Goal: Information Seeking & Learning: Find specific page/section

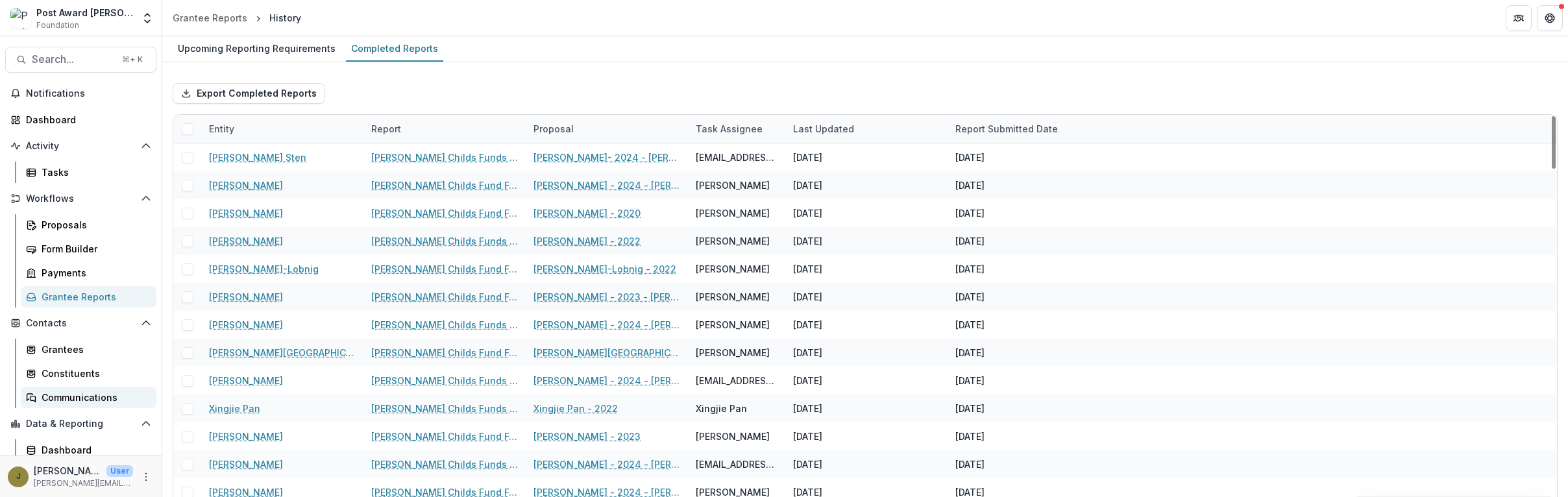
scroll to position [29, 0]
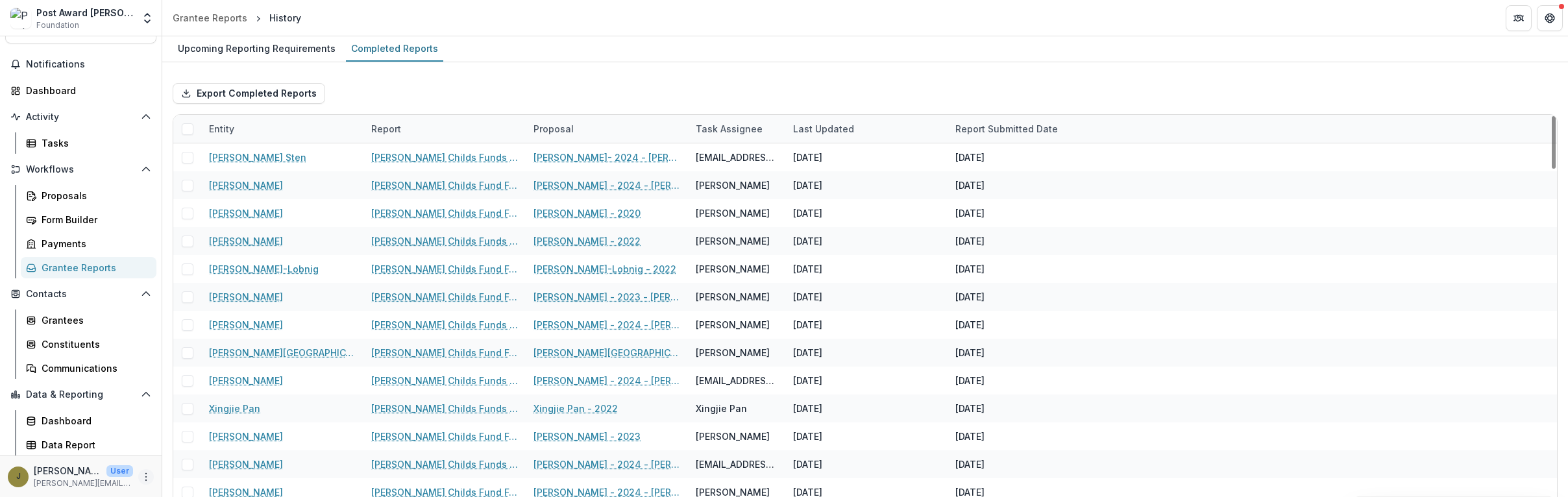
click at [144, 476] on icon "More" at bounding box center [146, 477] width 11 height 11
click at [190, 450] on link "User Settings" at bounding box center [228, 449] width 139 height 21
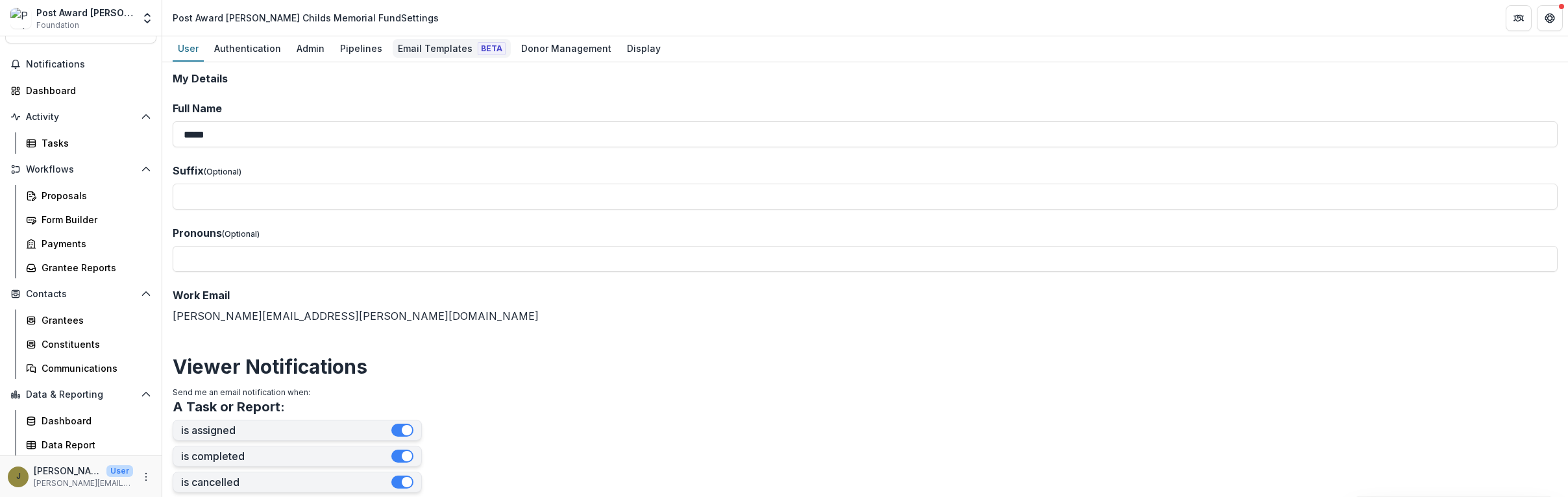
click at [432, 44] on div "Email Templates Beta" at bounding box center [452, 48] width 118 height 19
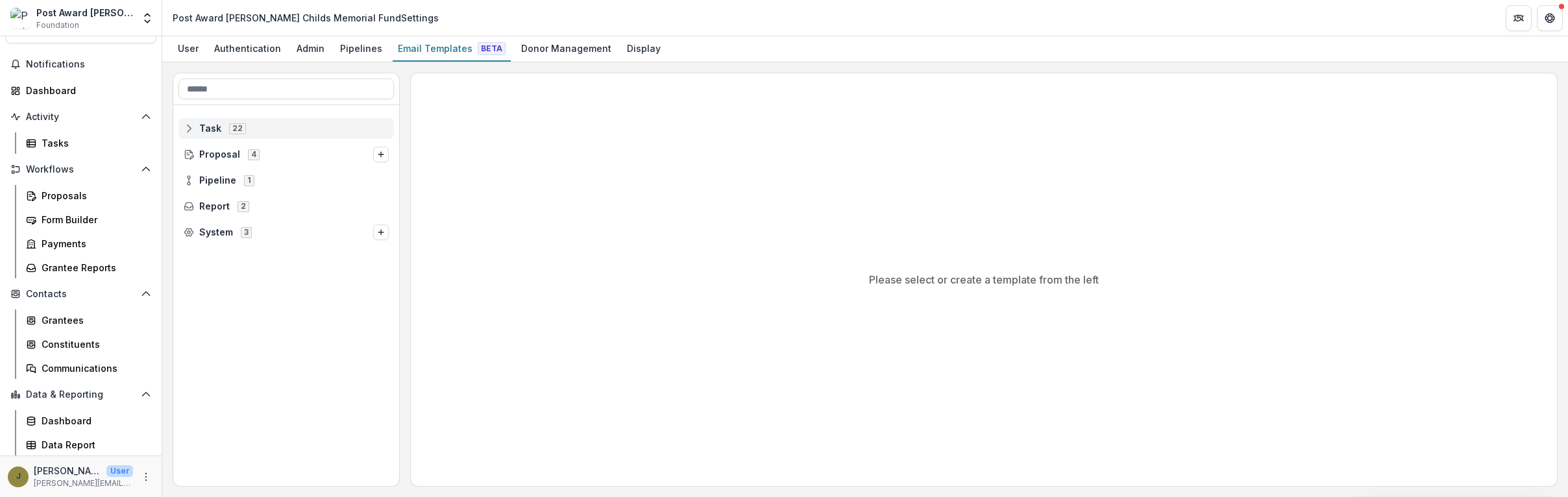
click at [279, 128] on span "Task 22" at bounding box center [286, 128] width 205 height 11
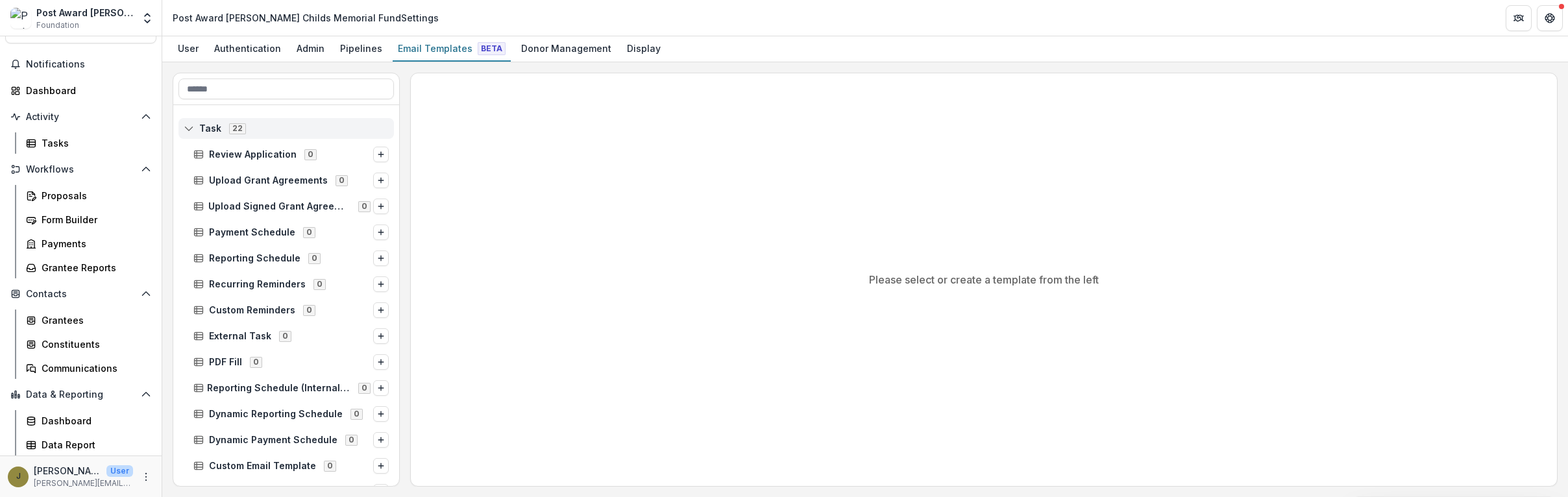
click at [218, 124] on span "Task" at bounding box center [210, 129] width 22 height 11
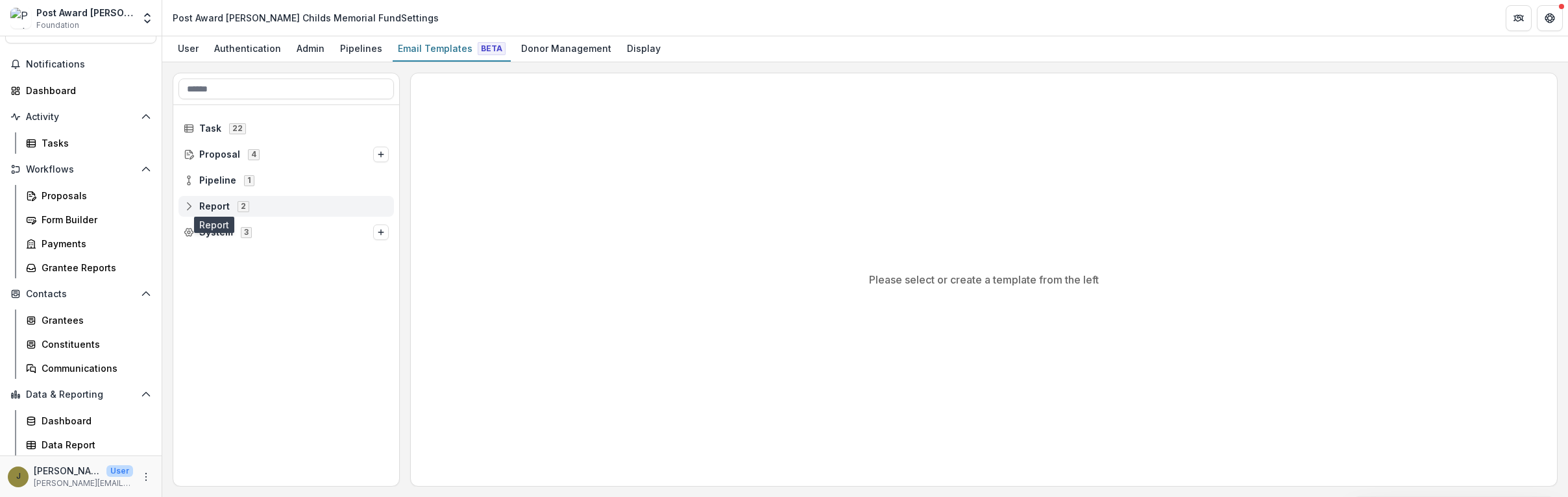
click at [202, 201] on span "Report" at bounding box center [214, 207] width 30 height 11
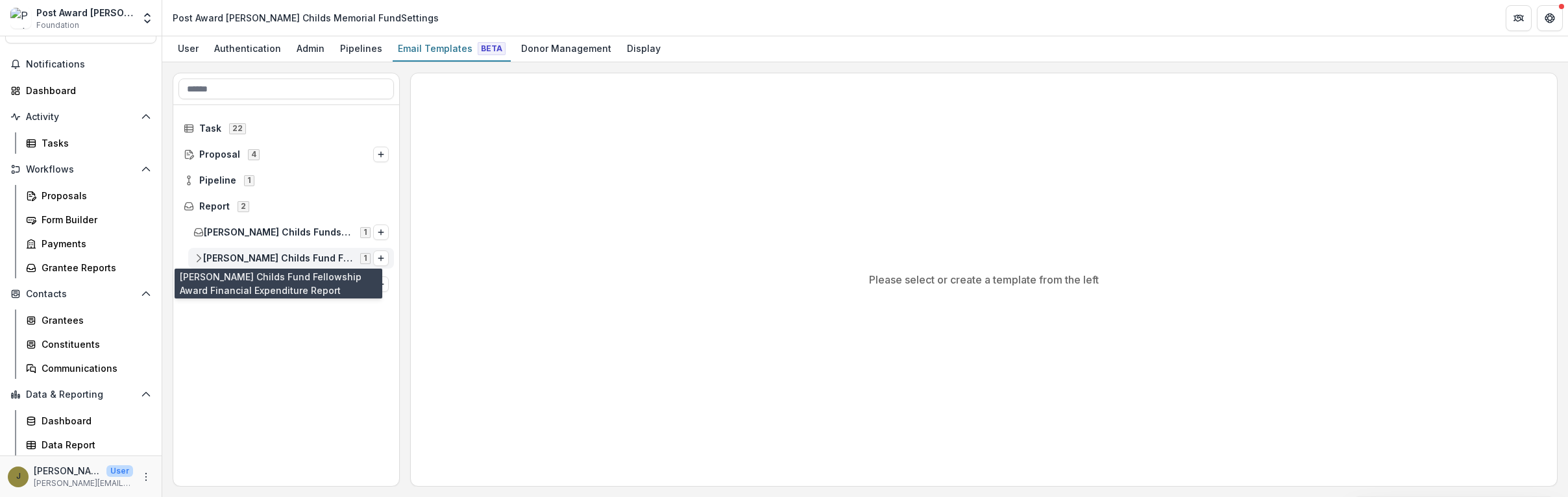
click at [246, 255] on span "[PERSON_NAME] Childs Fund Fellowship Award Financial Expenditure Report" at bounding box center [278, 258] width 149 height 11
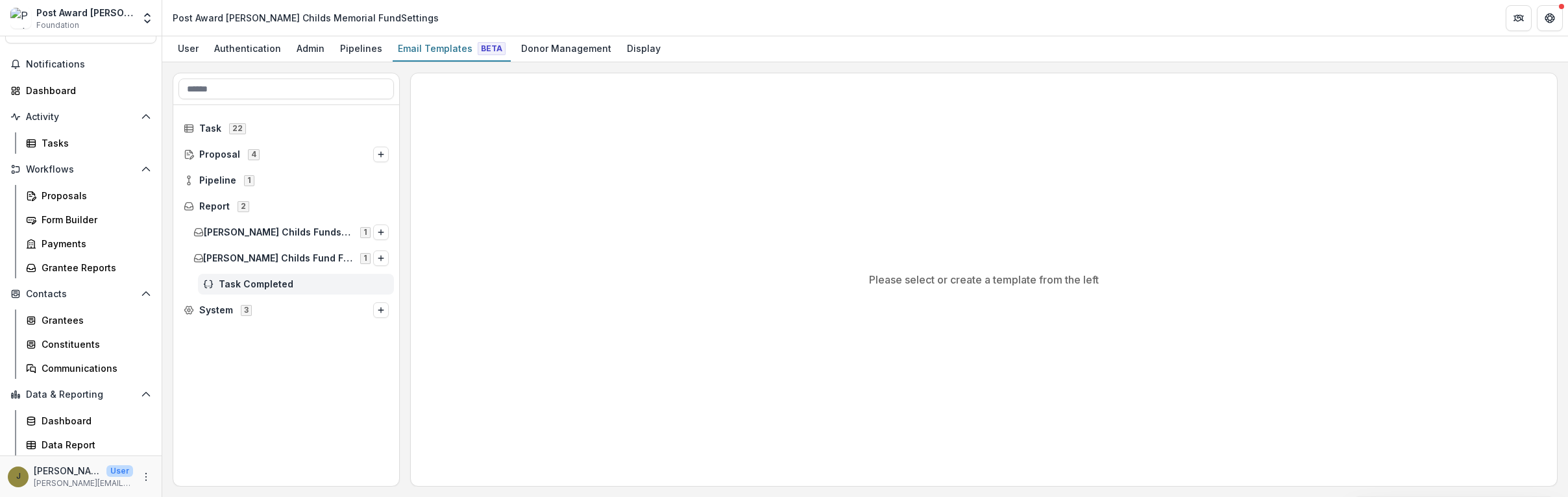
click at [263, 277] on div "Task Completed" at bounding box center [295, 284] width 196 height 20
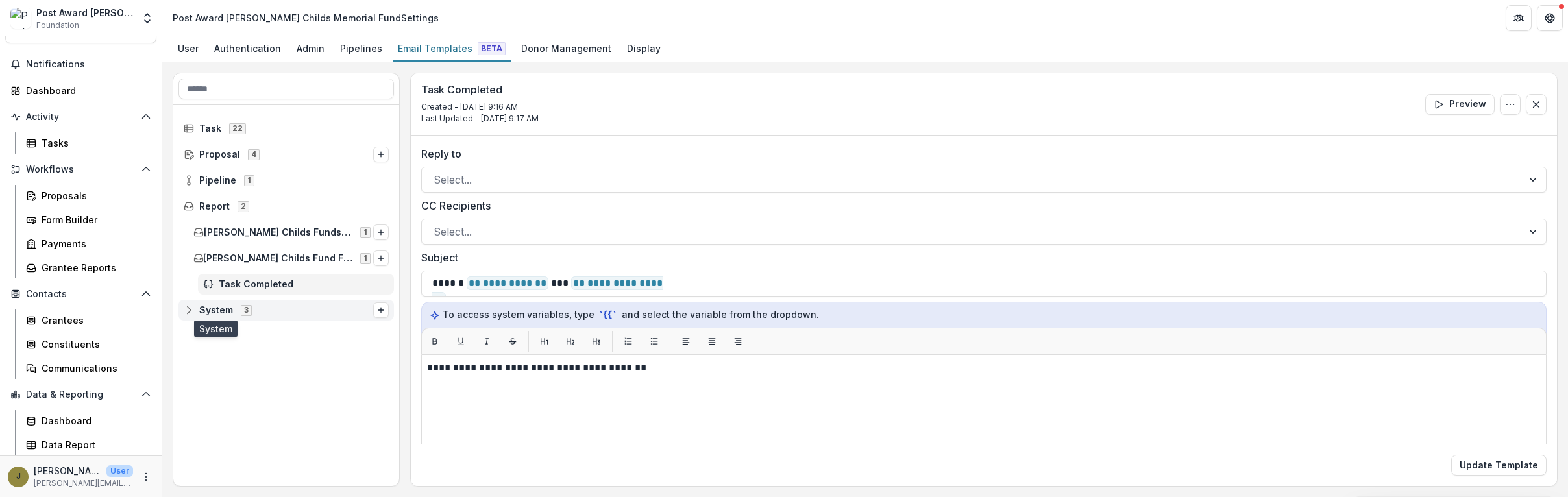
click at [201, 309] on span "System" at bounding box center [216, 311] width 34 height 11
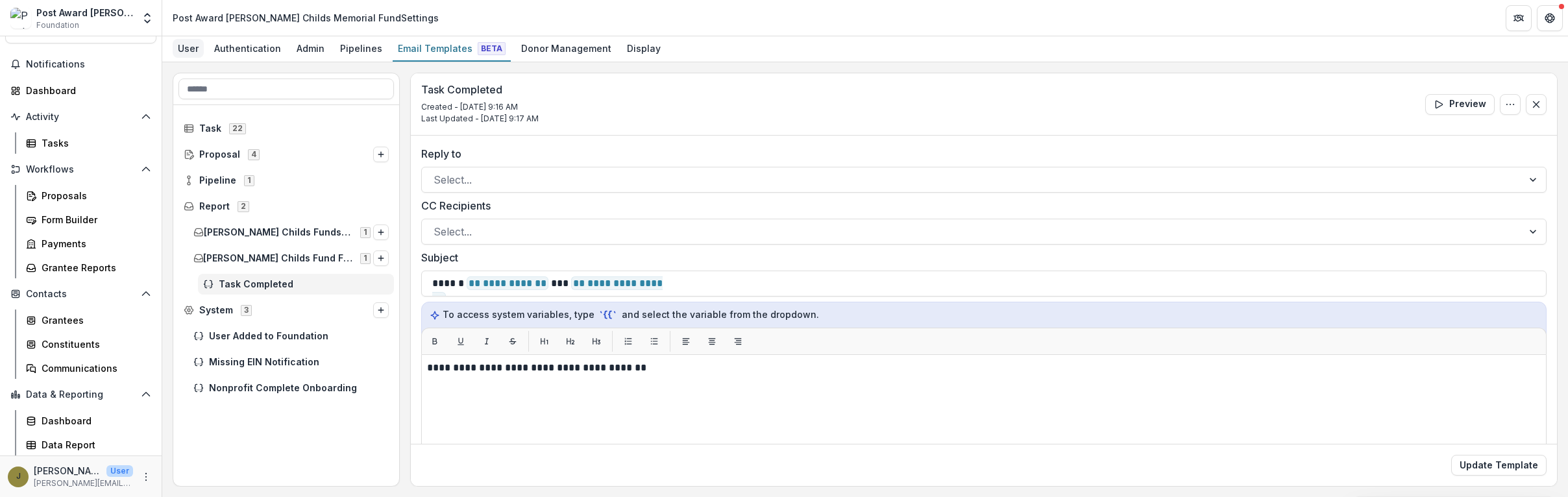
click at [191, 54] on div "User" at bounding box center [188, 48] width 31 height 19
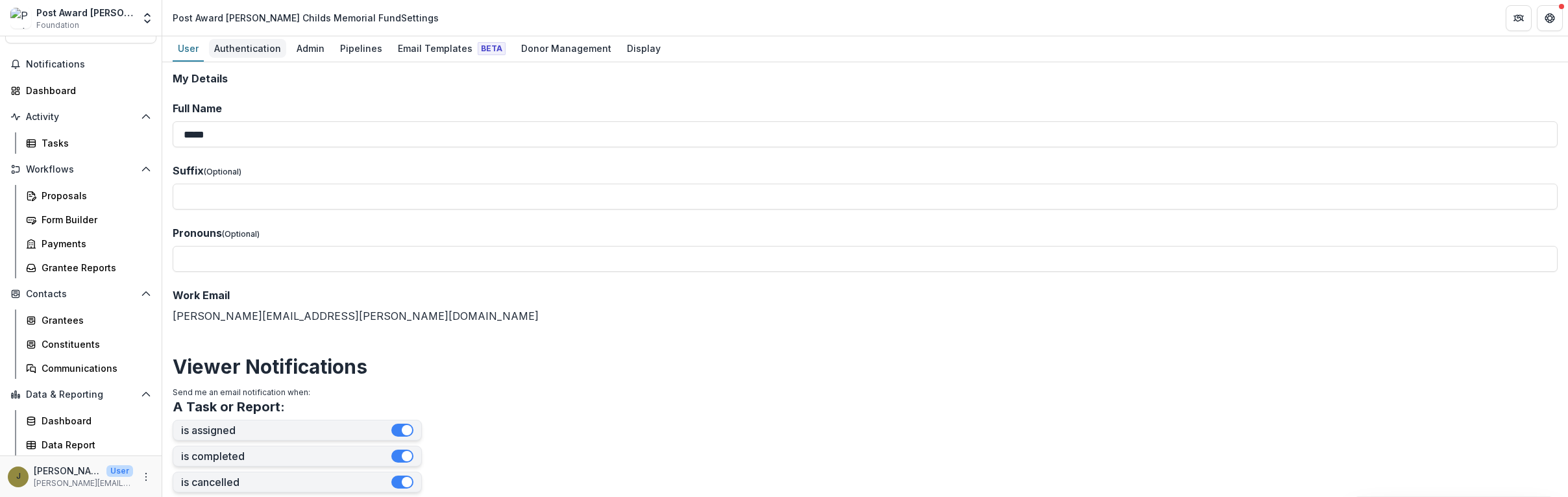
click at [250, 49] on div "Authentication" at bounding box center [247, 48] width 77 height 19
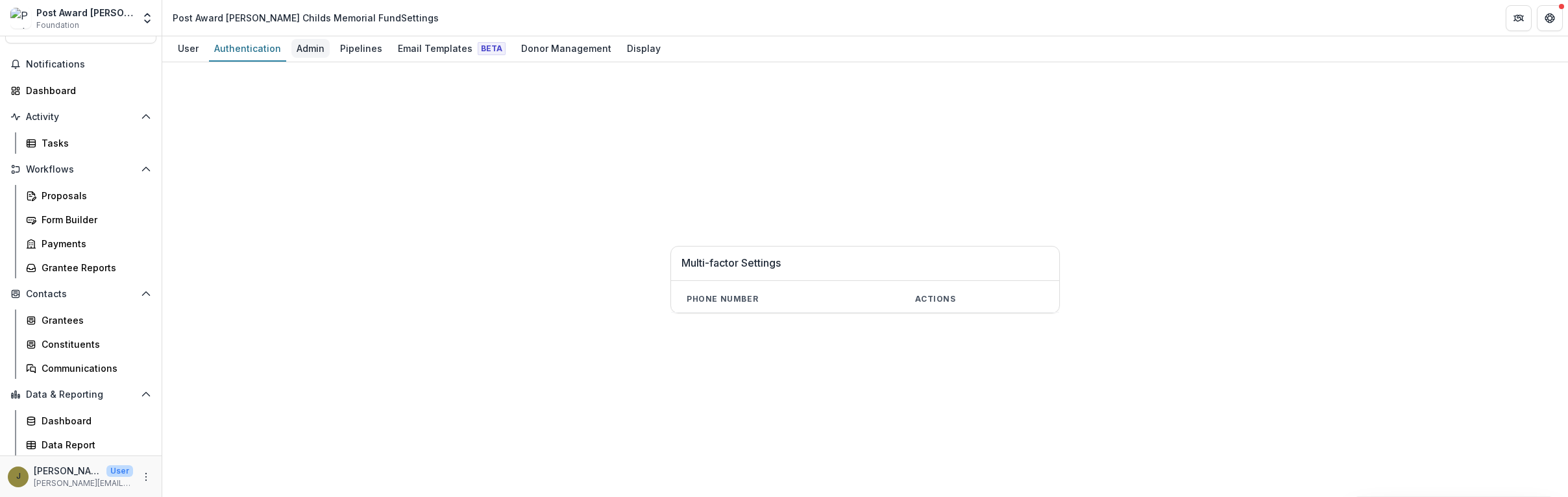
click at [298, 49] on div "Admin" at bounding box center [310, 48] width 38 height 19
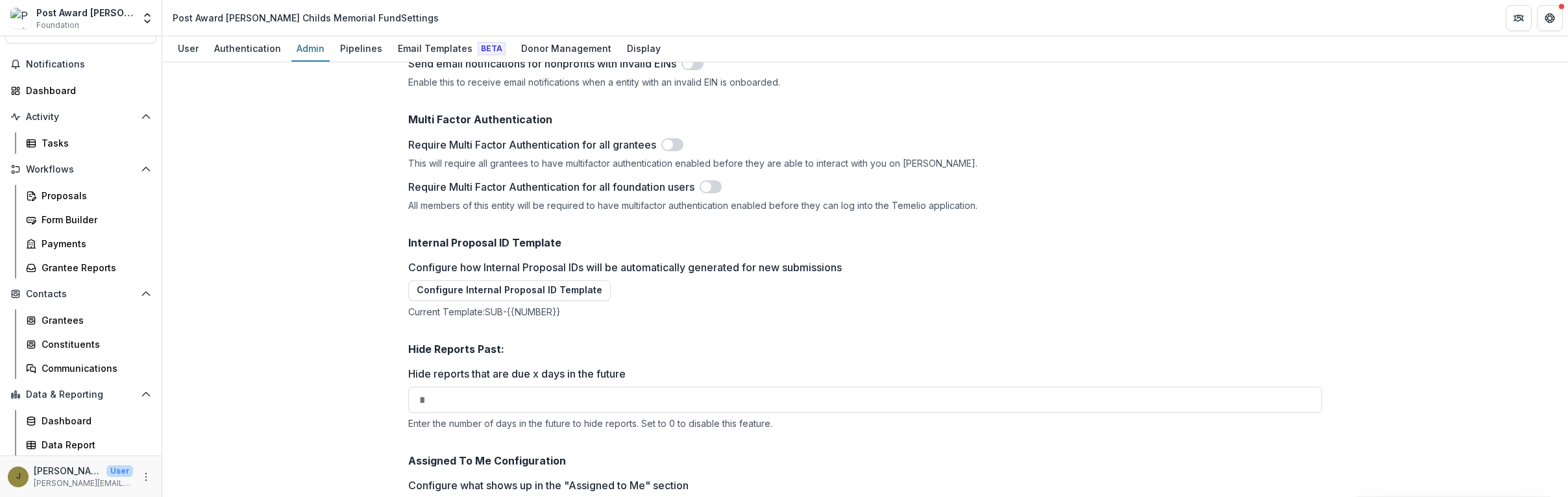
scroll to position [1807, 0]
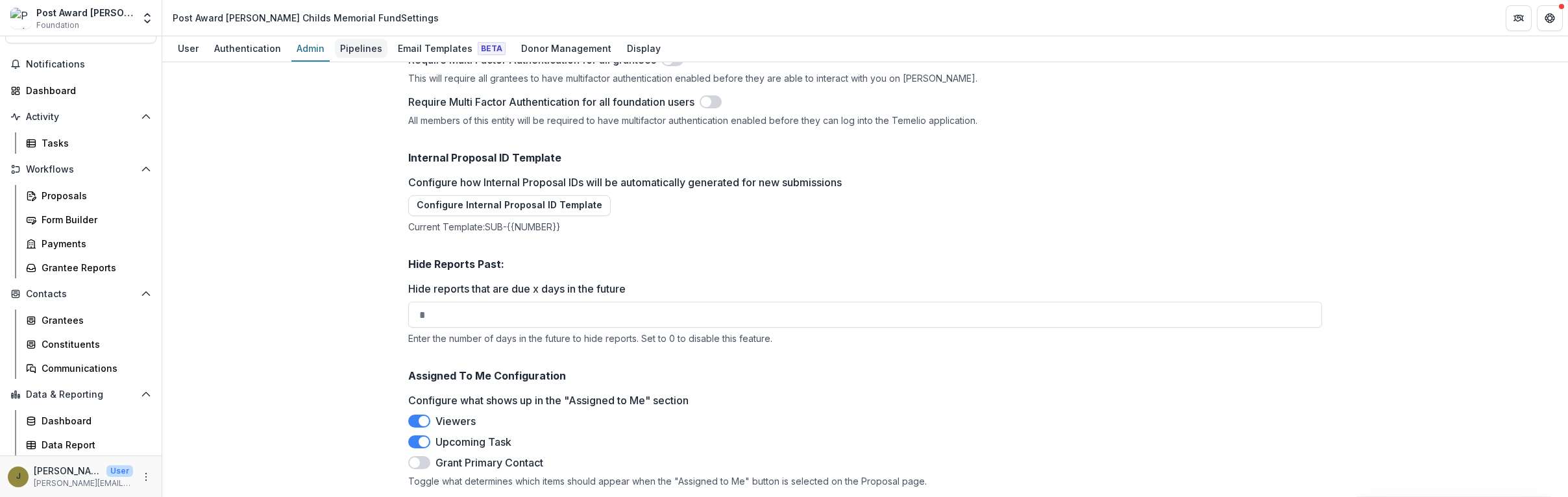
click at [355, 44] on div "Pipelines" at bounding box center [361, 48] width 52 height 19
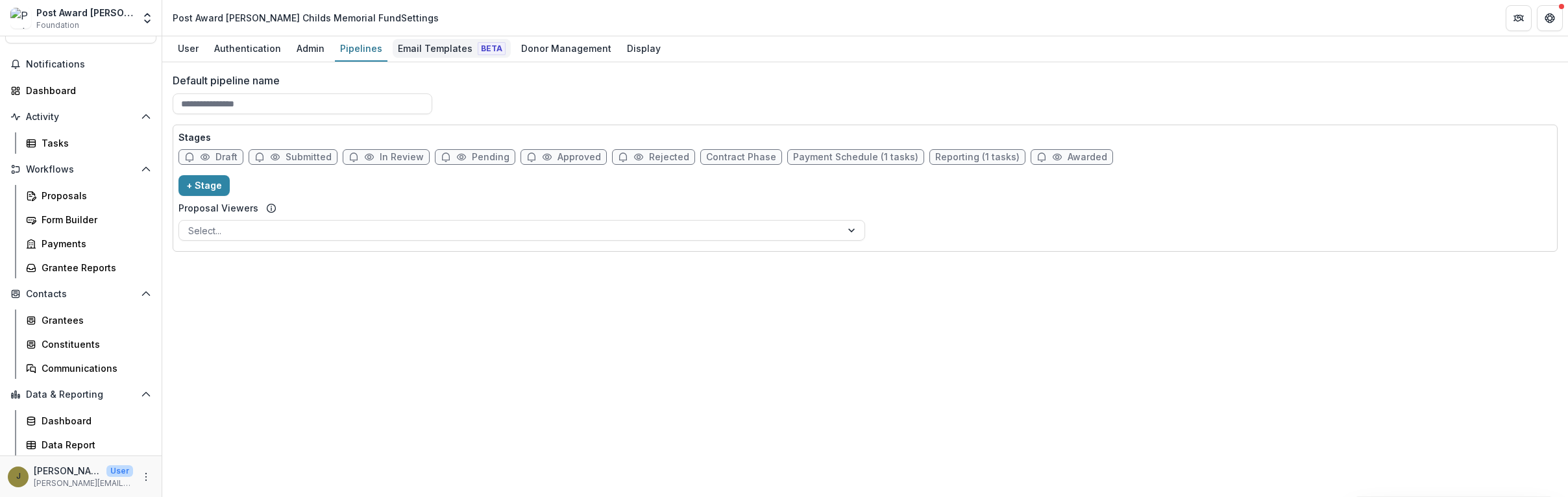
click at [399, 52] on div "Email Templates Beta" at bounding box center [452, 48] width 118 height 19
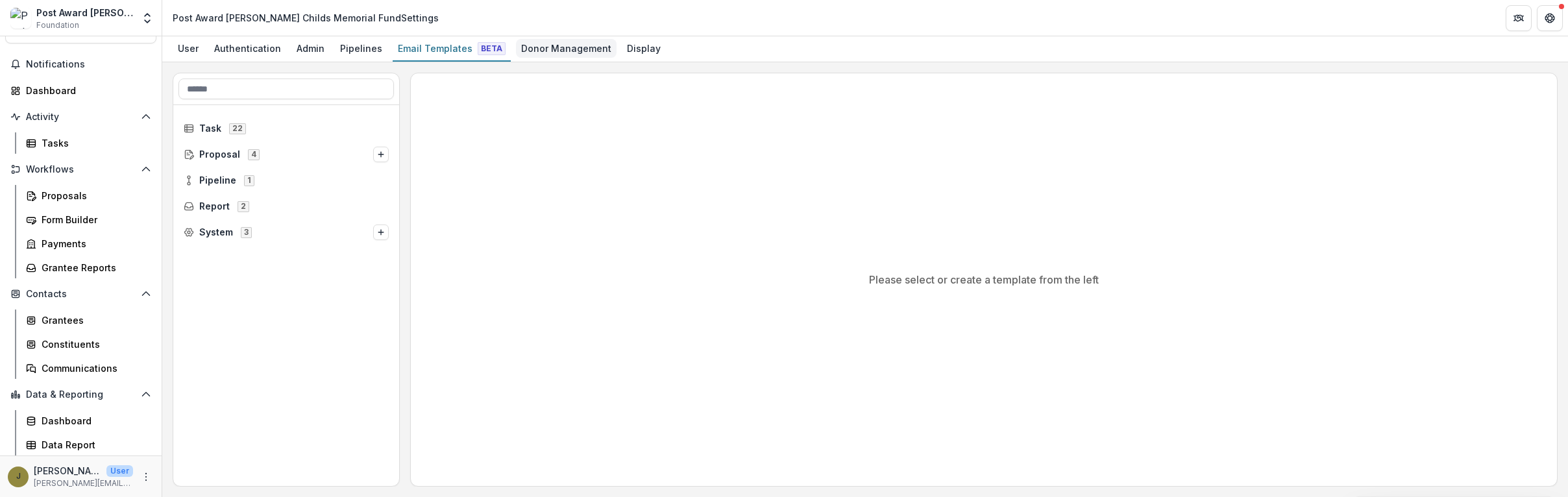
click at [533, 53] on div "Donor Management" at bounding box center [566, 48] width 100 height 19
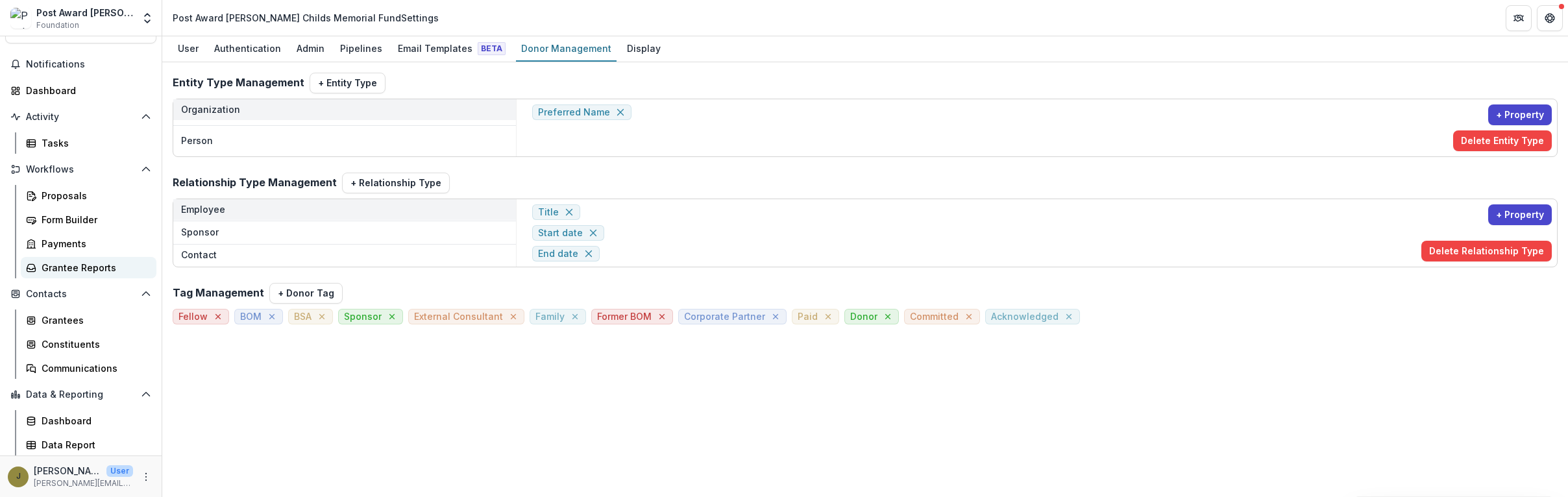
click at [54, 269] on div "Grantee Reports" at bounding box center [94, 267] width 105 height 13
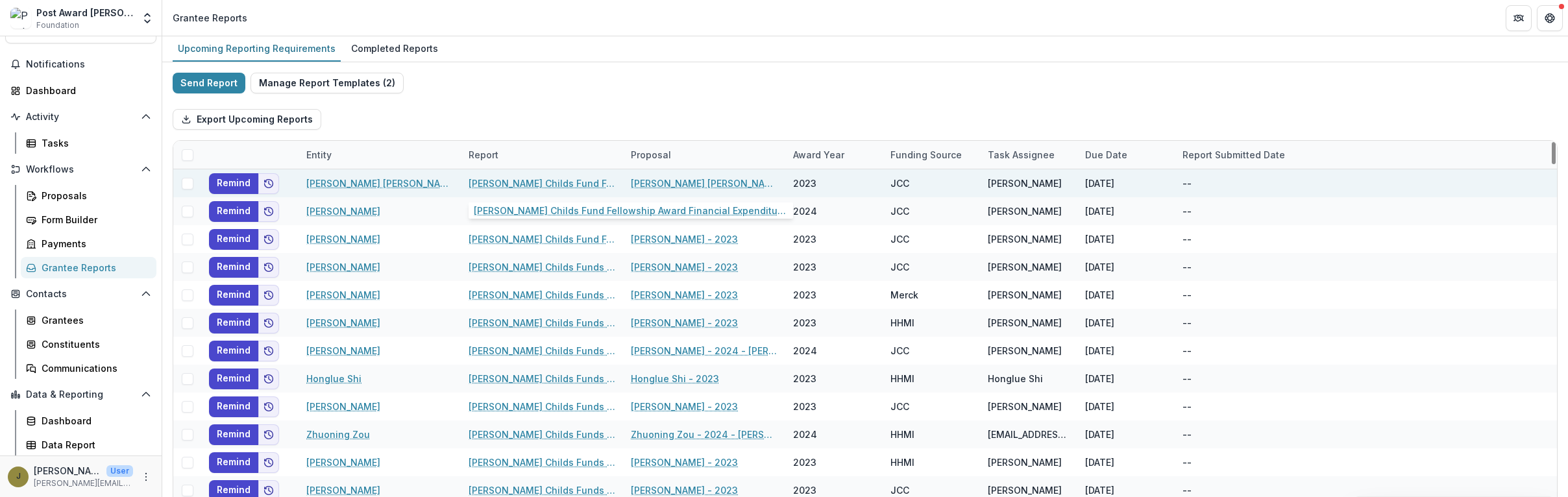
click at [515, 183] on link "[PERSON_NAME] Childs Fund Fellowship Award Financial Expenditure Report" at bounding box center [542, 183] width 147 height 13
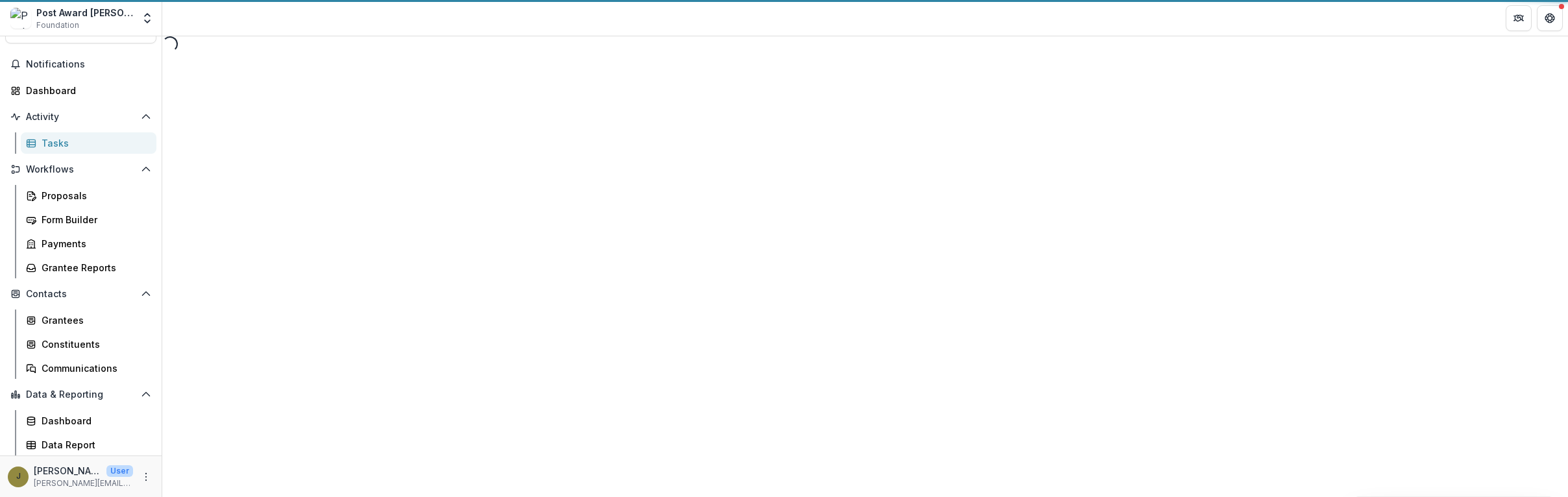
select select "********"
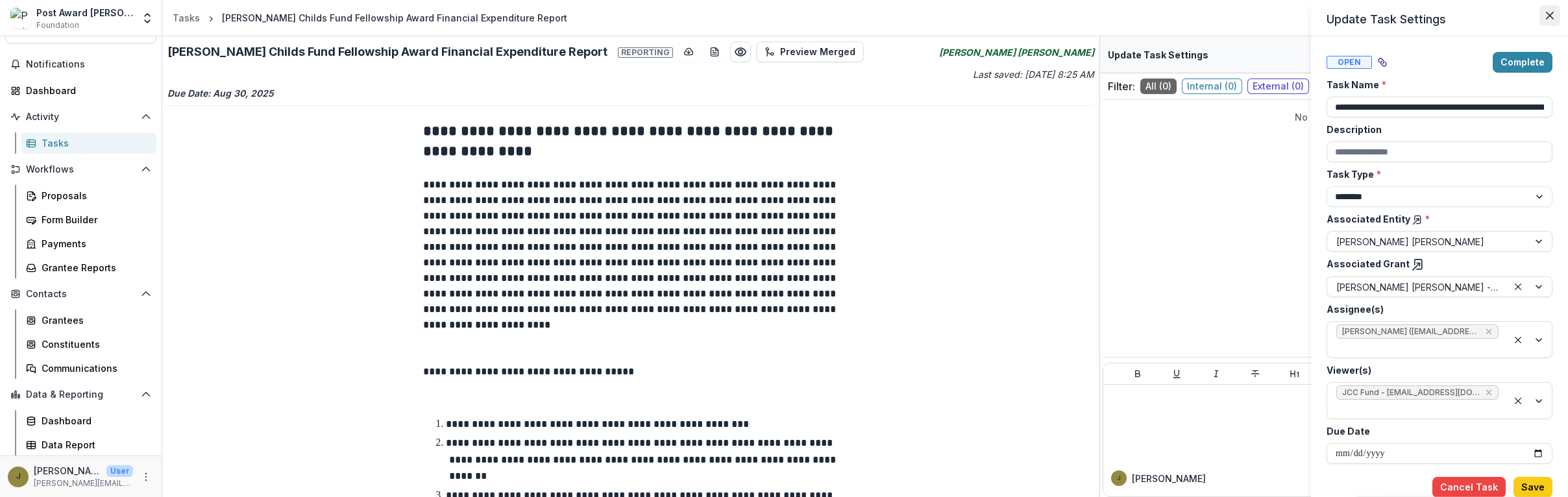
click at [981, 15] on button "Close" at bounding box center [1550, 15] width 20 height 20
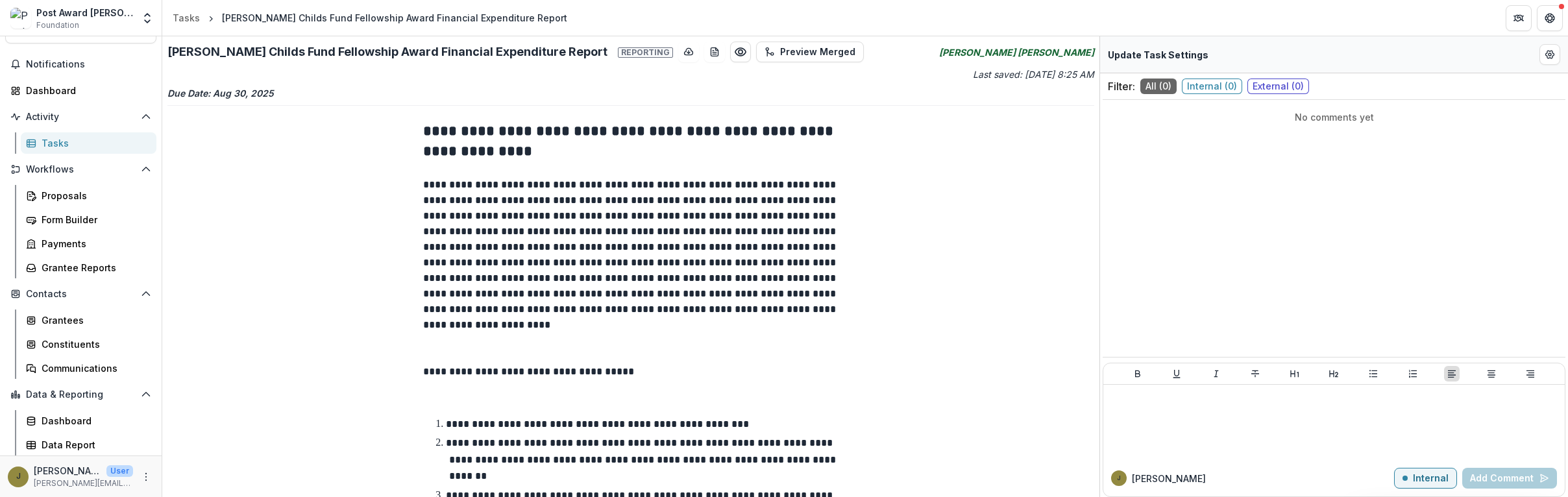
scroll to position [1, 0]
click at [981, 52] on icon "Edit Form Settings" at bounding box center [1550, 54] width 11 height 11
select select "********"
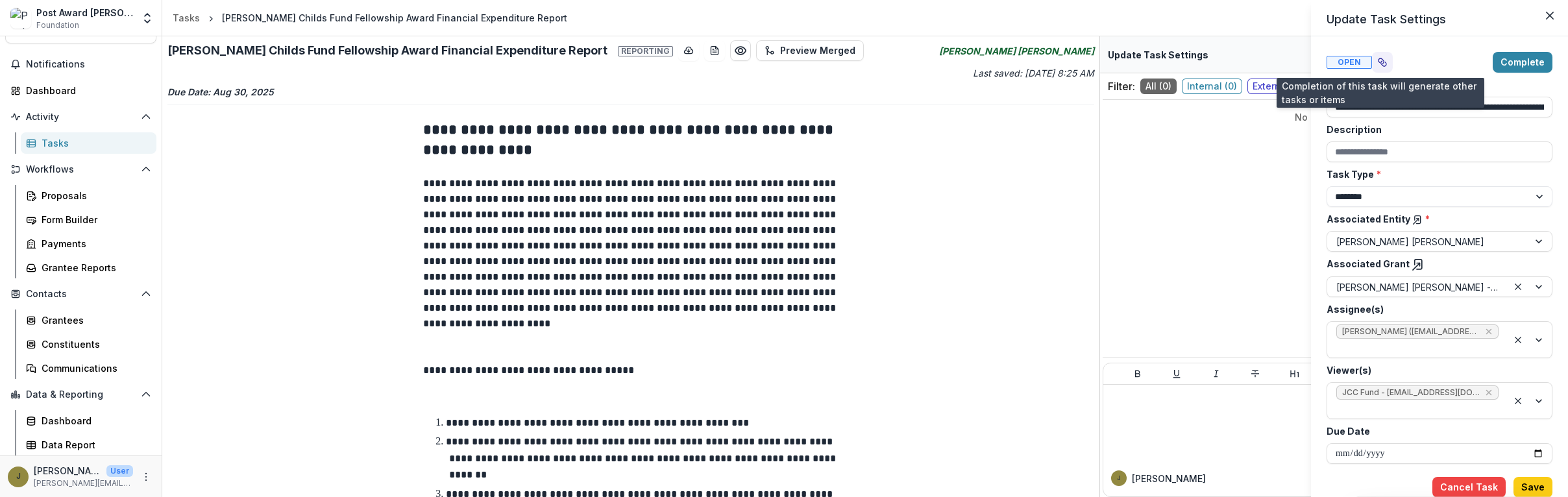
click at [981, 64] on icon "View dependent tasks" at bounding box center [1384, 63] width 5 height 5
click at [981, 12] on icon "Close" at bounding box center [1550, 16] width 8 height 8
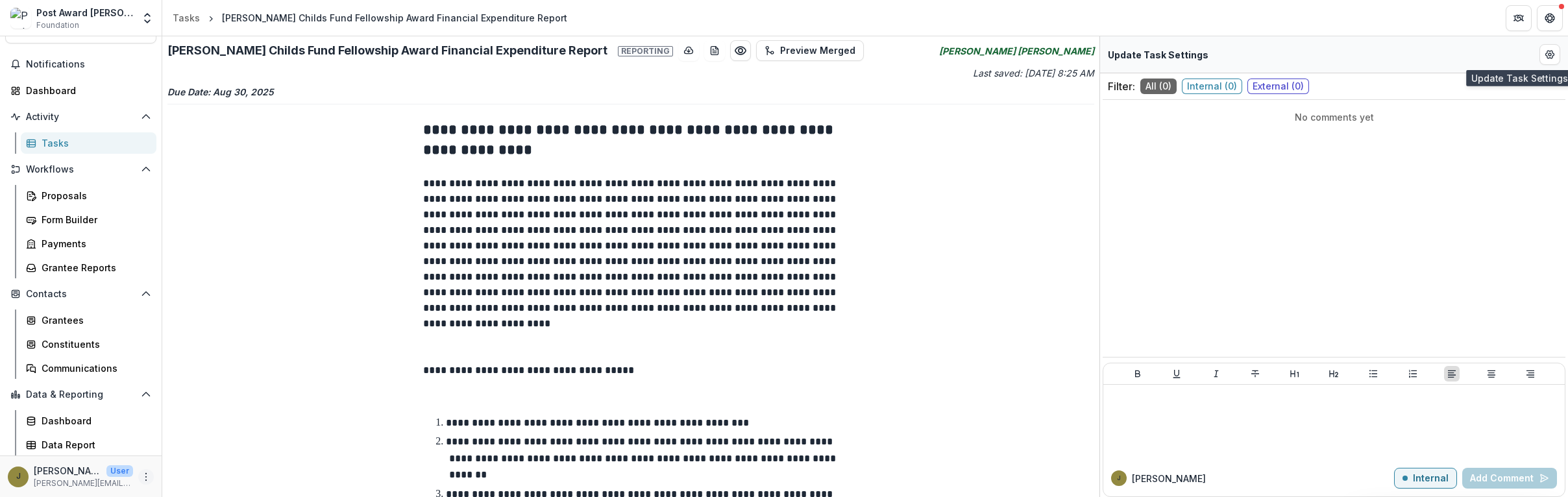
click at [141, 474] on icon "More" at bounding box center [146, 477] width 11 height 11
click at [179, 455] on link "User Settings" at bounding box center [228, 449] width 139 height 21
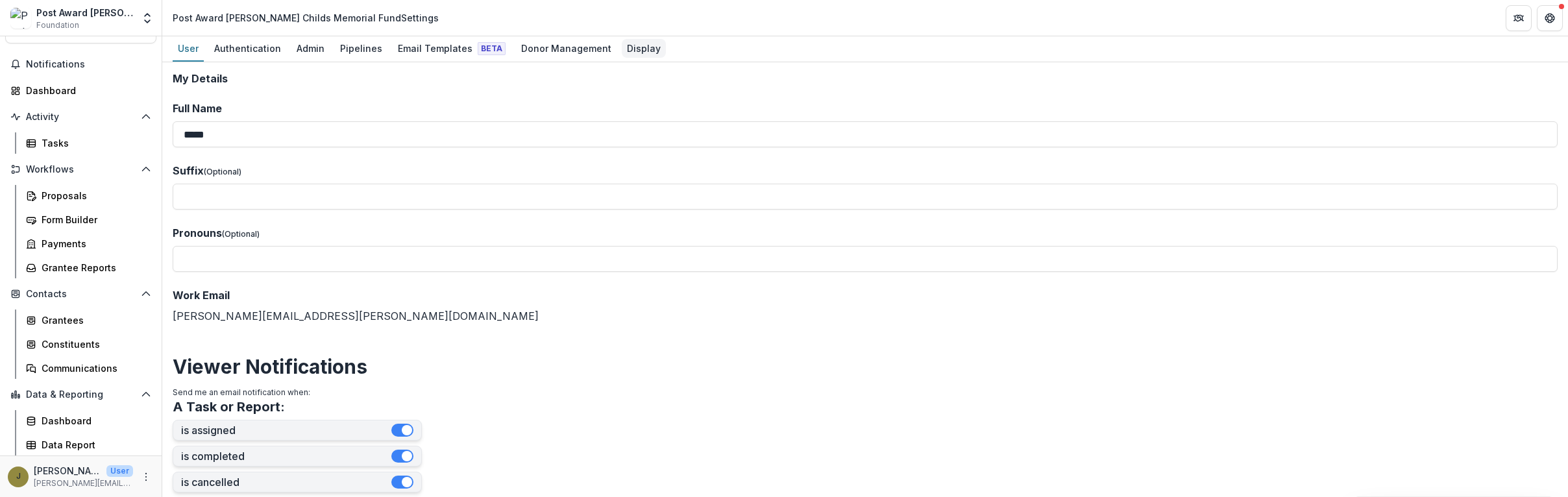
click at [626, 46] on div "Display" at bounding box center [644, 48] width 44 height 19
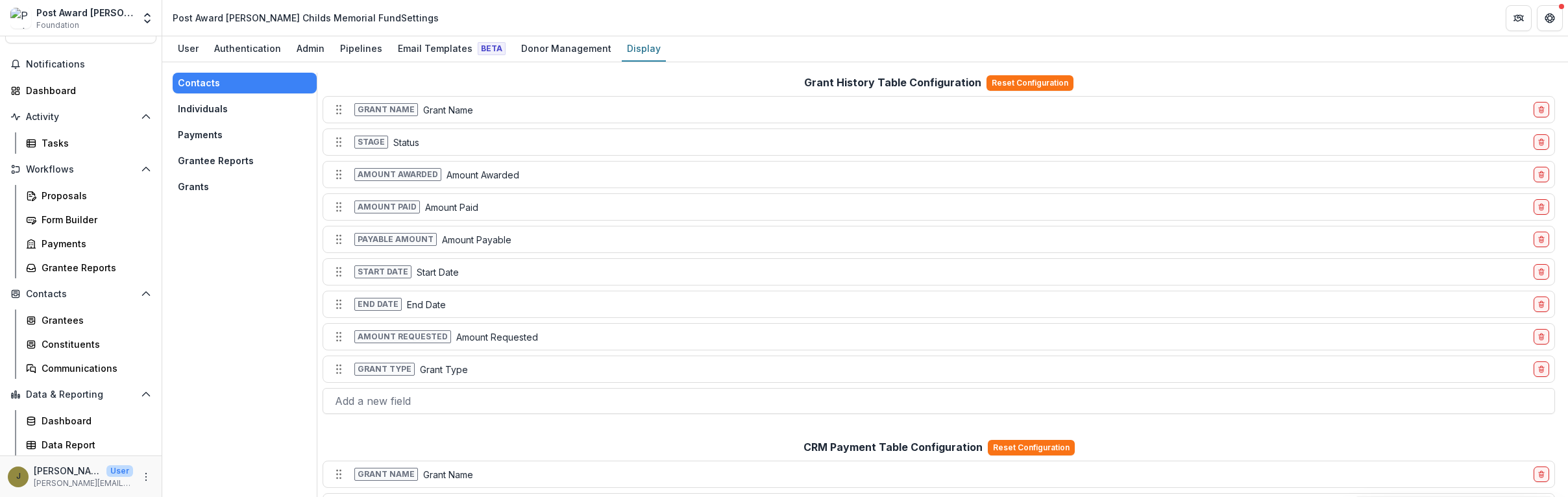
click at [222, 155] on button "Grantee Reports" at bounding box center [244, 160] width 144 height 20
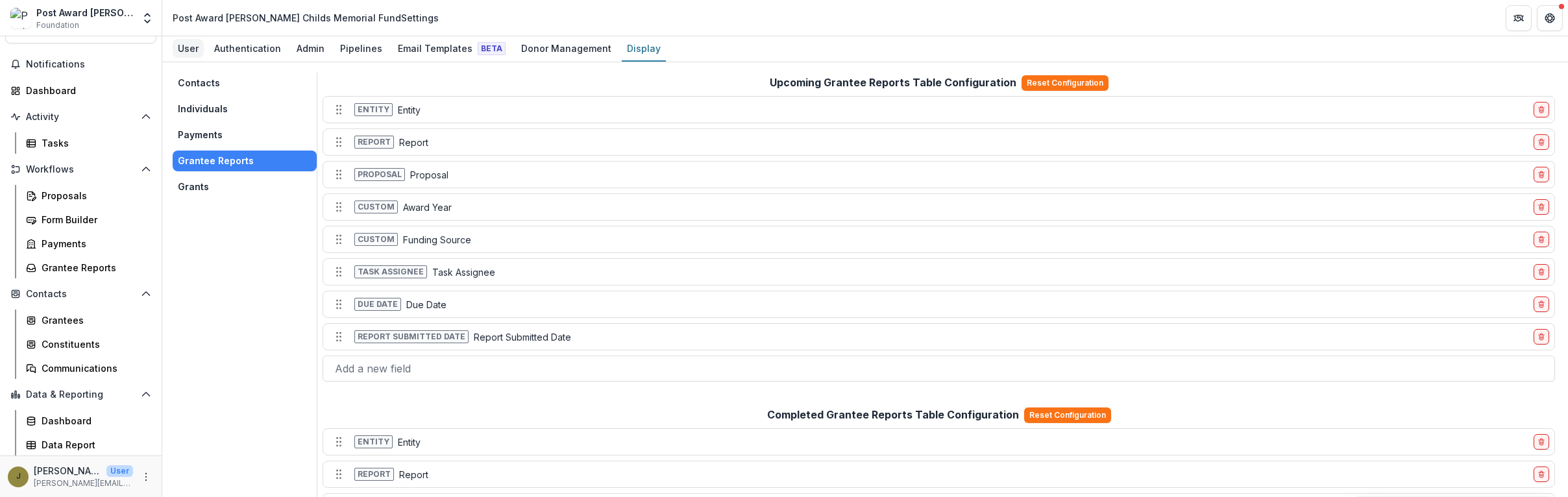
click at [184, 39] on div "User" at bounding box center [188, 48] width 31 height 19
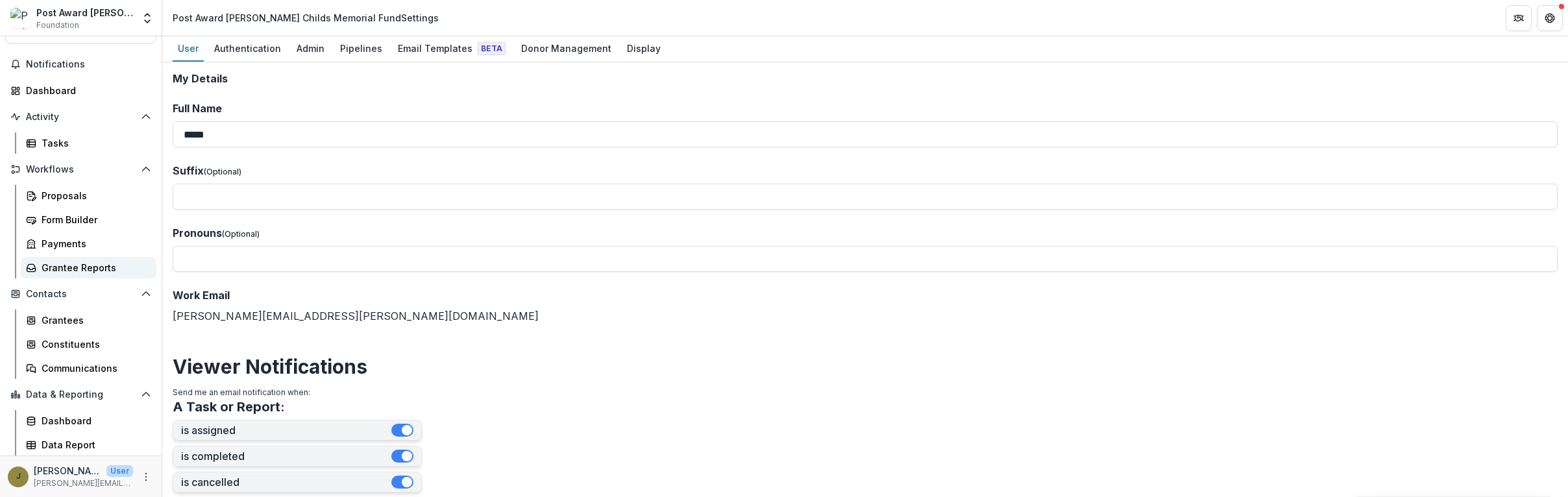
click at [77, 271] on div "Grantee Reports" at bounding box center [94, 267] width 105 height 13
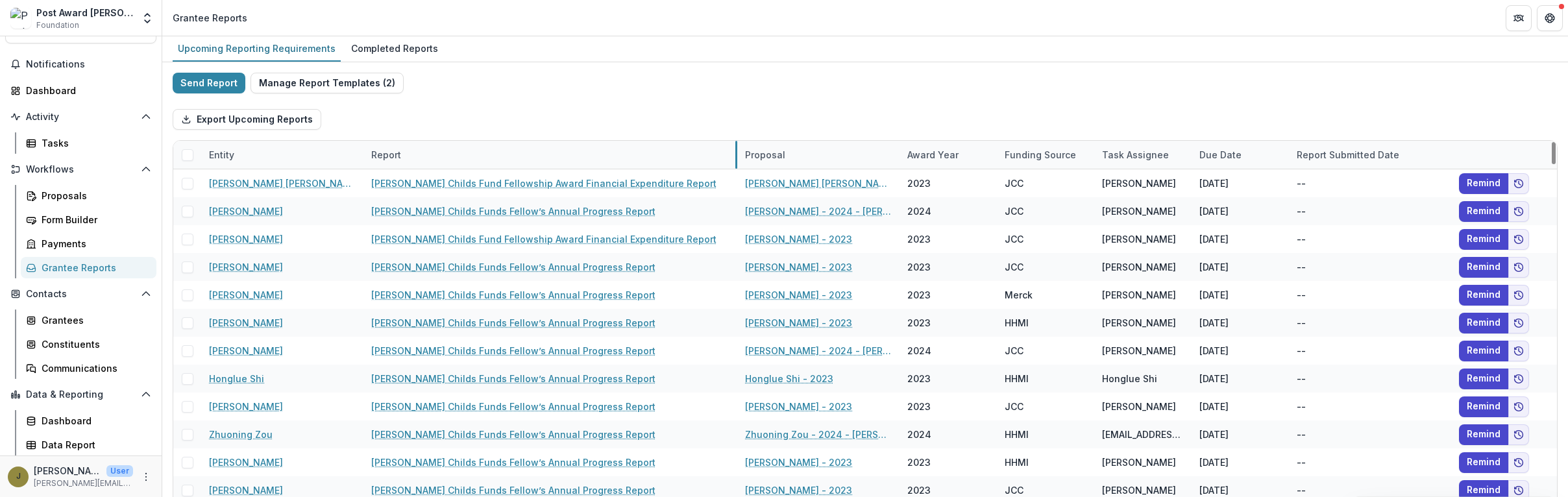
drag, startPoint x: 524, startPoint y: 147, endPoint x: 736, endPoint y: 157, distance: 212.2
click at [397, 152] on div "Report" at bounding box center [386, 154] width 45 height 13
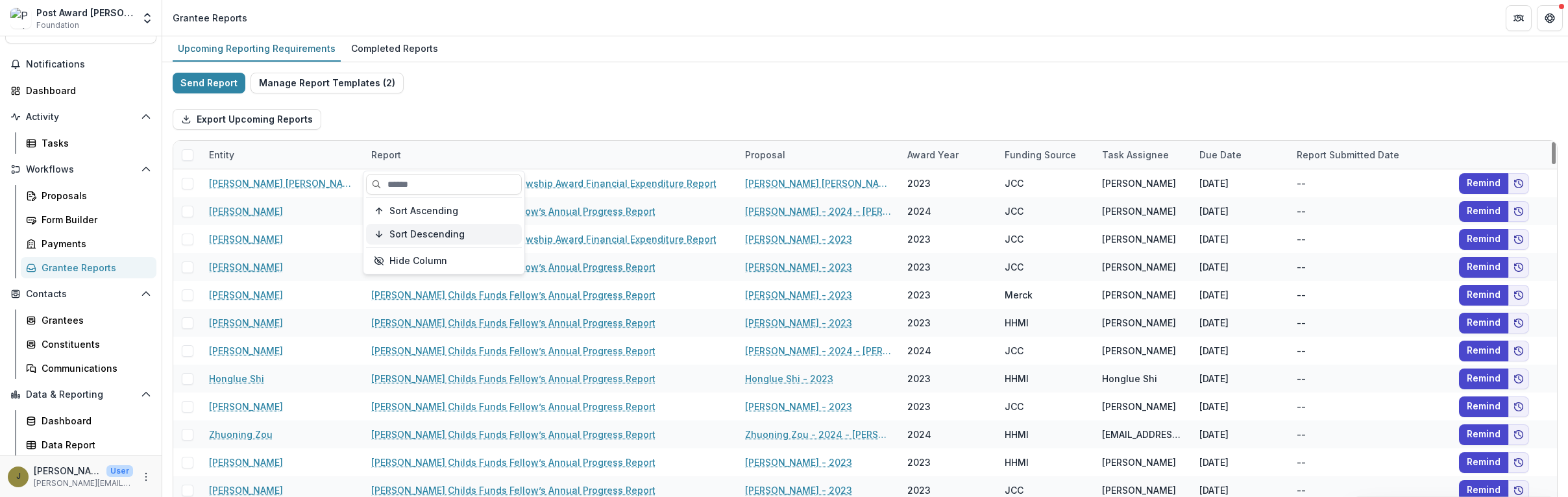
click at [409, 237] on span "Sort Descending" at bounding box center [427, 234] width 76 height 11
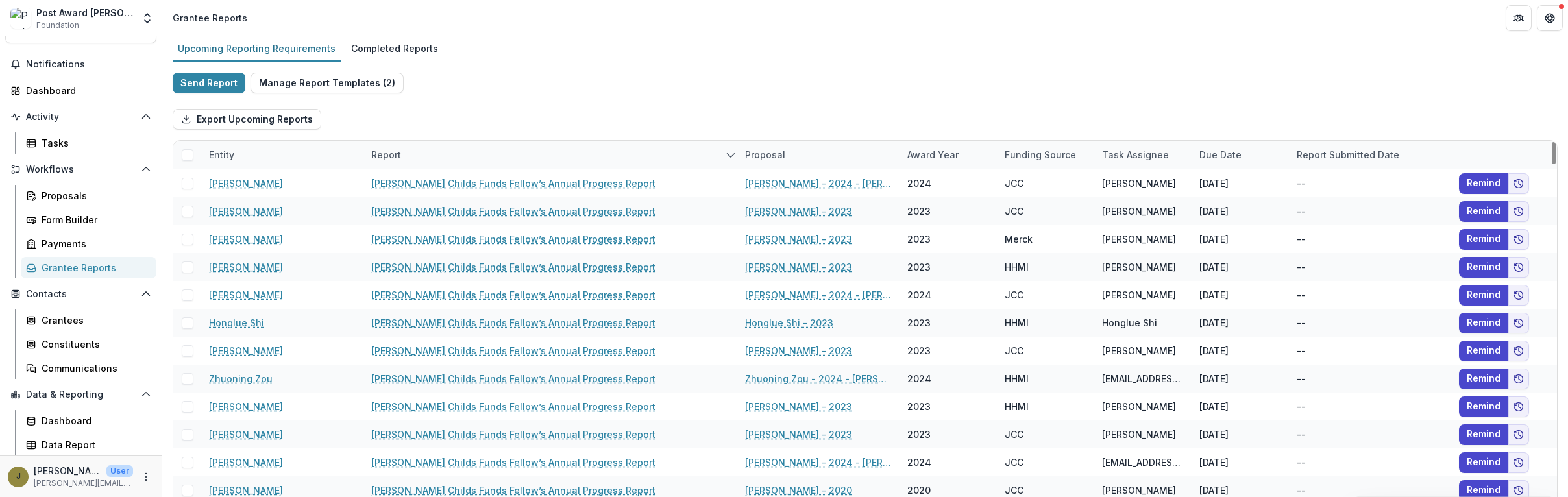
click at [541, 113] on div "Export Upcoming Reports" at bounding box center [865, 119] width 1385 height 42
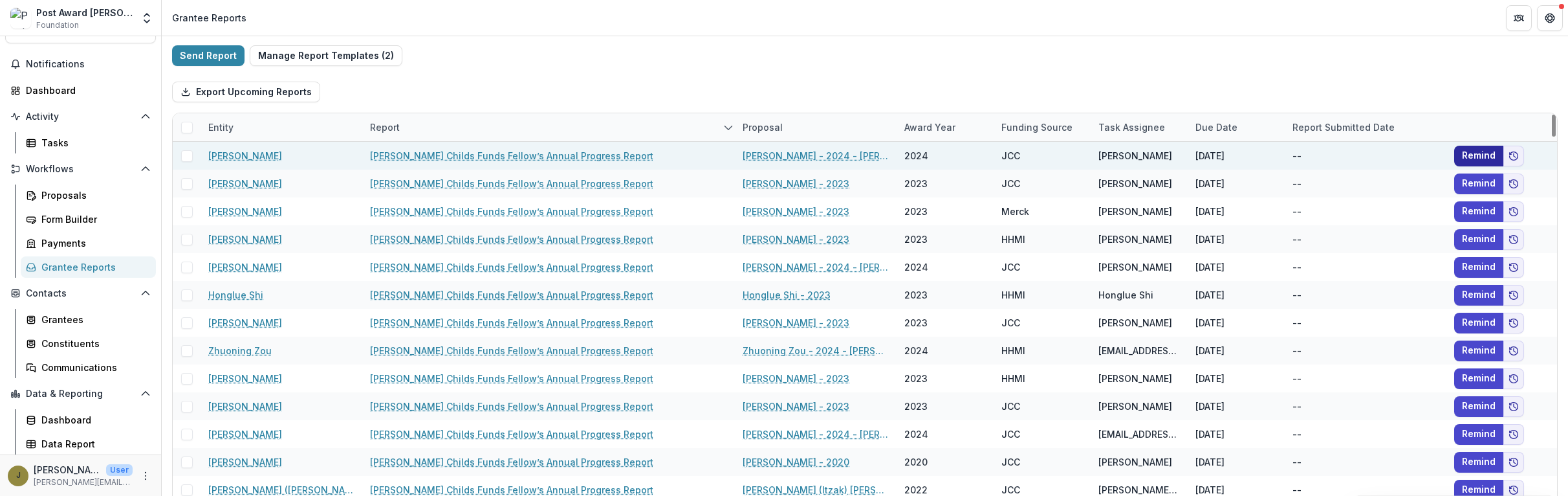
click at [977, 153] on button "Remind" at bounding box center [1479, 156] width 49 height 20
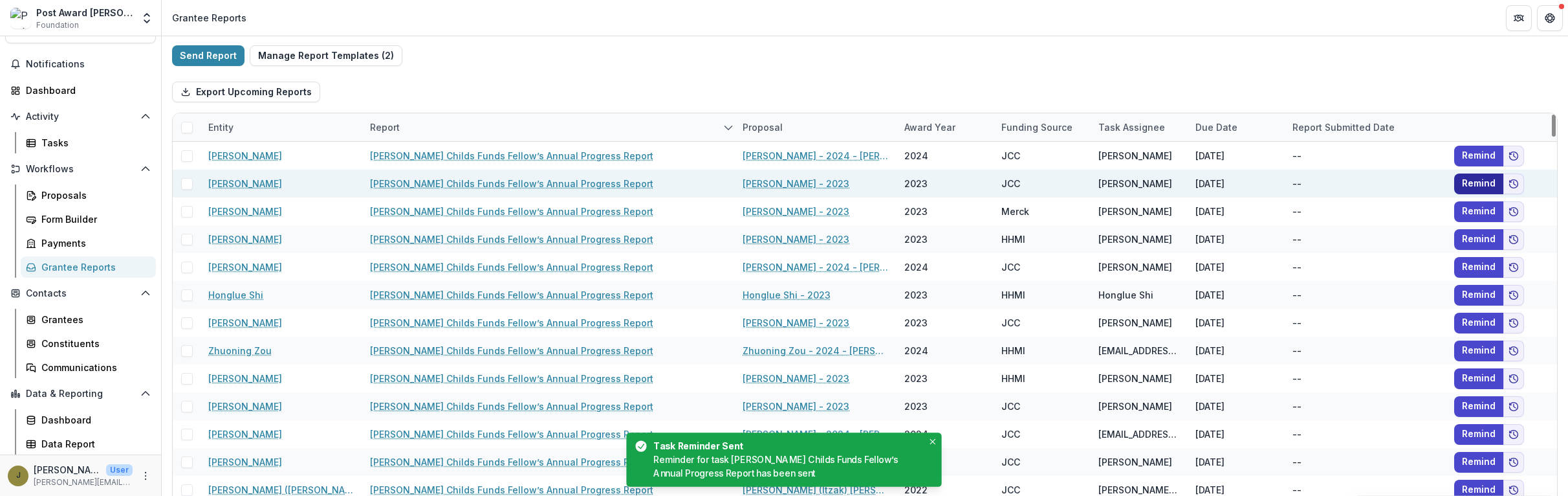
click at [977, 179] on button "Remind" at bounding box center [1479, 183] width 49 height 20
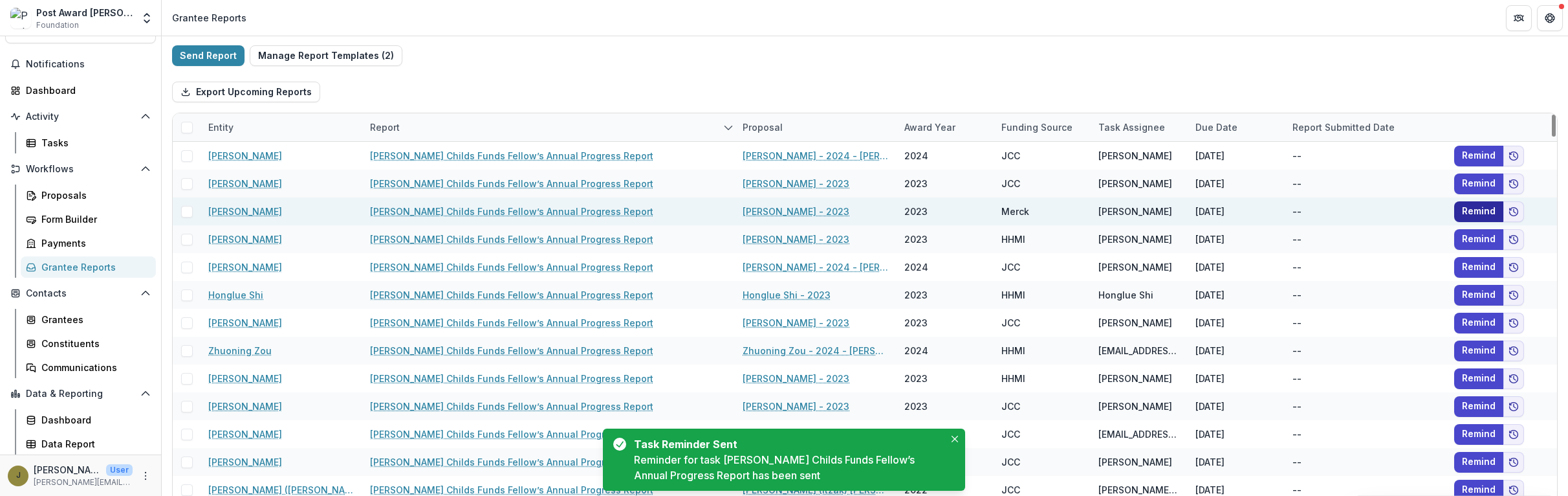
click at [977, 208] on button "Remind" at bounding box center [1479, 211] width 49 height 20
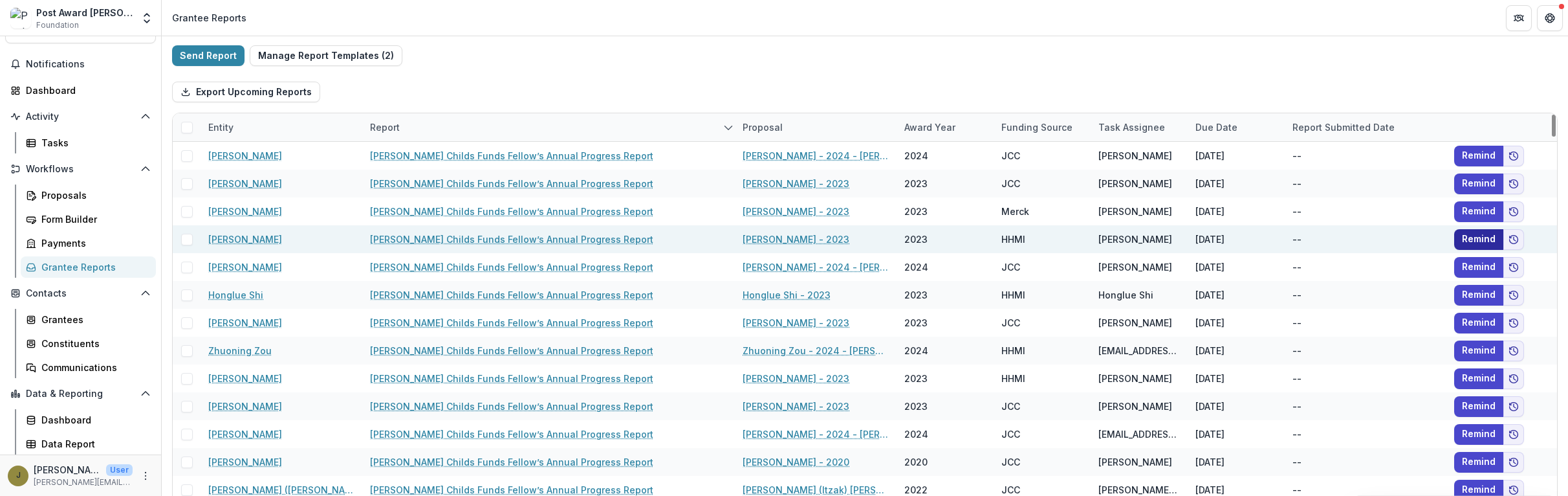
click at [977, 236] on button "Remind" at bounding box center [1479, 239] width 49 height 20
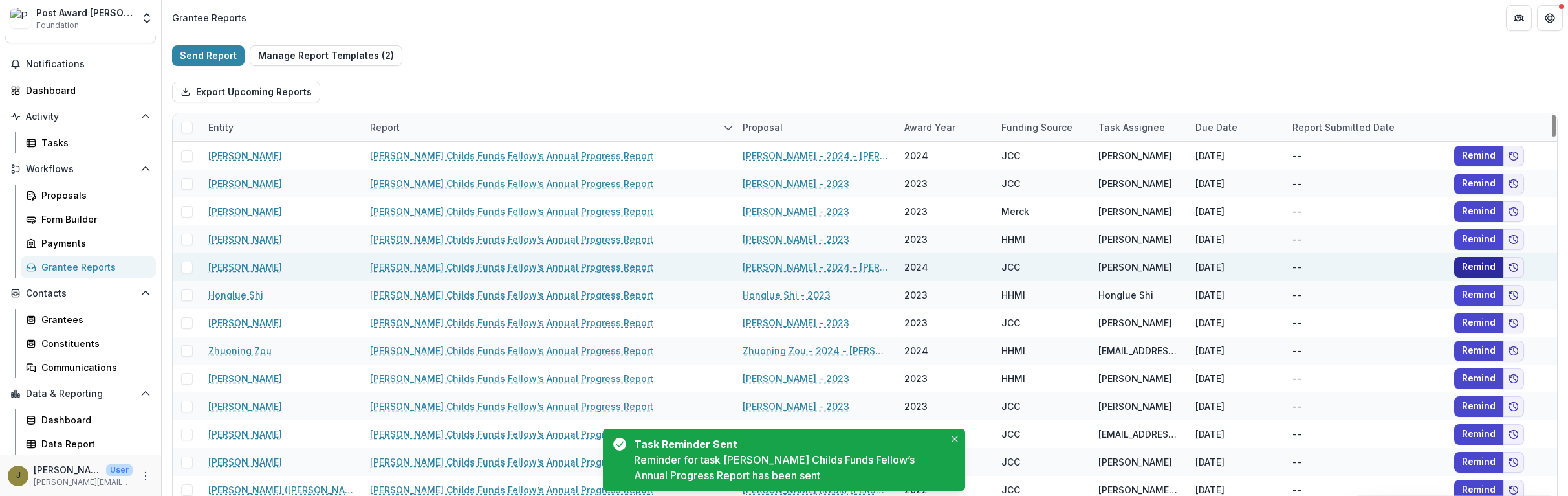
click at [977, 261] on button "Remind" at bounding box center [1479, 267] width 49 height 20
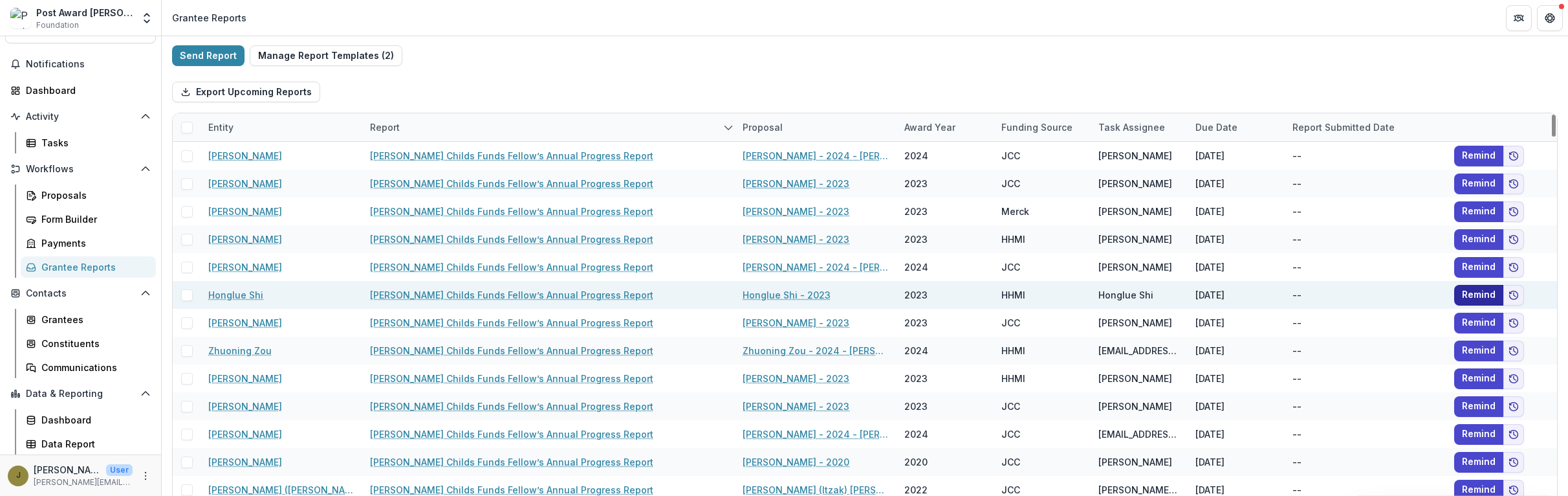
click at [977, 294] on button "Remind" at bounding box center [1479, 294] width 49 height 20
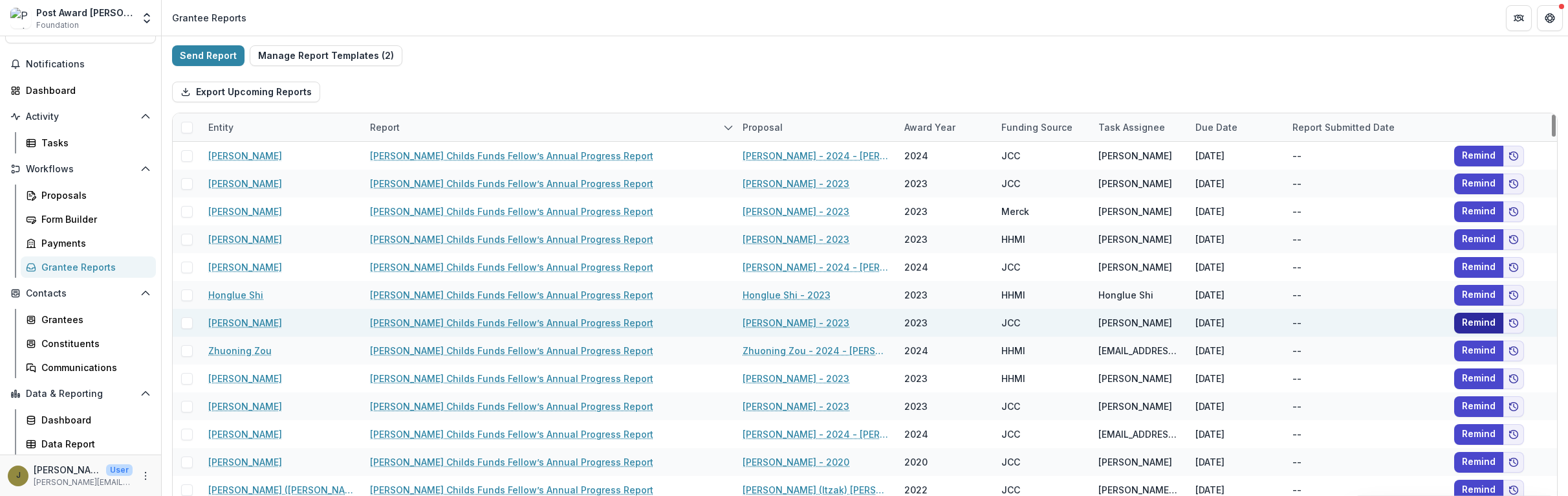
click at [977, 318] on button "Remind" at bounding box center [1479, 323] width 49 height 20
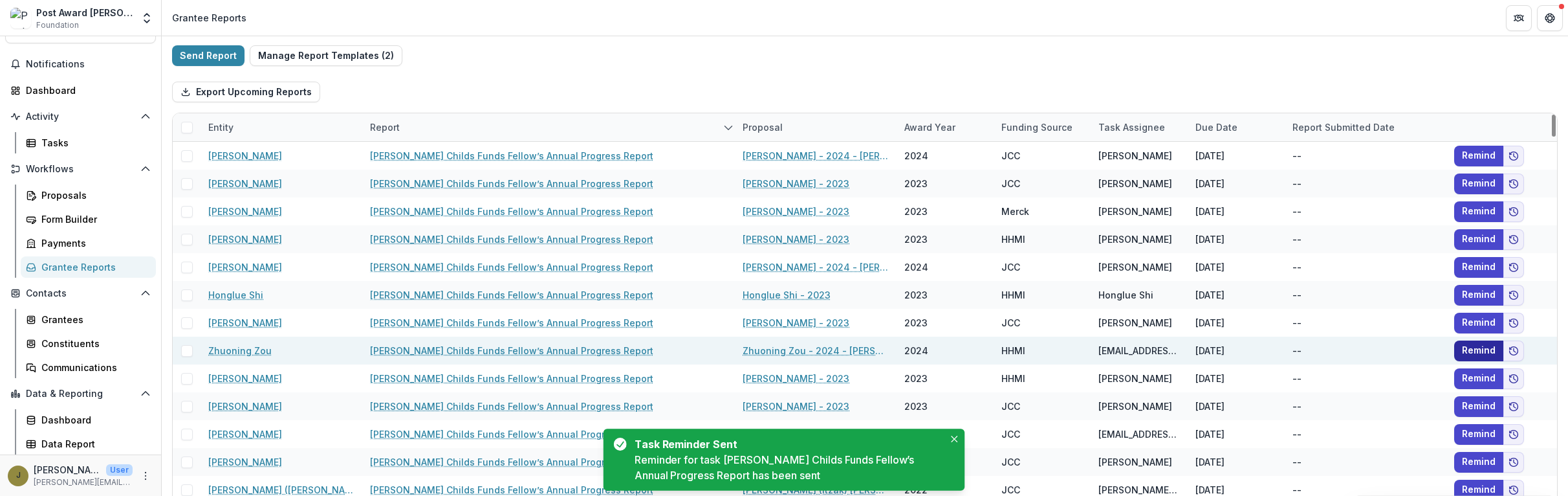
click at [977, 349] on button "Remind" at bounding box center [1479, 350] width 49 height 20
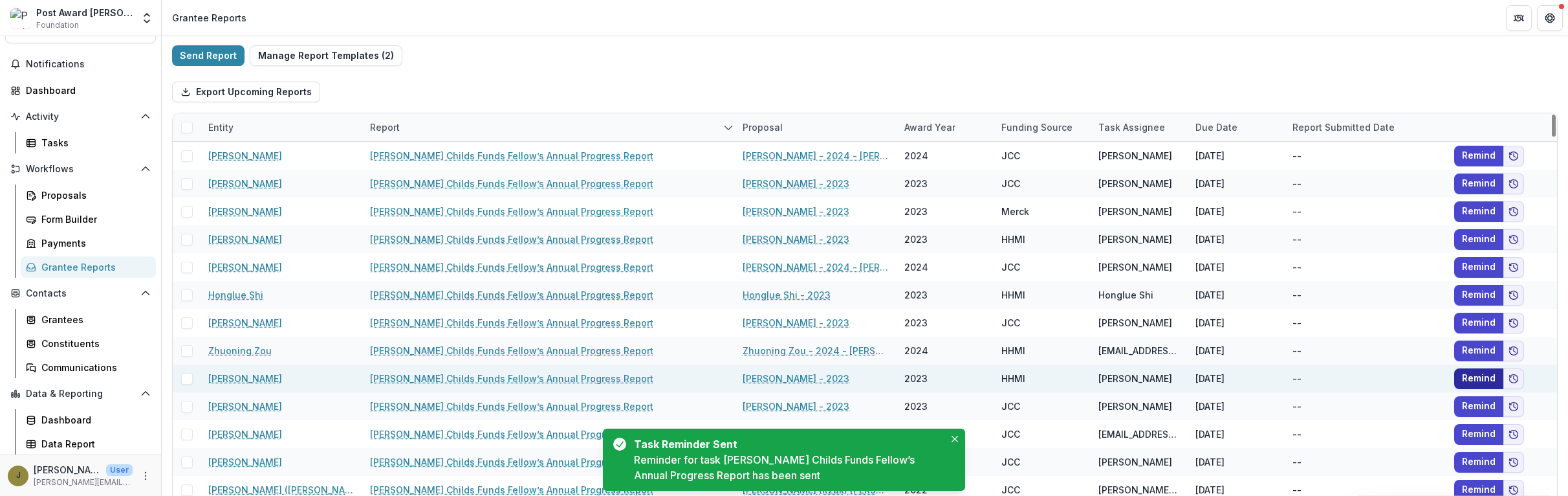
click at [977, 374] on button "Remind" at bounding box center [1479, 378] width 49 height 20
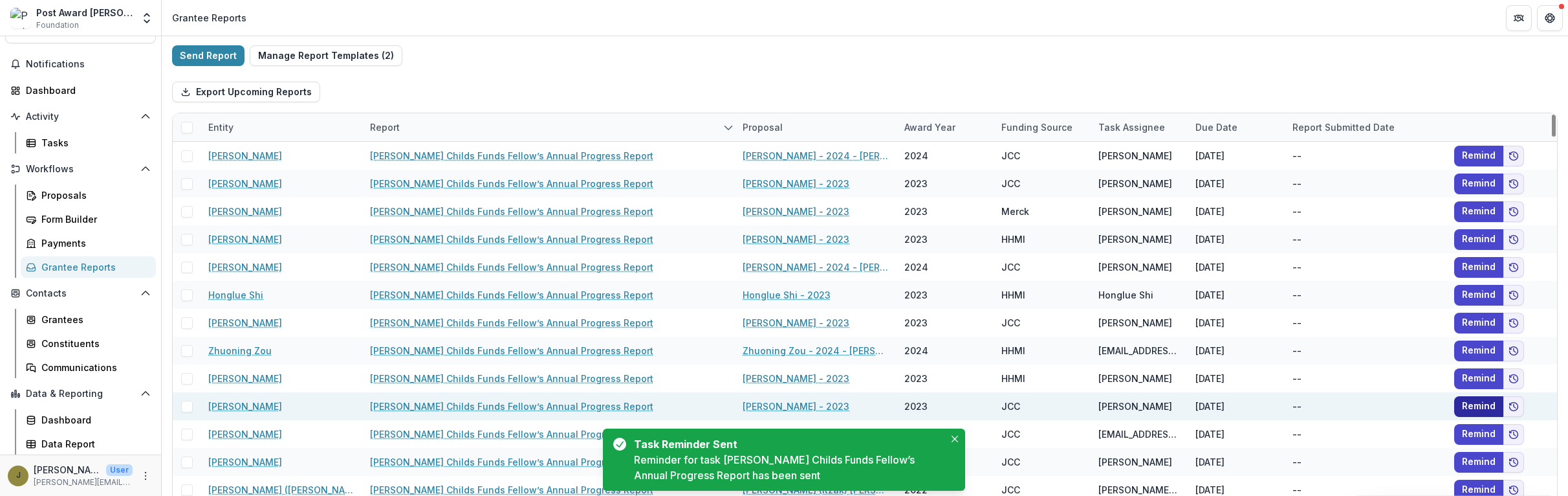
click at [977, 402] on button "Remind" at bounding box center [1479, 406] width 49 height 20
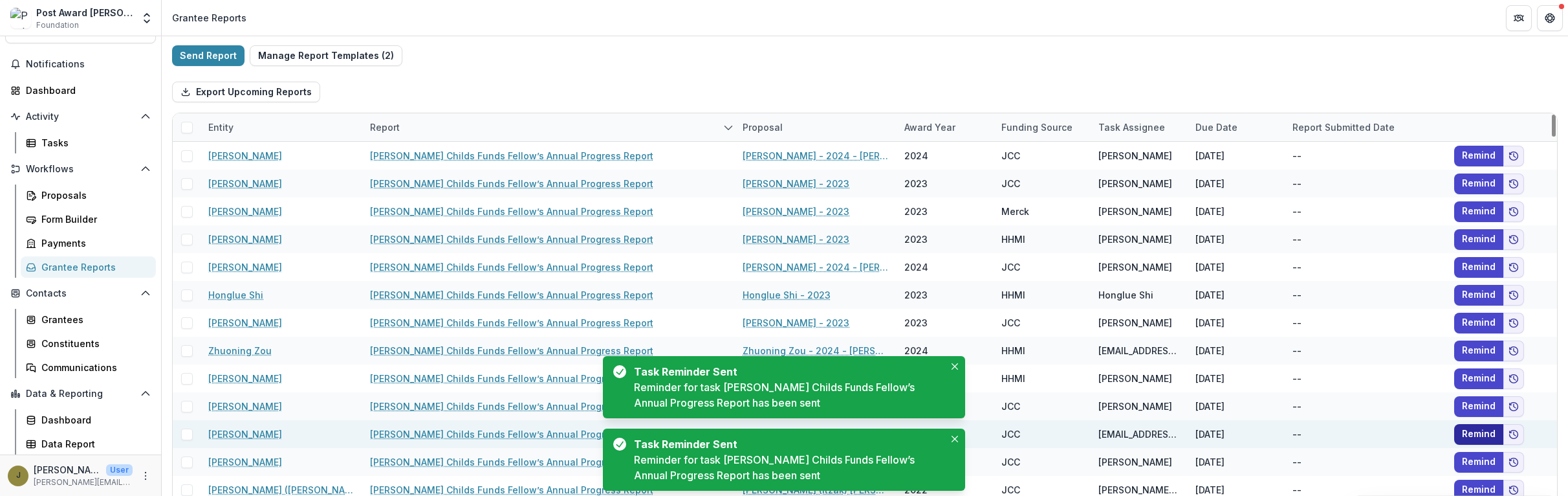
click at [977, 428] on button "Remind" at bounding box center [1479, 434] width 49 height 20
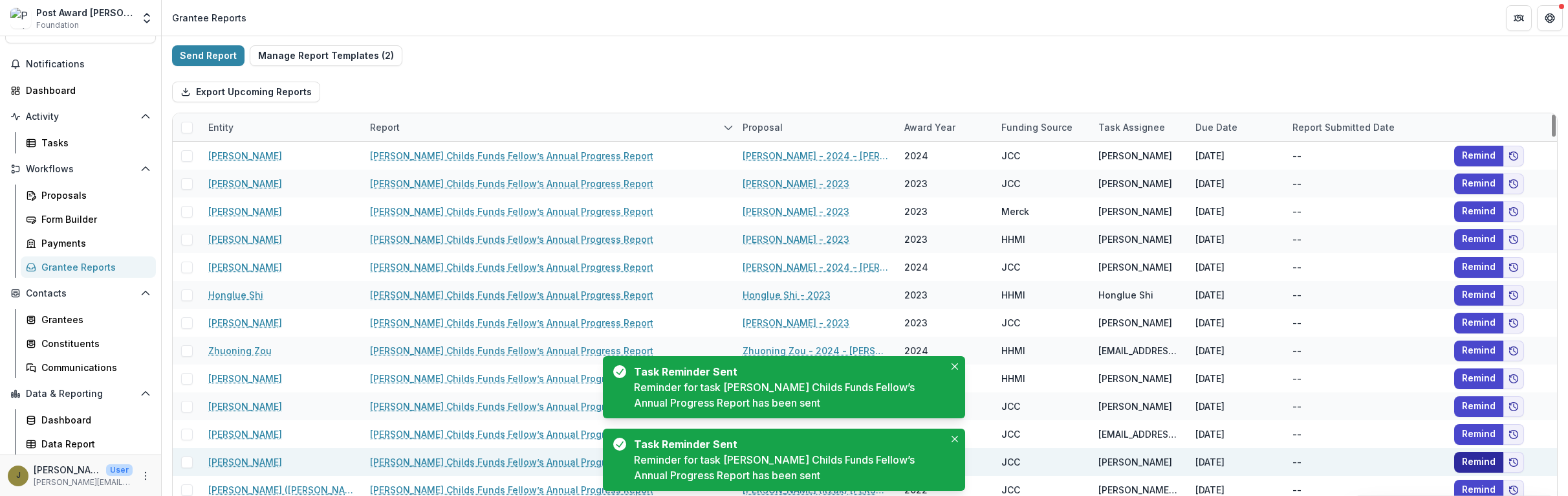
click at [977, 458] on button "Remind" at bounding box center [1479, 461] width 49 height 20
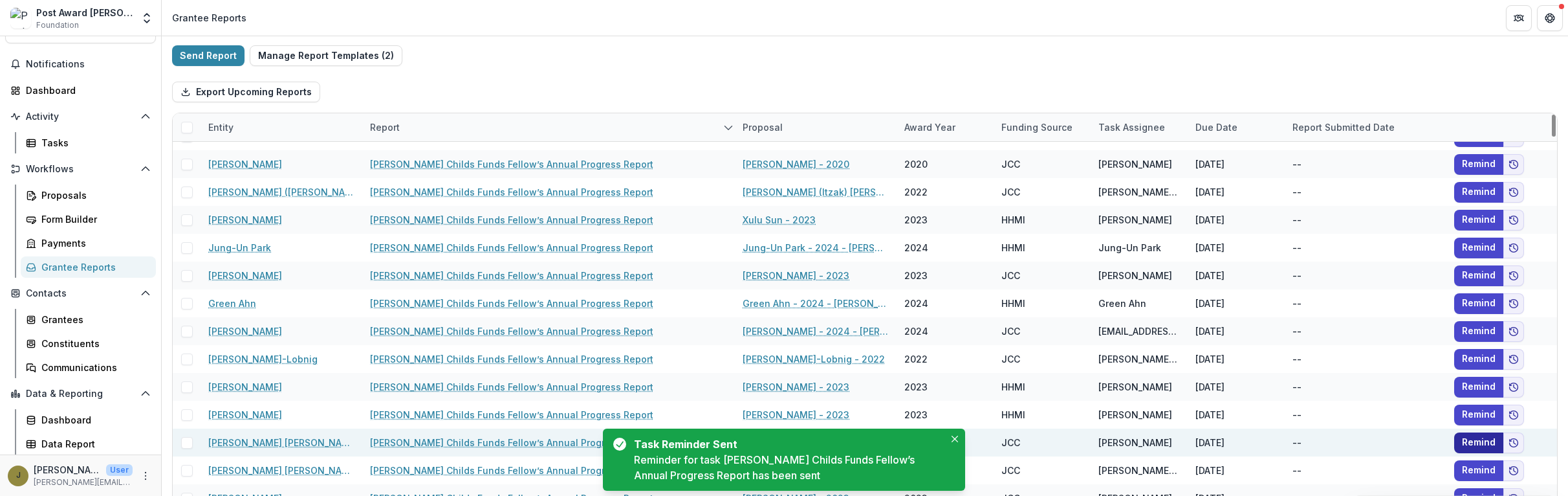
scroll to position [299, 0]
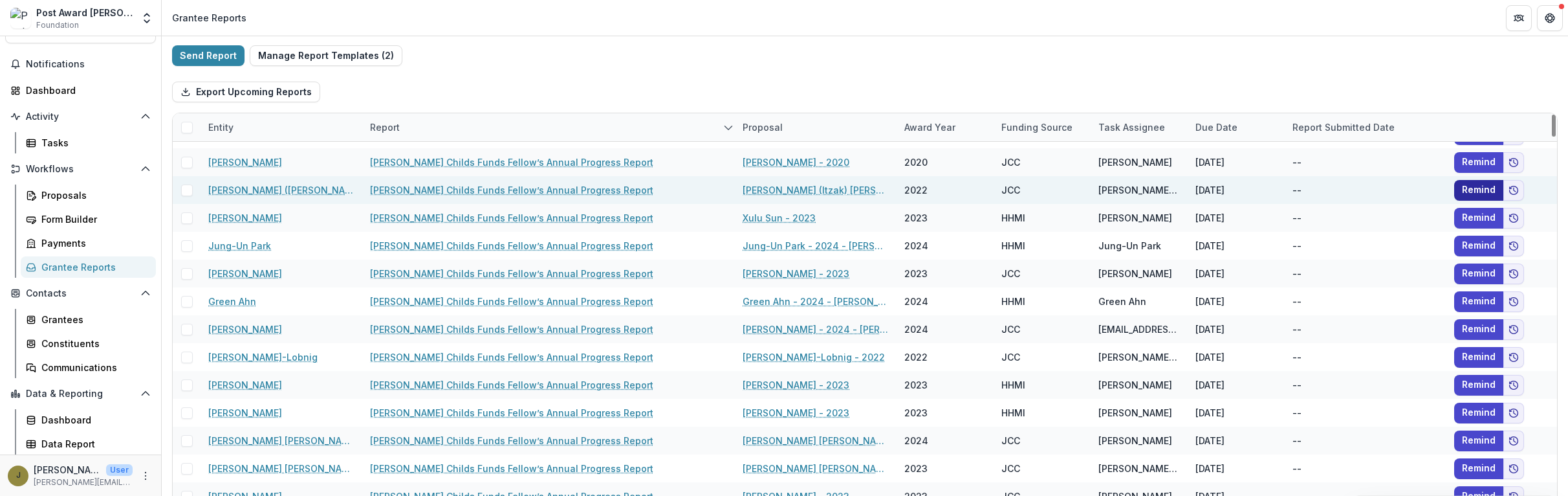
click at [977, 186] on button "Remind" at bounding box center [1479, 190] width 49 height 20
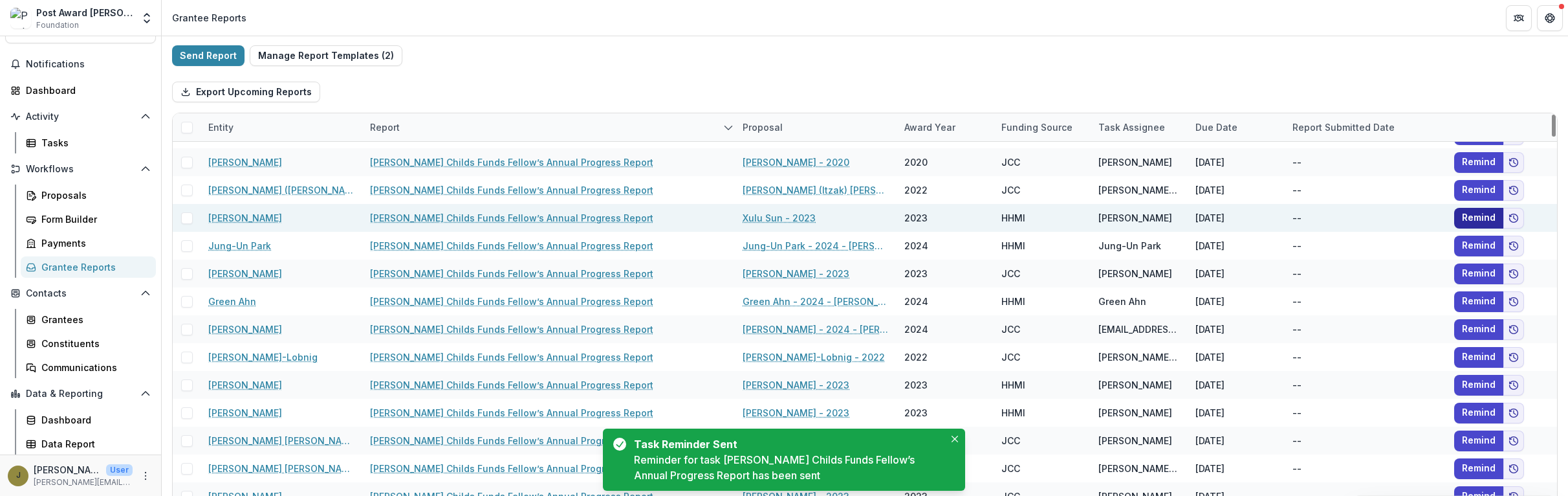
click at [977, 213] on button "Remind" at bounding box center [1479, 218] width 49 height 20
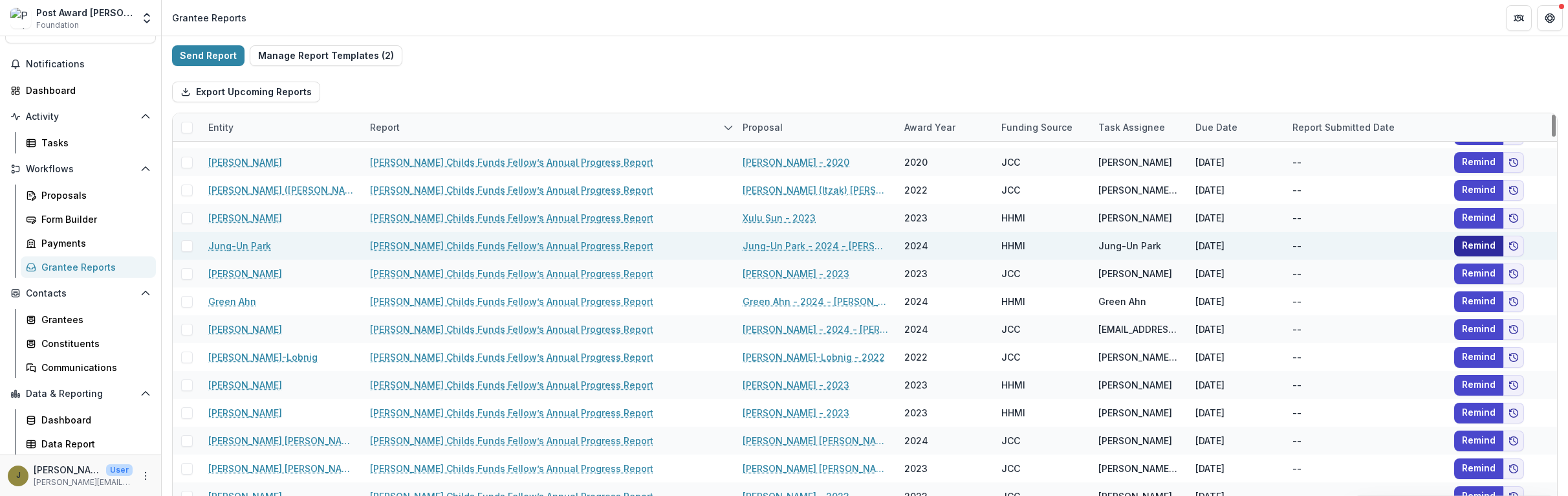
click at [977, 242] on button "Remind" at bounding box center [1479, 245] width 49 height 20
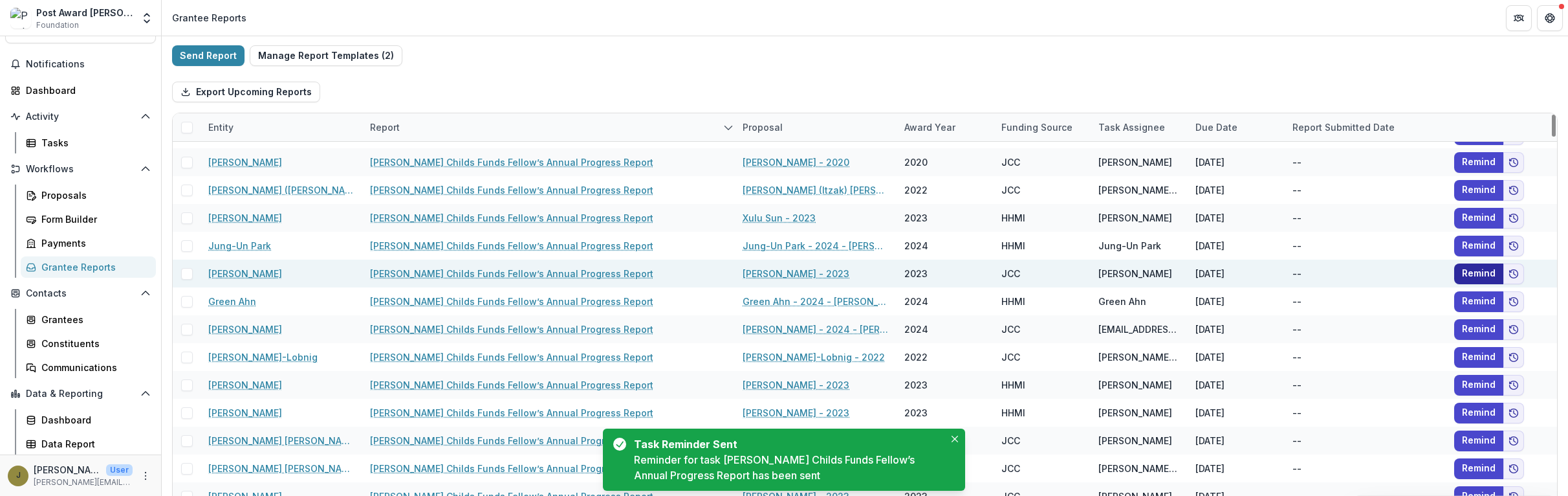
click at [977, 273] on button "Remind" at bounding box center [1479, 273] width 49 height 20
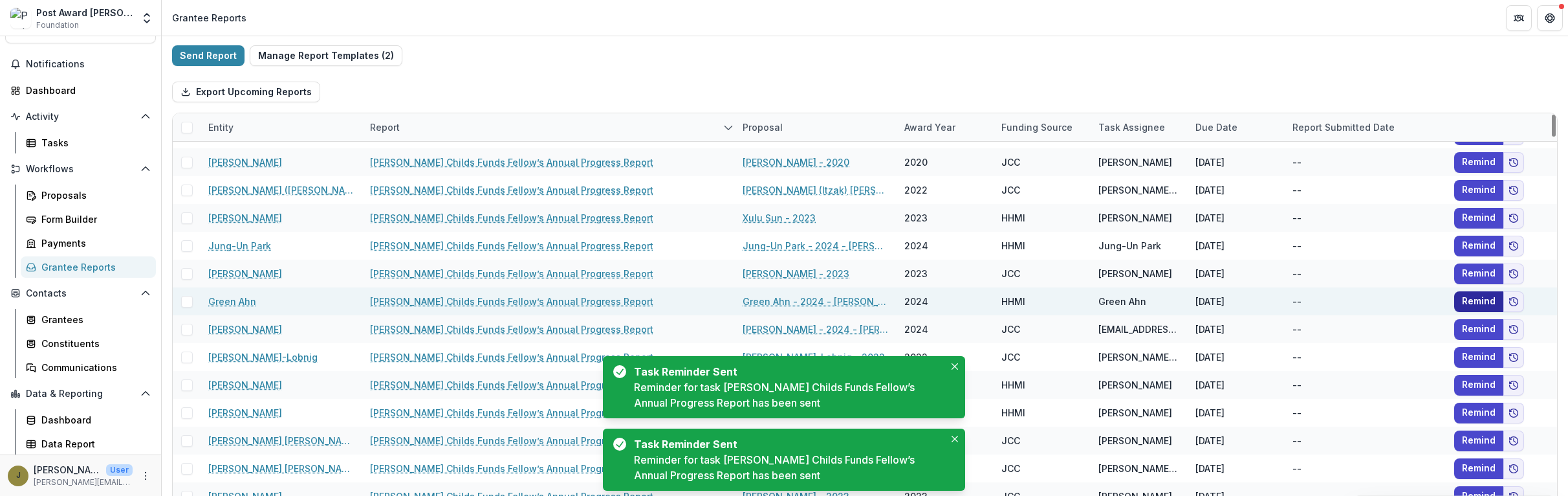
click at [977, 302] on button "Remind" at bounding box center [1479, 301] width 49 height 20
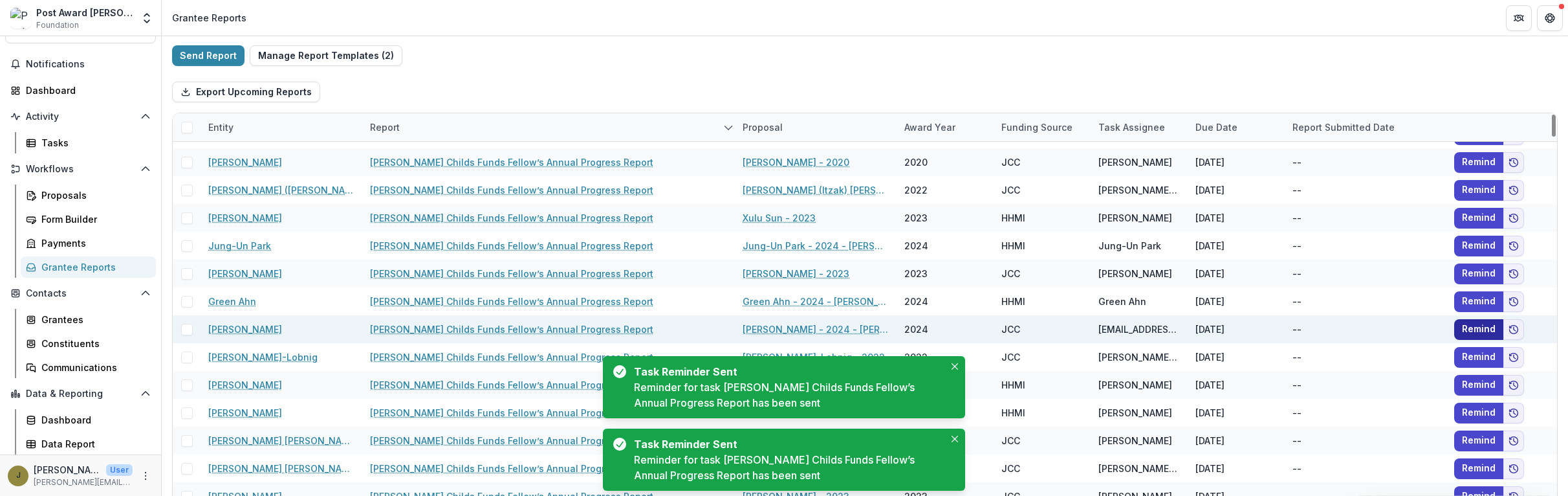
click at [977, 326] on button "Remind" at bounding box center [1479, 329] width 49 height 20
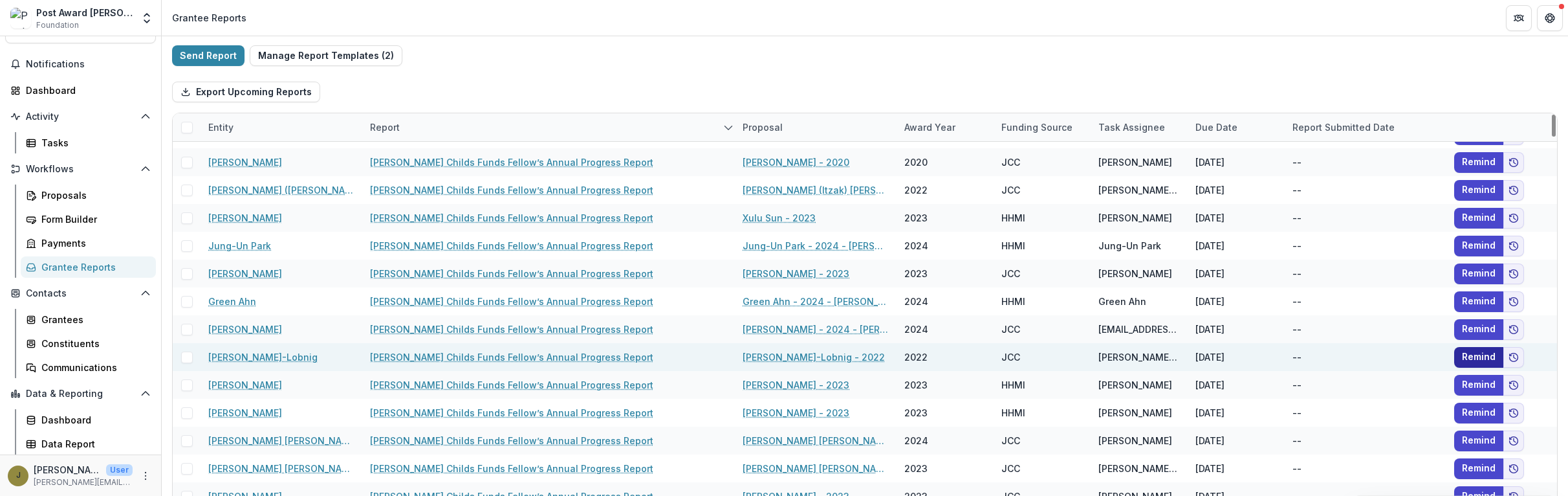
click at [977, 354] on button "Remind" at bounding box center [1479, 356] width 49 height 20
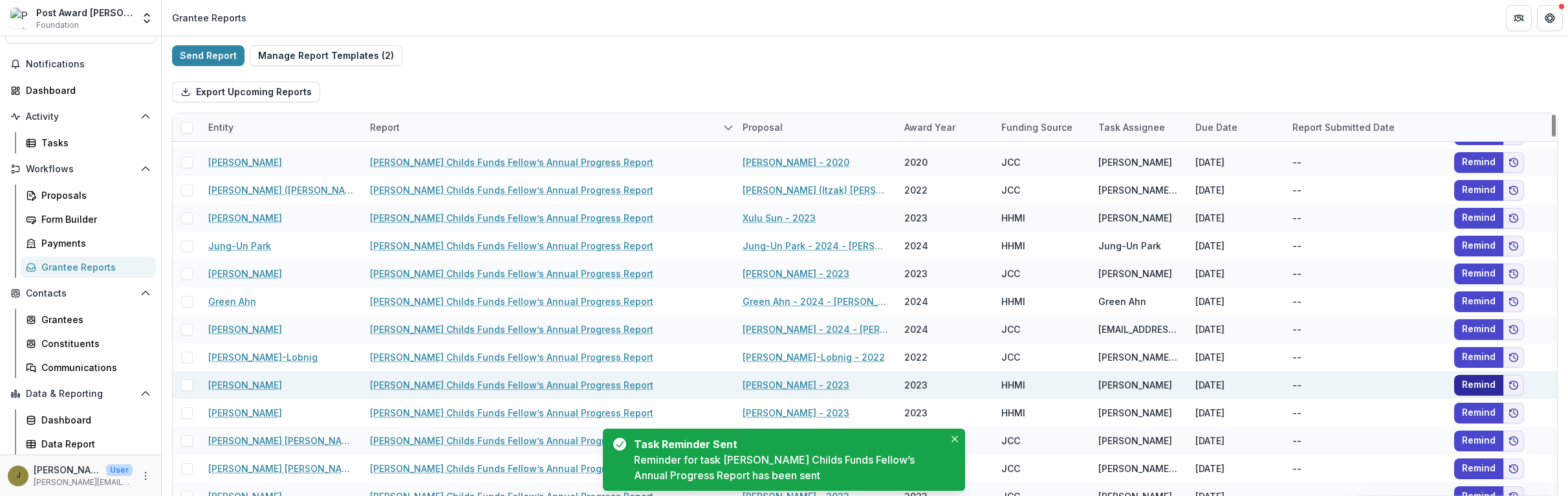
click at [977, 382] on button "Remind" at bounding box center [1479, 385] width 49 height 20
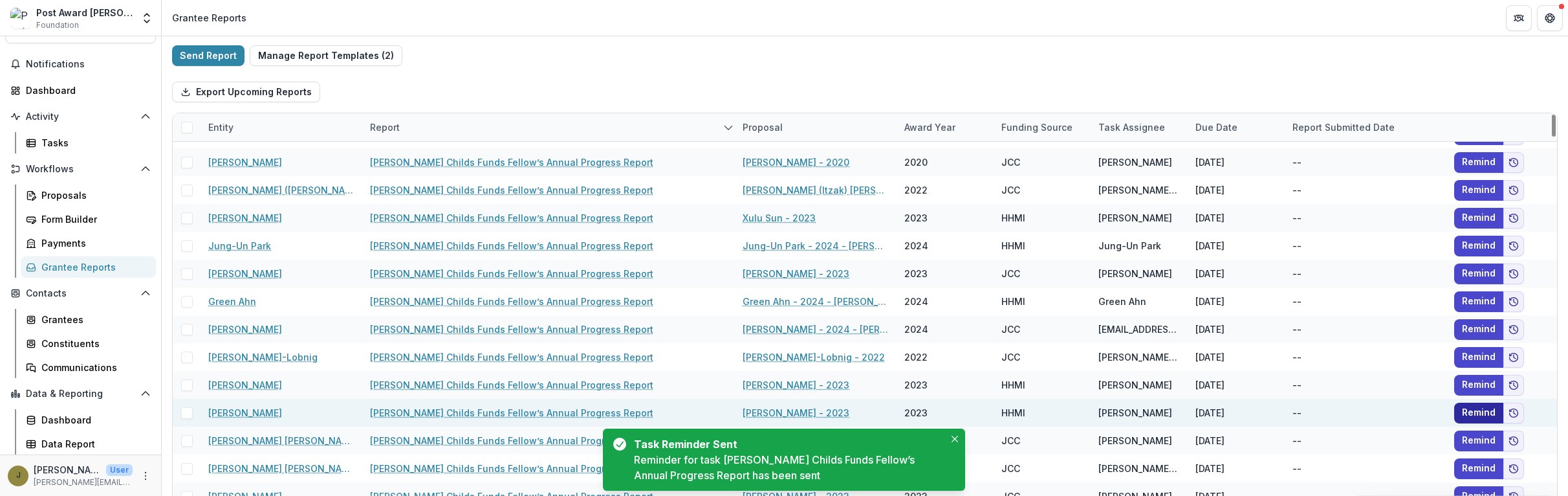
click at [977, 409] on button "Remind" at bounding box center [1479, 412] width 49 height 20
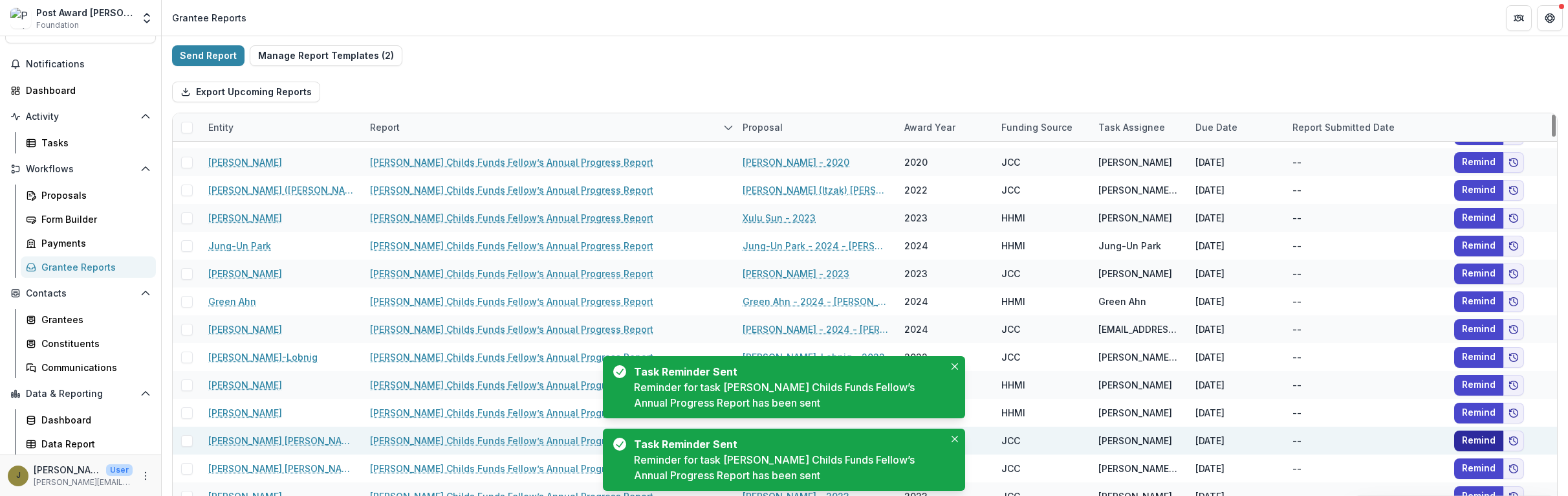
click at [977, 435] on button "Remind" at bounding box center [1479, 440] width 49 height 20
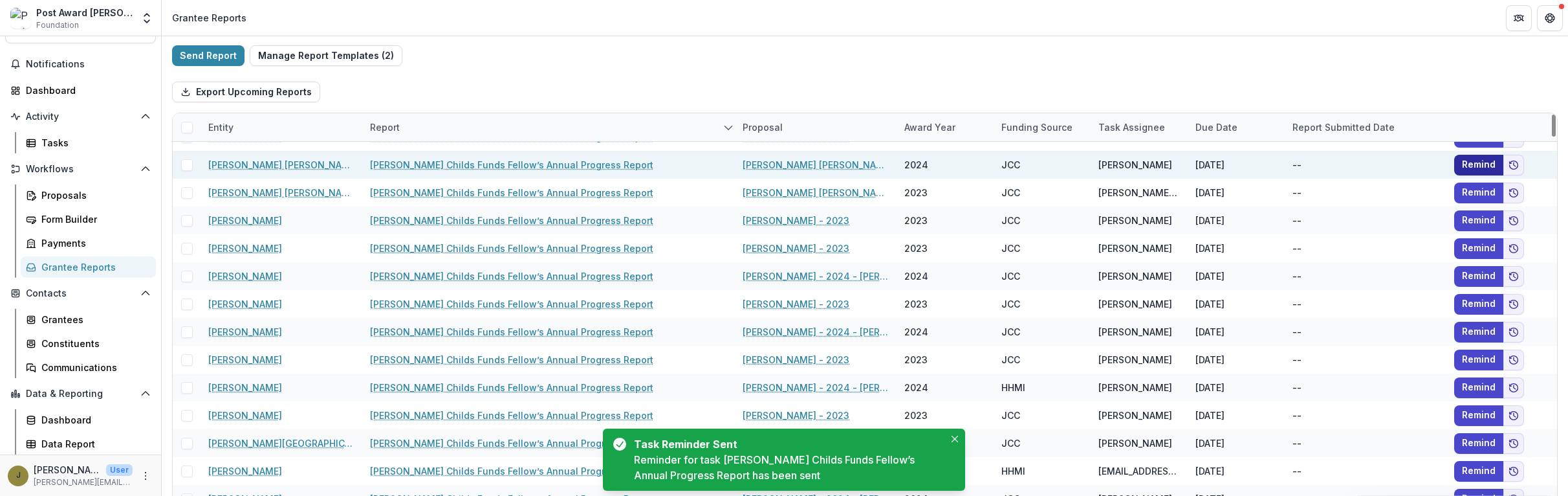
scroll to position [579, 0]
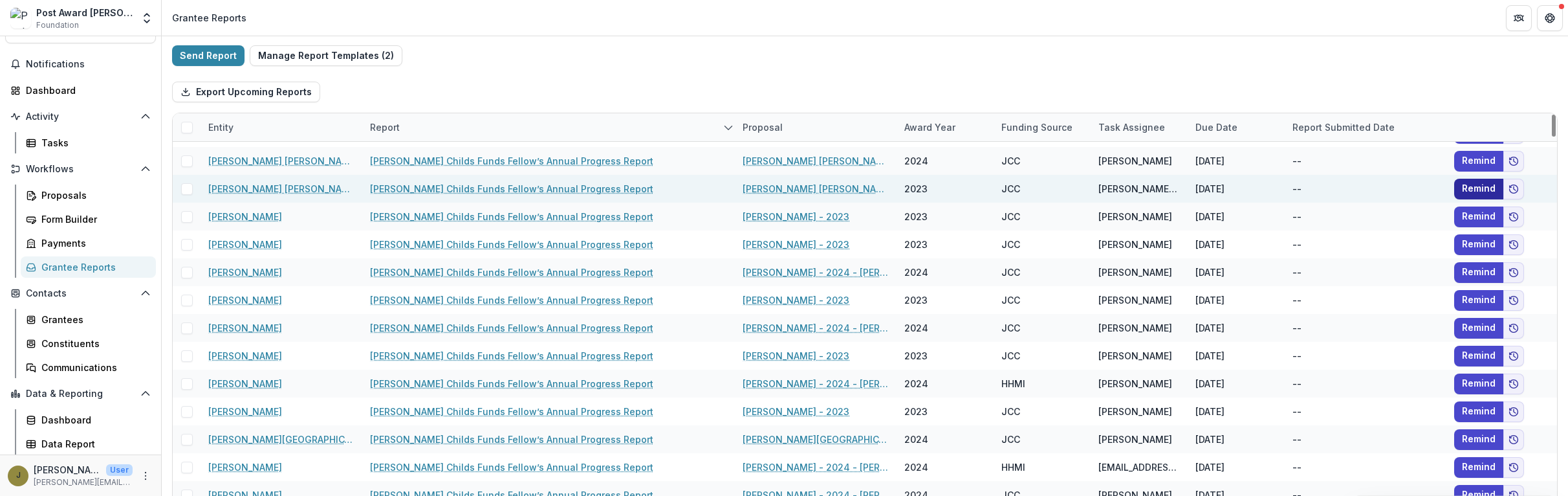
click at [977, 187] on button "Remind" at bounding box center [1479, 189] width 49 height 20
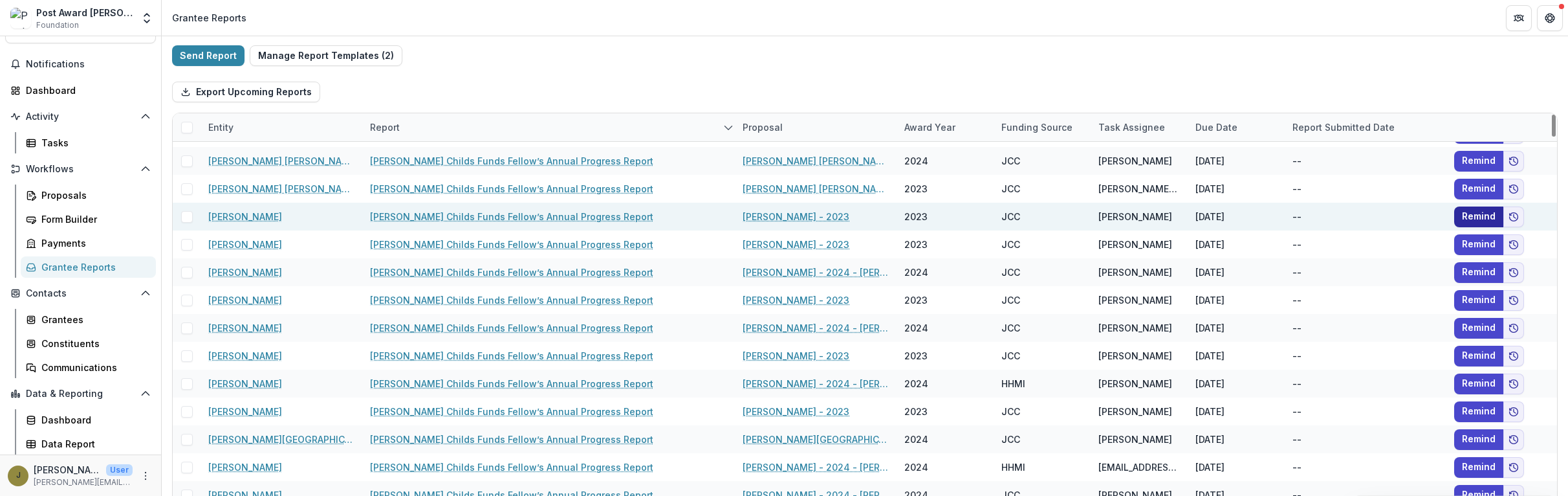
click at [977, 216] on button "Remind" at bounding box center [1479, 216] width 49 height 20
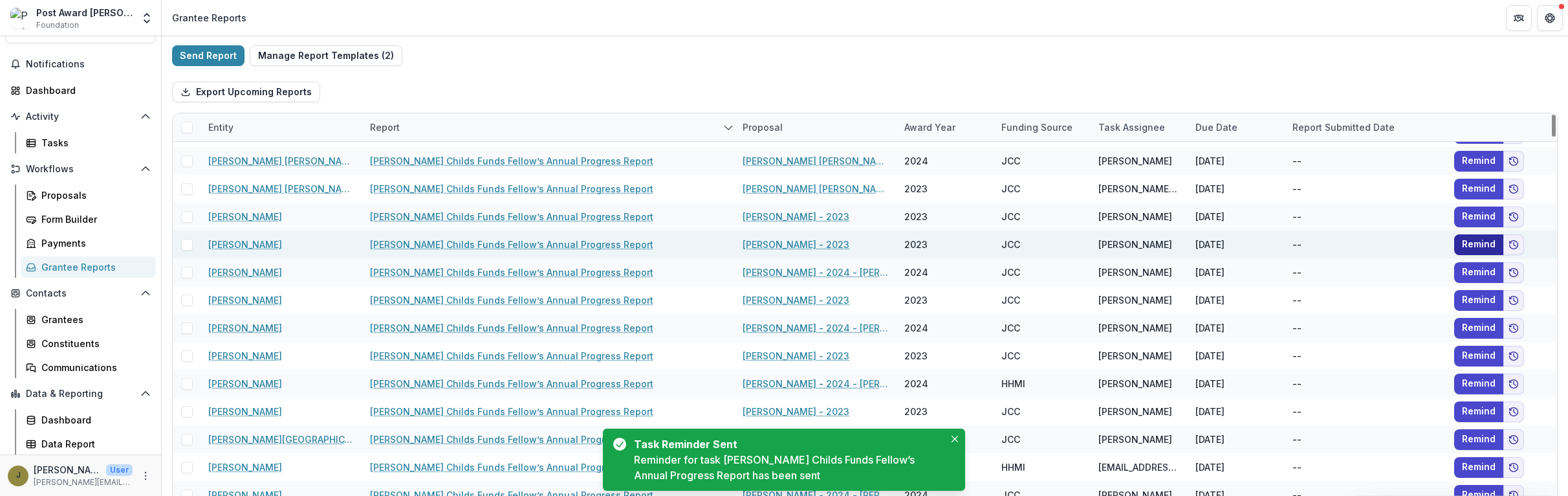
click at [977, 242] on button "Remind" at bounding box center [1479, 244] width 49 height 20
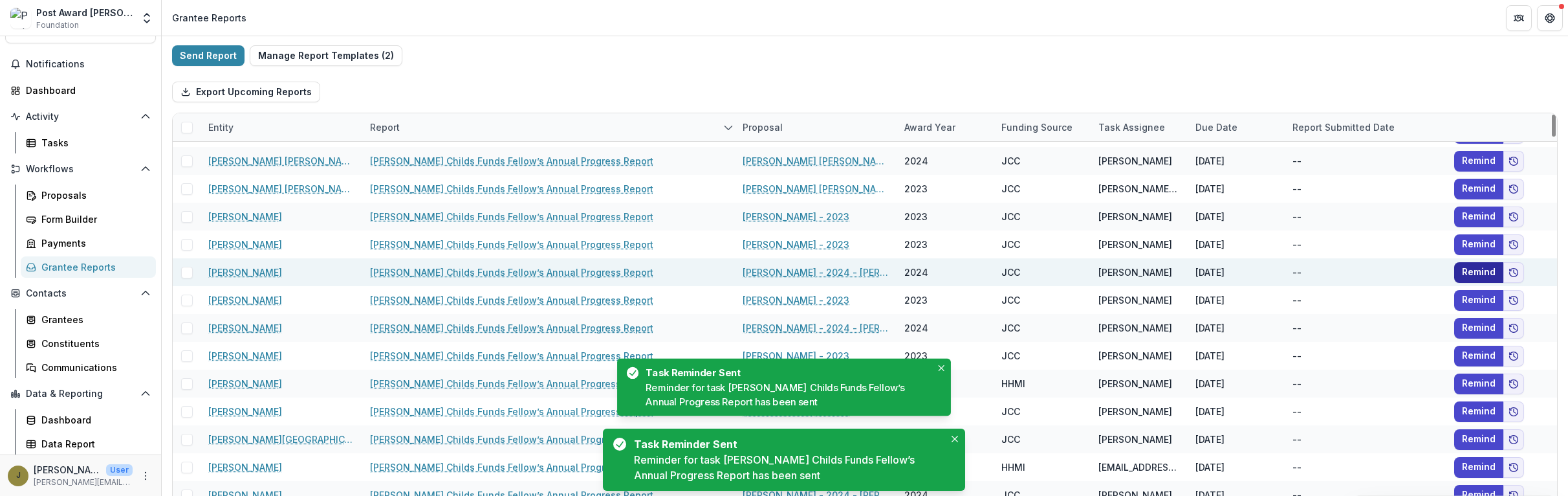
click at [977, 267] on button "Remind" at bounding box center [1479, 272] width 49 height 20
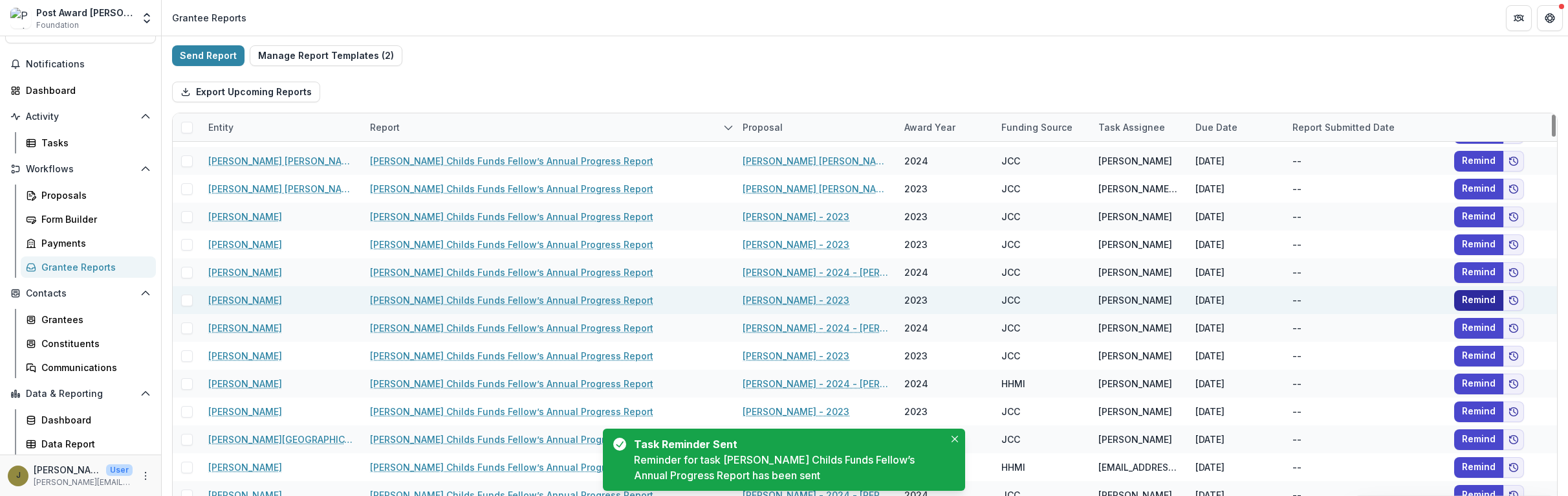
click at [977, 297] on button "Remind" at bounding box center [1479, 300] width 49 height 20
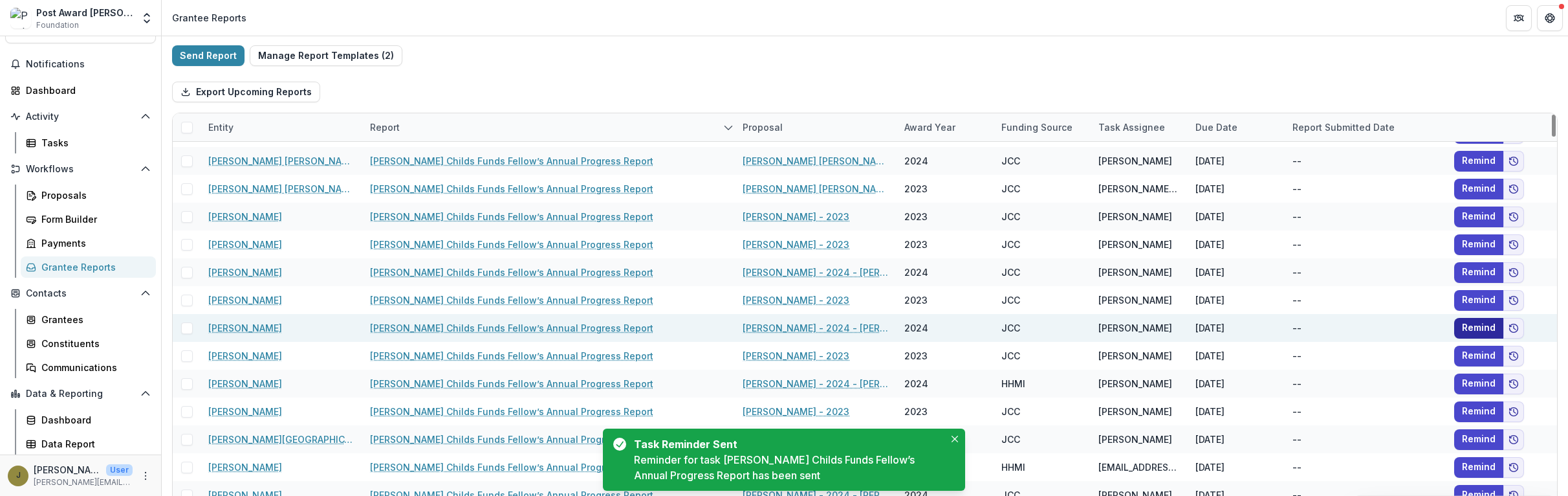
click at [977, 328] on button "Remind" at bounding box center [1479, 328] width 49 height 20
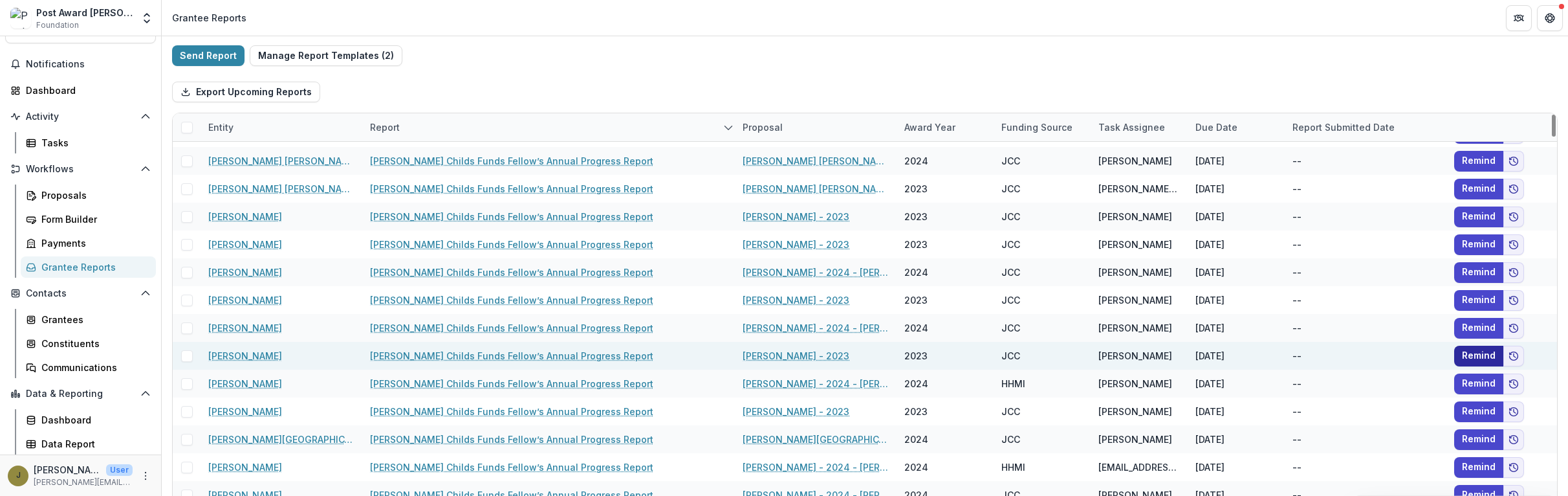
click at [977, 353] on button "Remind" at bounding box center [1479, 356] width 49 height 20
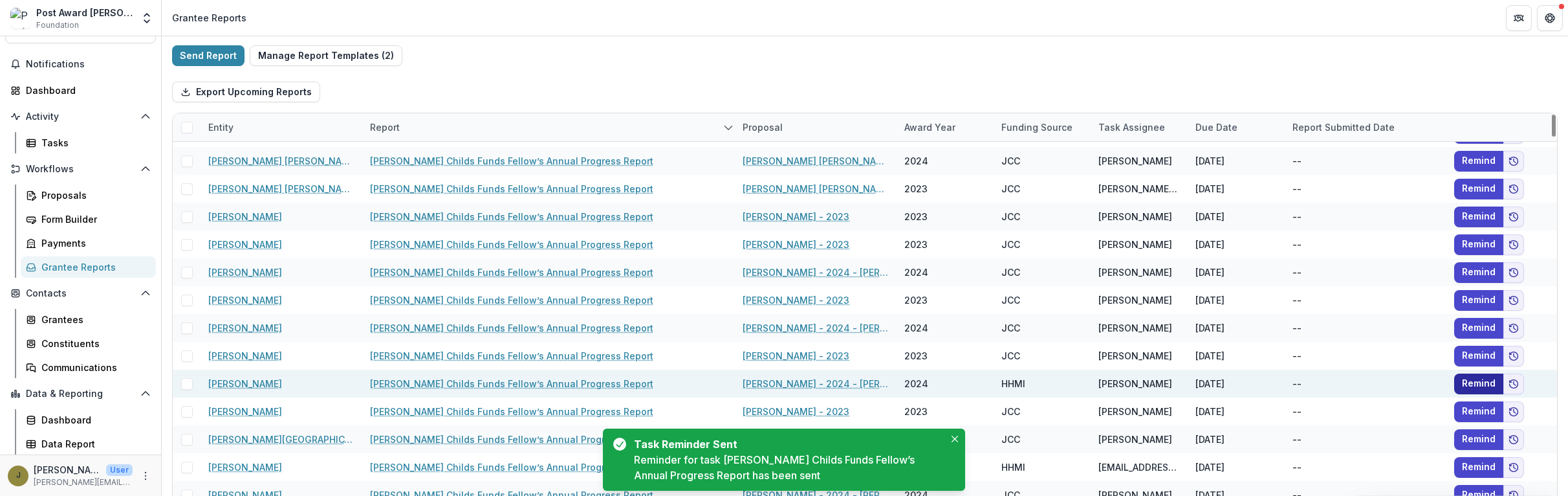
click at [977, 378] on button "Remind" at bounding box center [1479, 383] width 49 height 20
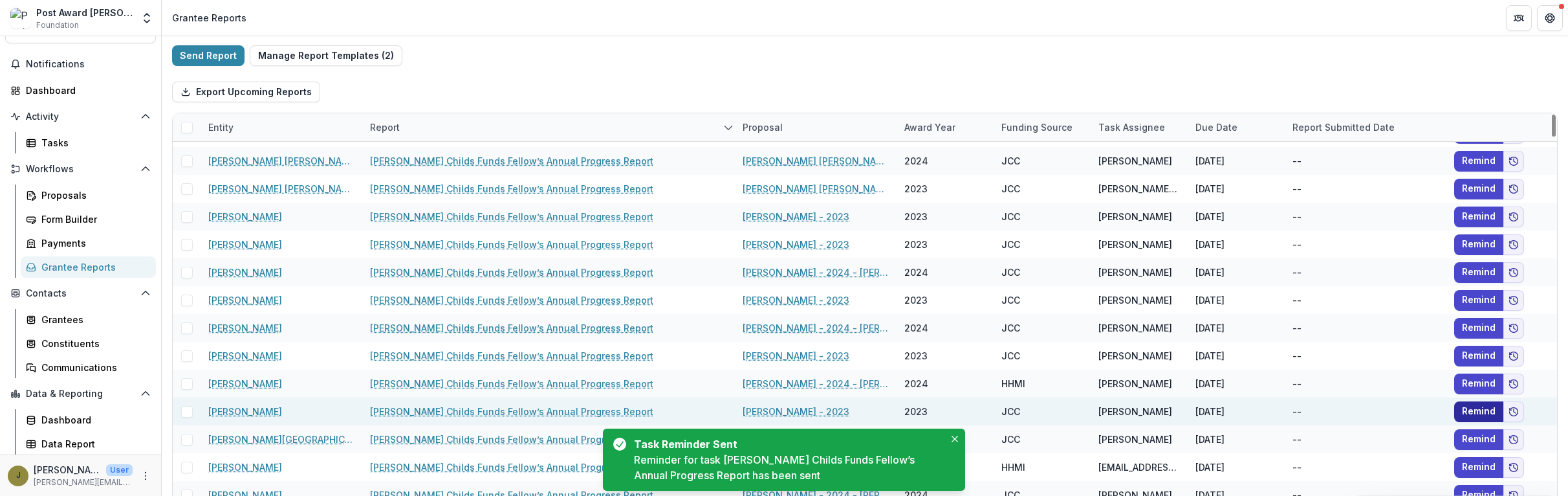
click at [977, 405] on button "Remind" at bounding box center [1479, 411] width 49 height 20
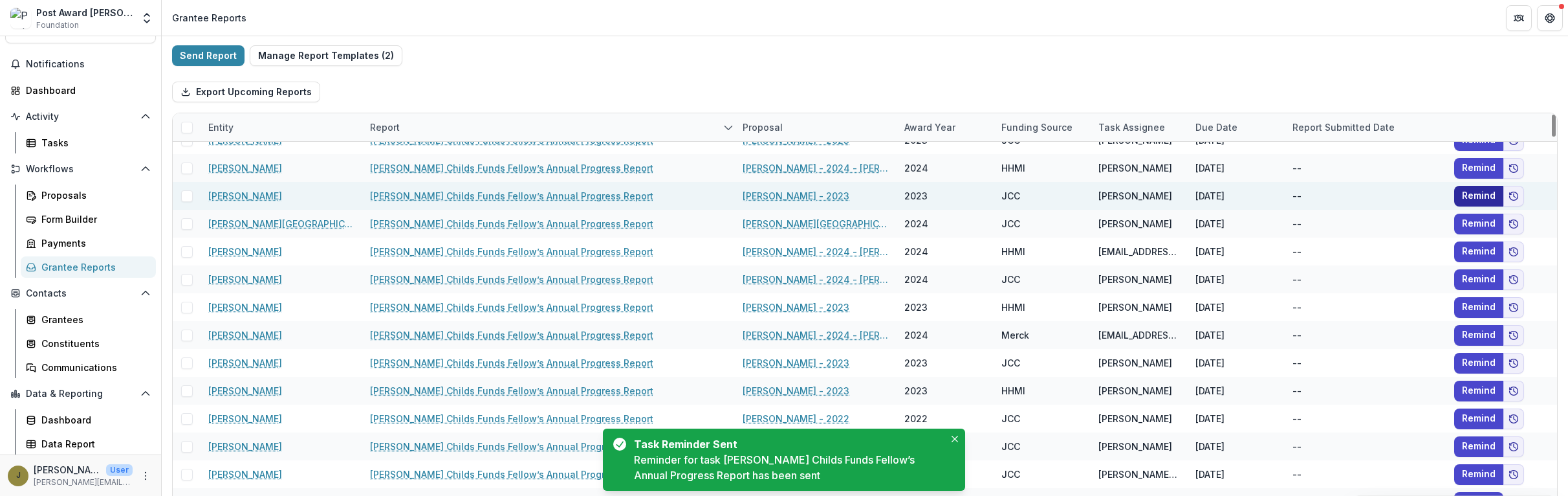
scroll to position [799, 0]
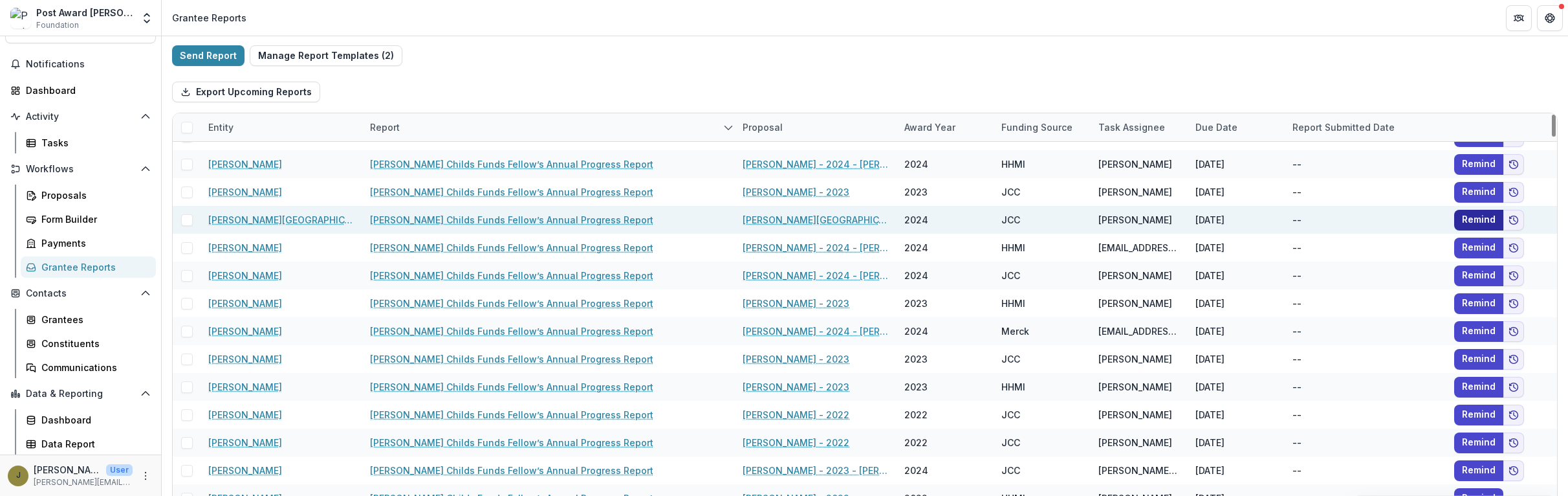
click at [977, 225] on button "Remind" at bounding box center [1479, 220] width 49 height 20
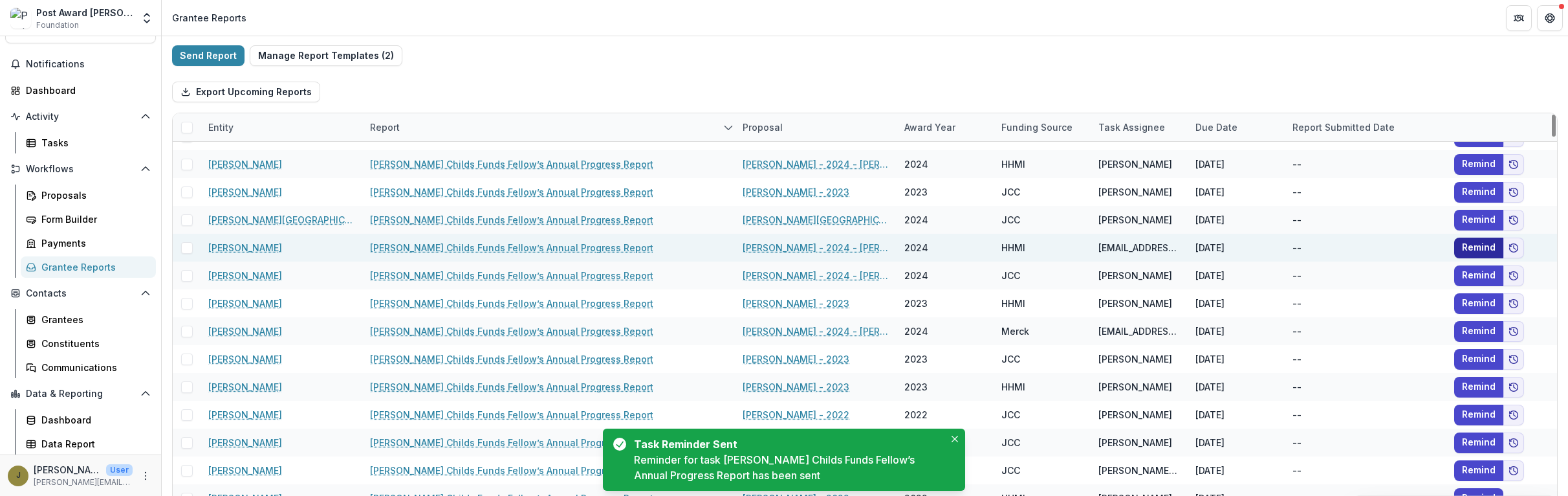
click at [977, 249] on button "Remind" at bounding box center [1479, 247] width 49 height 20
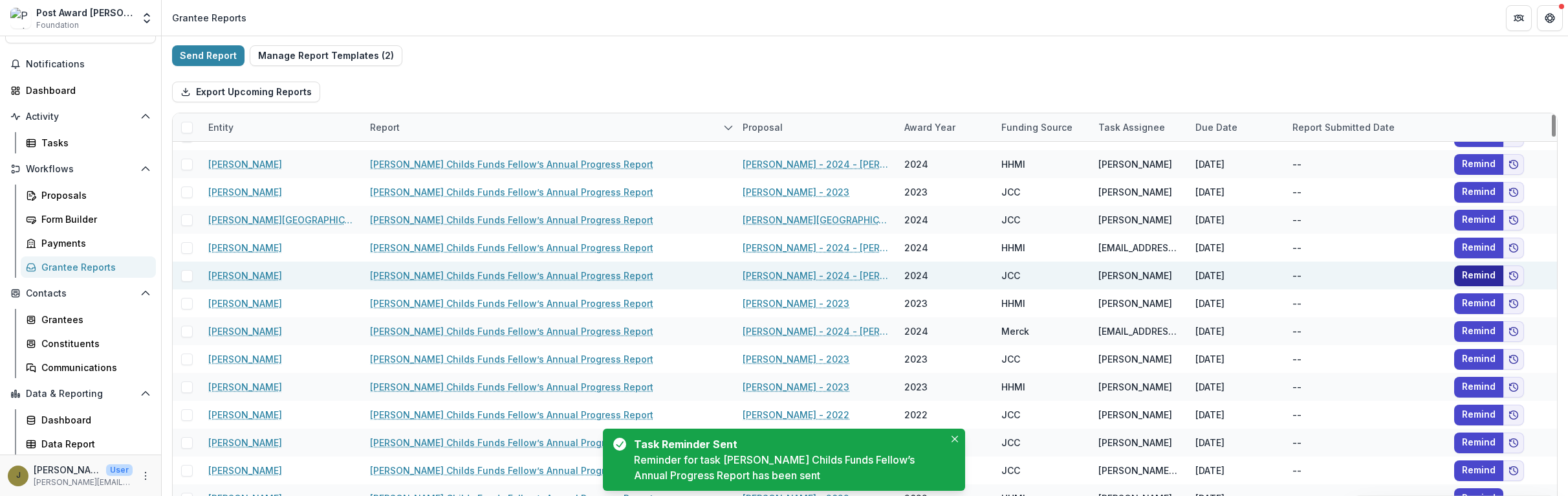
click at [977, 270] on button "Remind" at bounding box center [1479, 275] width 49 height 20
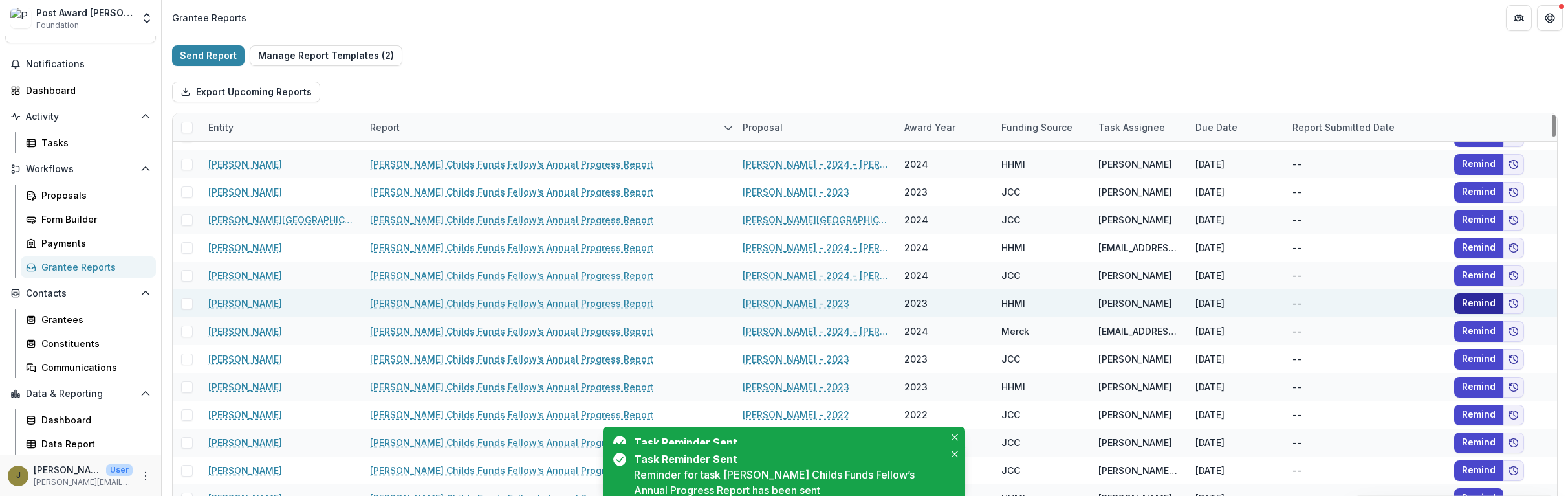
click at [977, 298] on button "Remind" at bounding box center [1479, 303] width 49 height 20
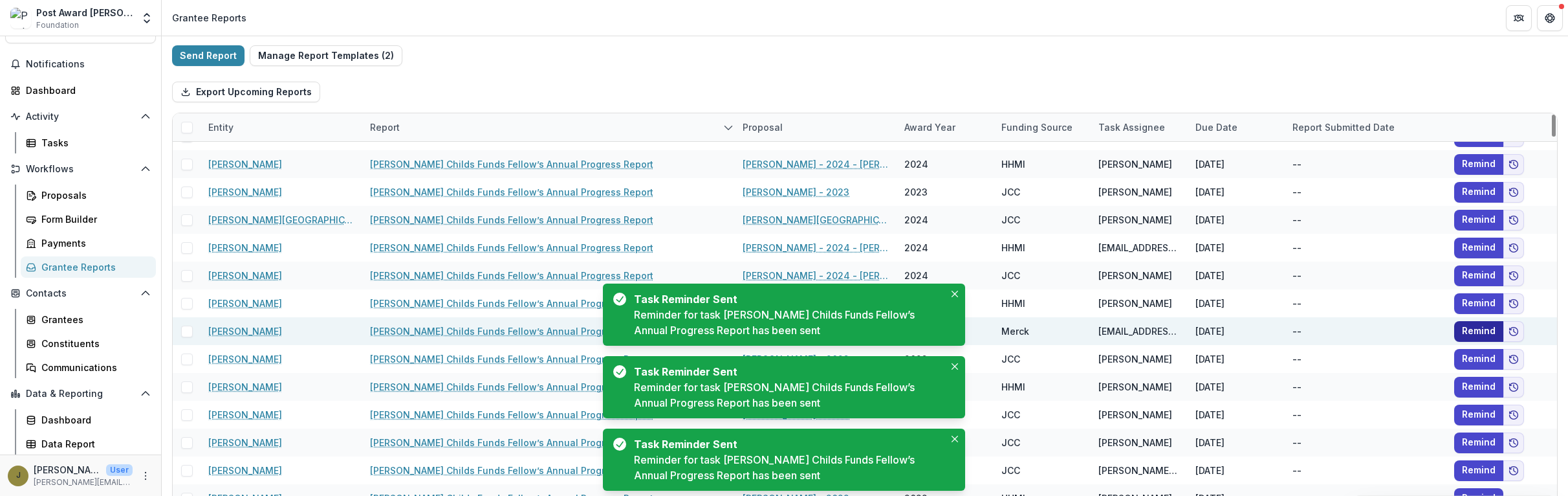
click at [977, 328] on button "Remind" at bounding box center [1479, 331] width 49 height 20
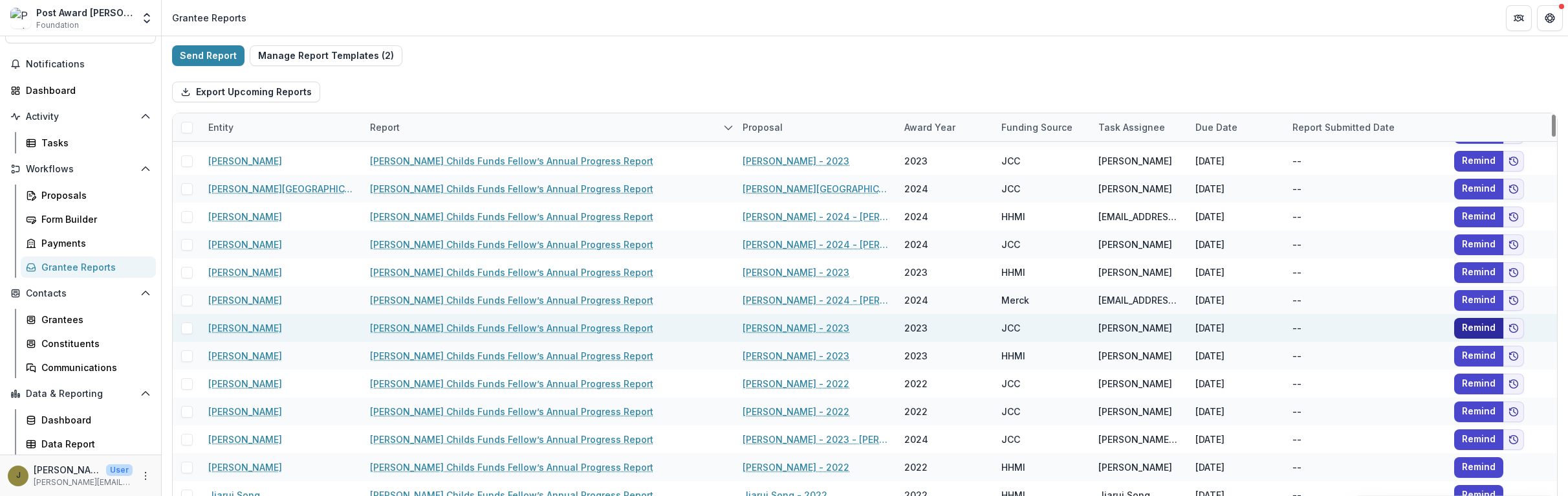
scroll to position [836, 0]
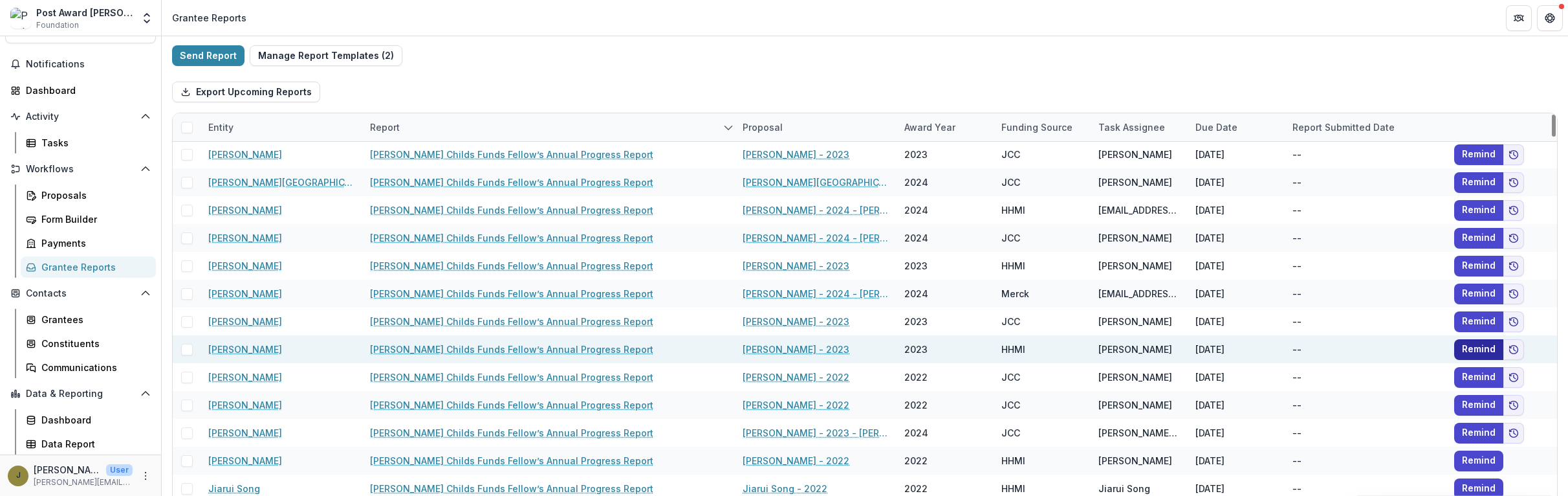
click at [977, 347] on button "Remind" at bounding box center [1479, 349] width 49 height 20
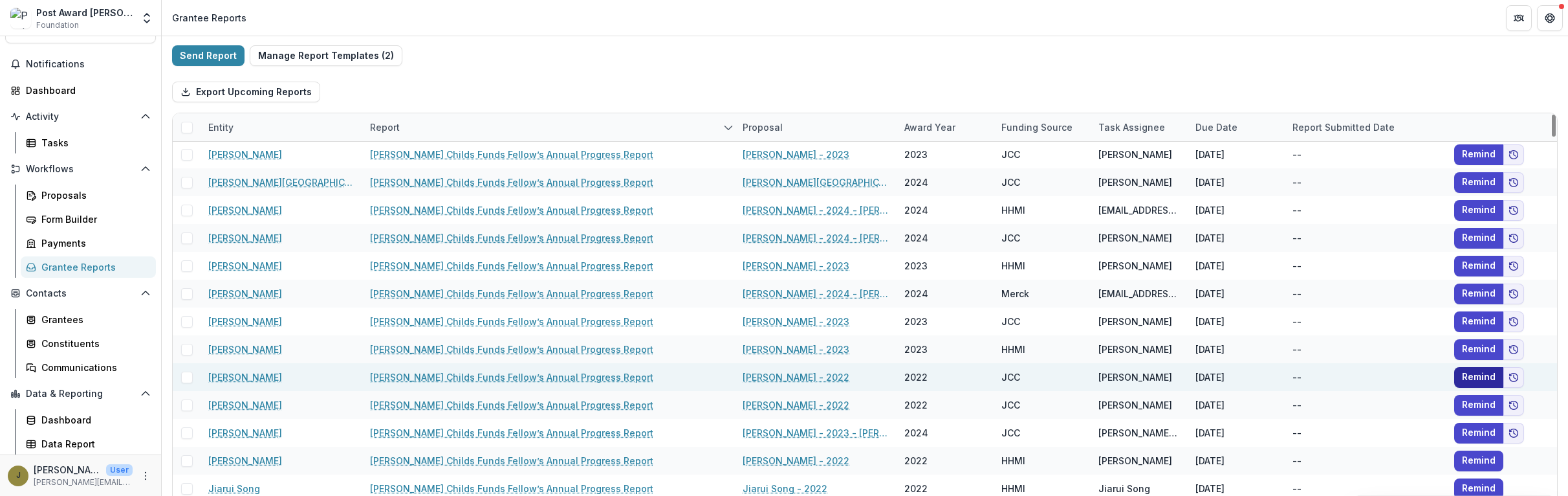
click at [977, 372] on button "Remind" at bounding box center [1479, 377] width 49 height 20
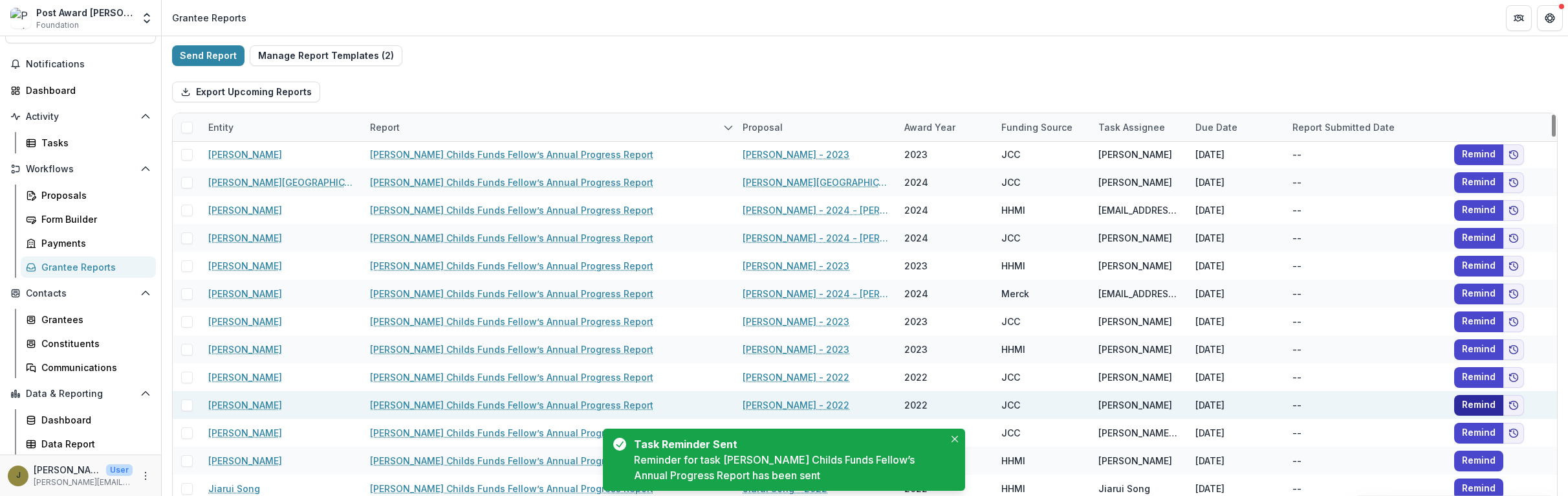
click at [977, 402] on button "Remind" at bounding box center [1479, 404] width 49 height 20
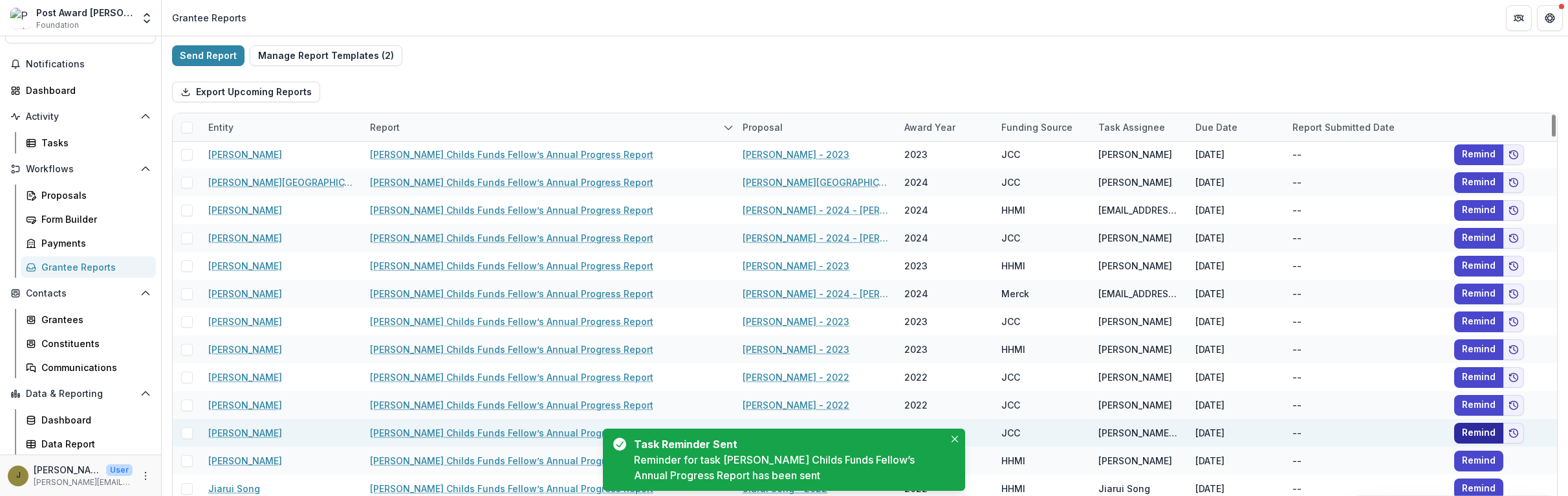
click at [977, 429] on button "Remind" at bounding box center [1479, 433] width 49 height 20
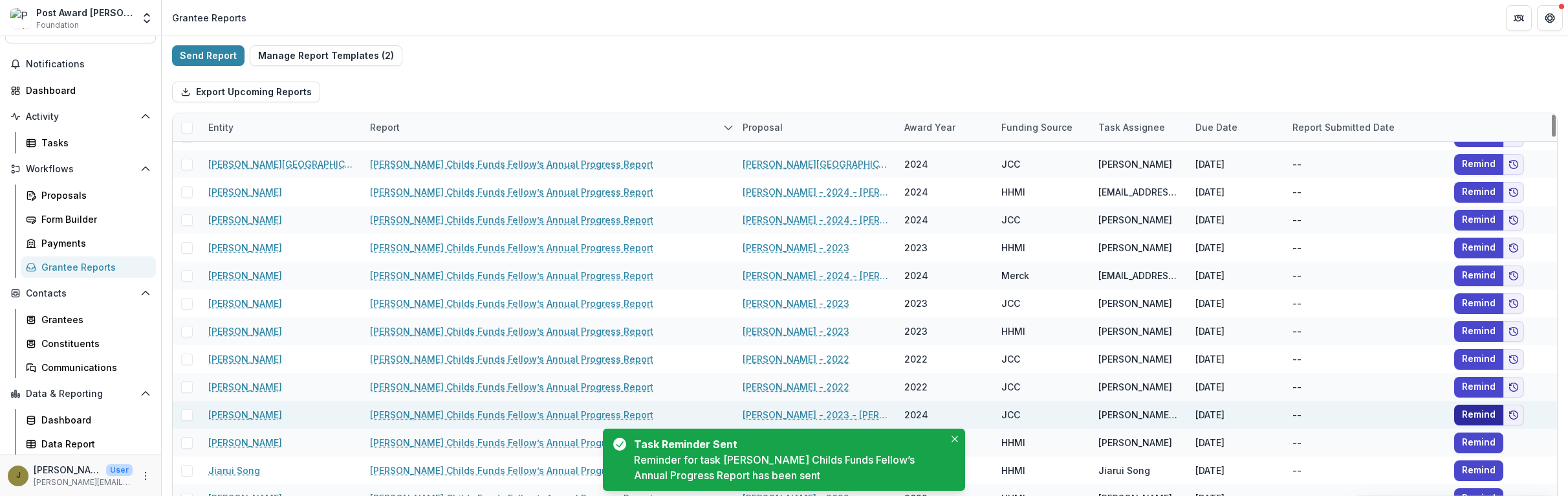
scroll to position [857, 0]
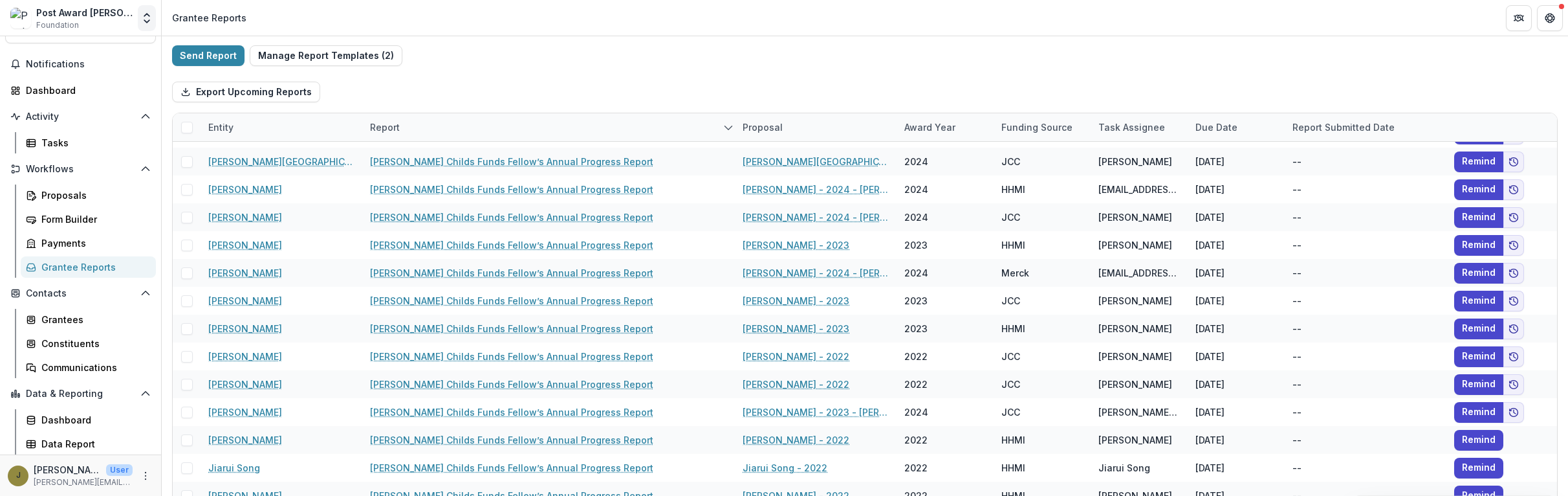
click at [151, 23] on icon "Open entity switcher" at bounding box center [146, 18] width 13 height 13
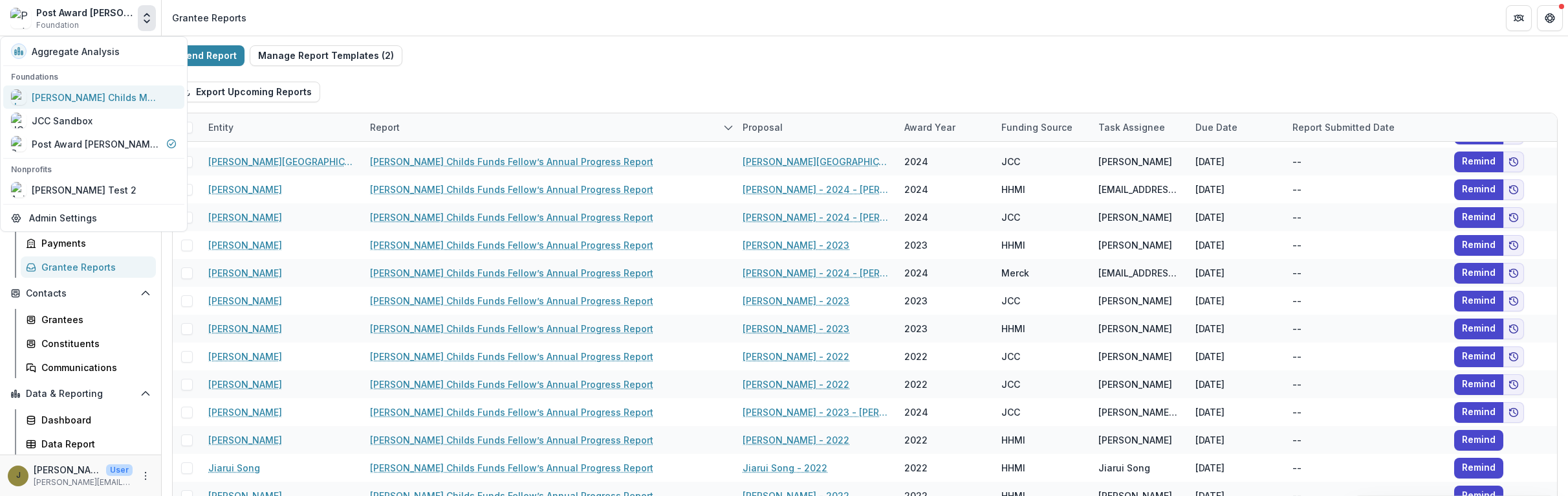
click at [88, 100] on div "[PERSON_NAME] Childs Memorial Fund for Medical Research" at bounding box center [96, 97] width 130 height 13
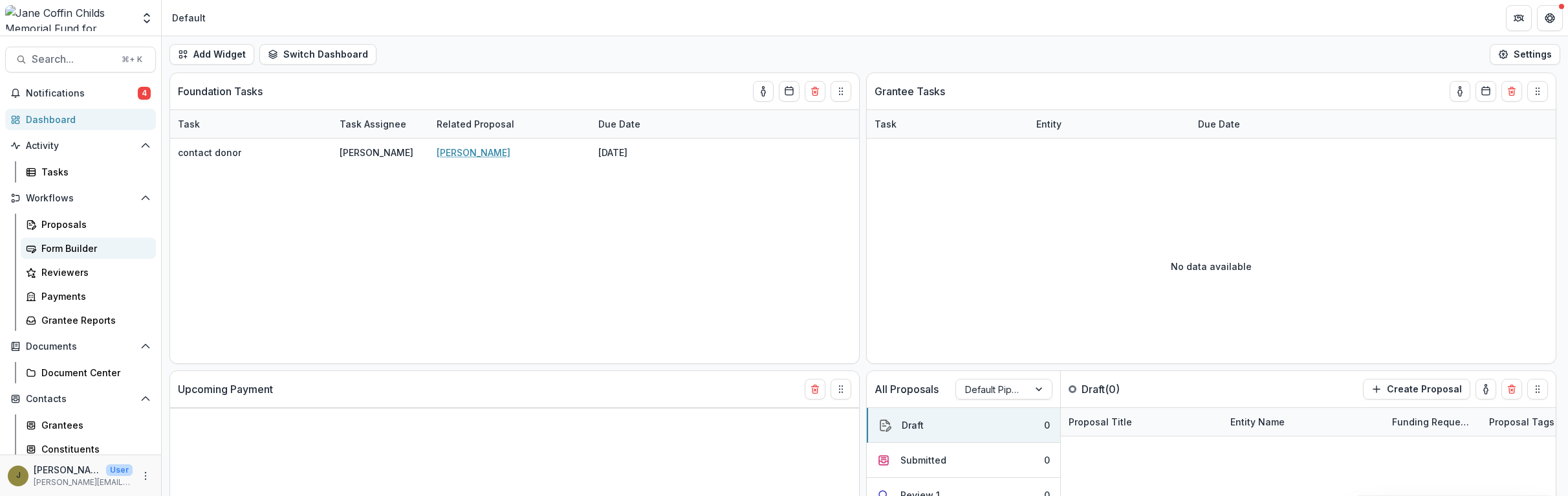
select select "******"
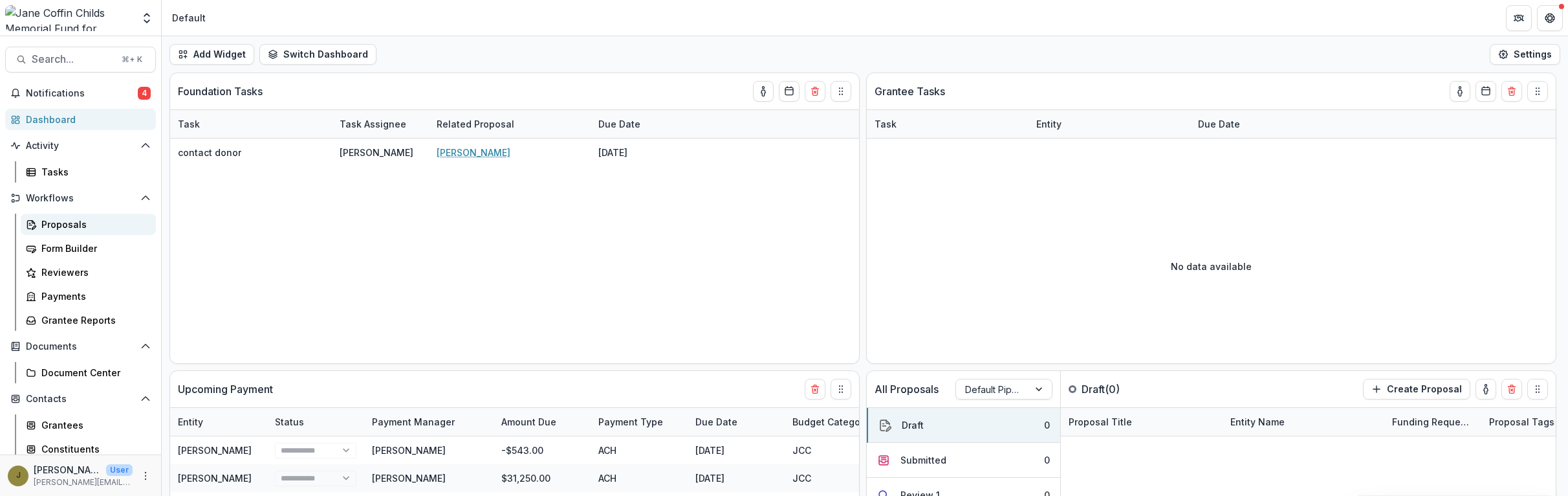
select select "******"
click at [58, 319] on div "Grantee Reports" at bounding box center [94, 320] width 104 height 13
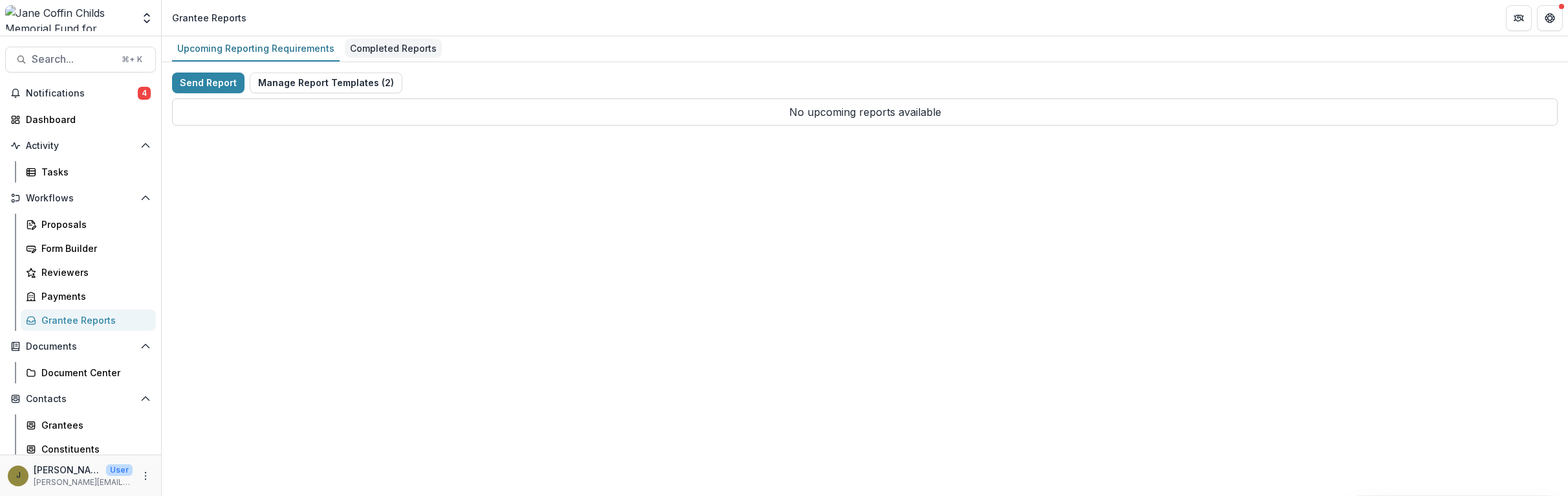
click at [368, 51] on div "Completed Reports" at bounding box center [394, 48] width 97 height 19
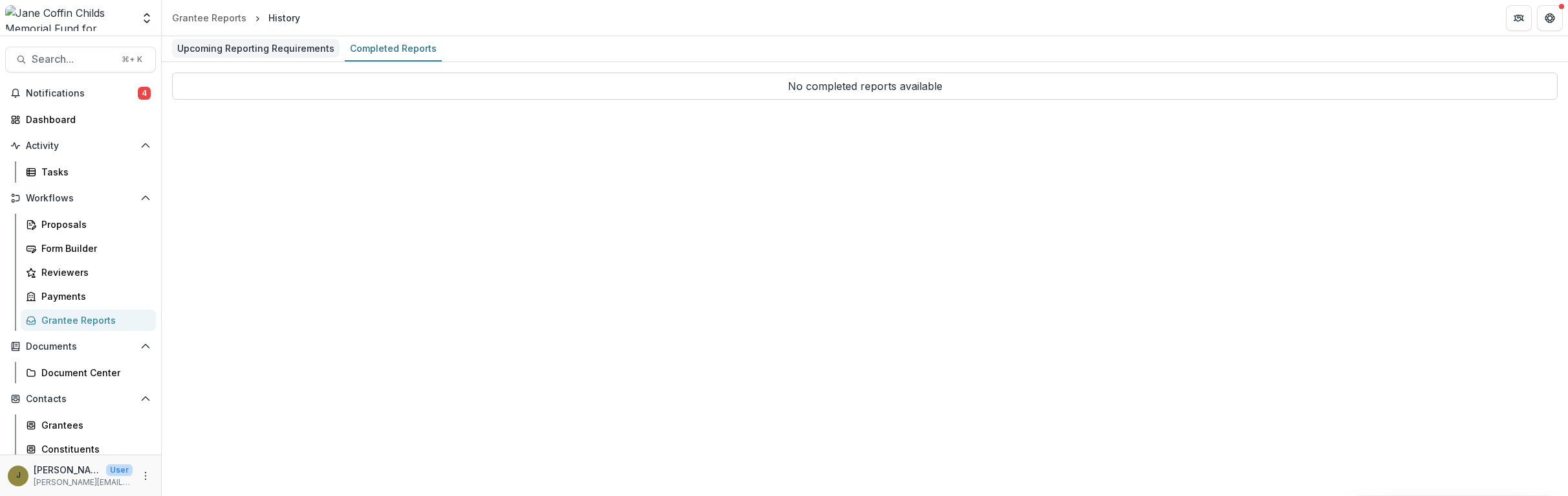
click at [284, 51] on div "Upcoming Reporting Requirements" at bounding box center [256, 48] width 168 height 19
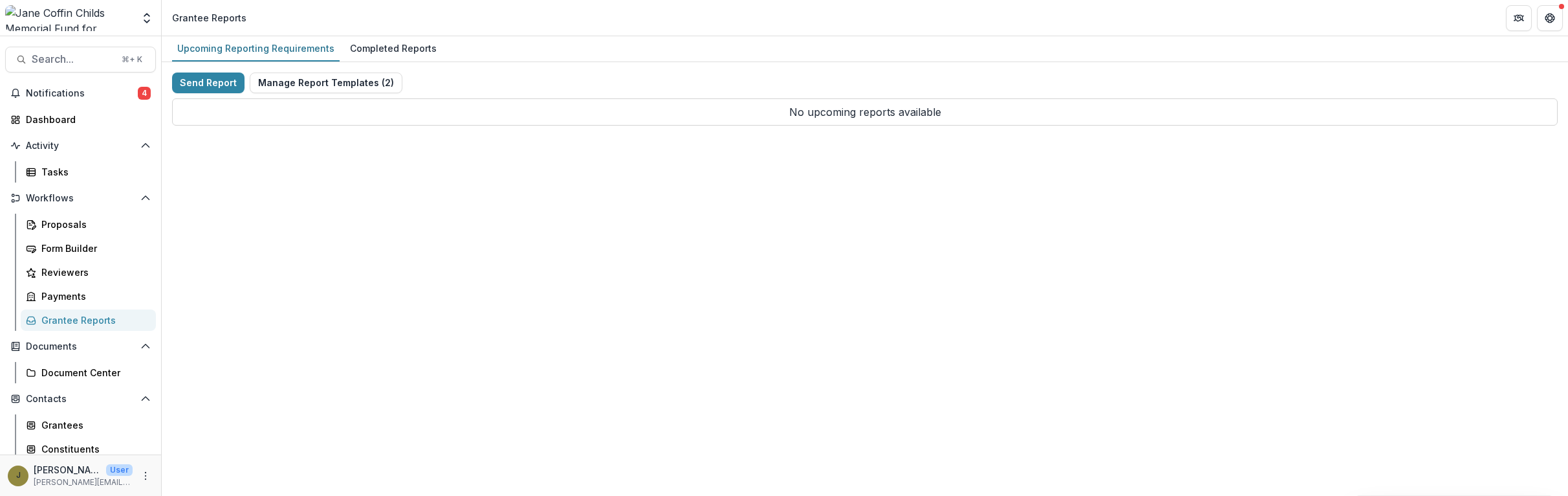
click at [127, 30] on div at bounding box center [68, 18] width 127 height 26
click at [145, 24] on icon "Open entity switcher" at bounding box center [146, 18] width 13 height 13
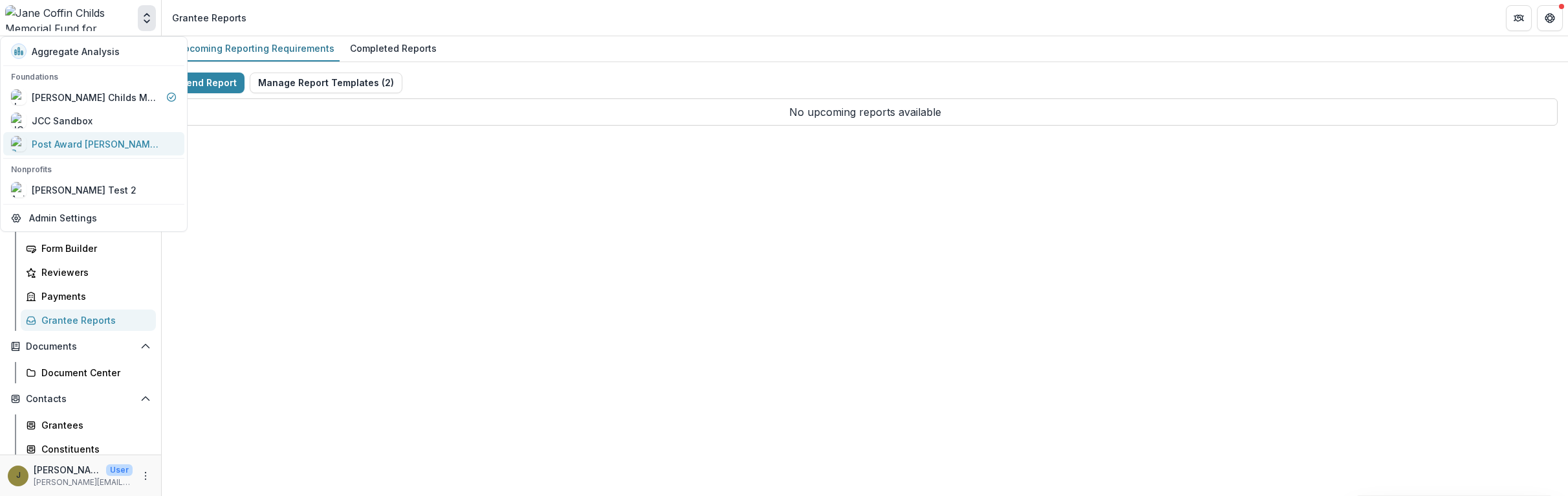
click at [81, 140] on div "Post Award [PERSON_NAME] Childs Memorial Fund" at bounding box center [96, 144] width 130 height 13
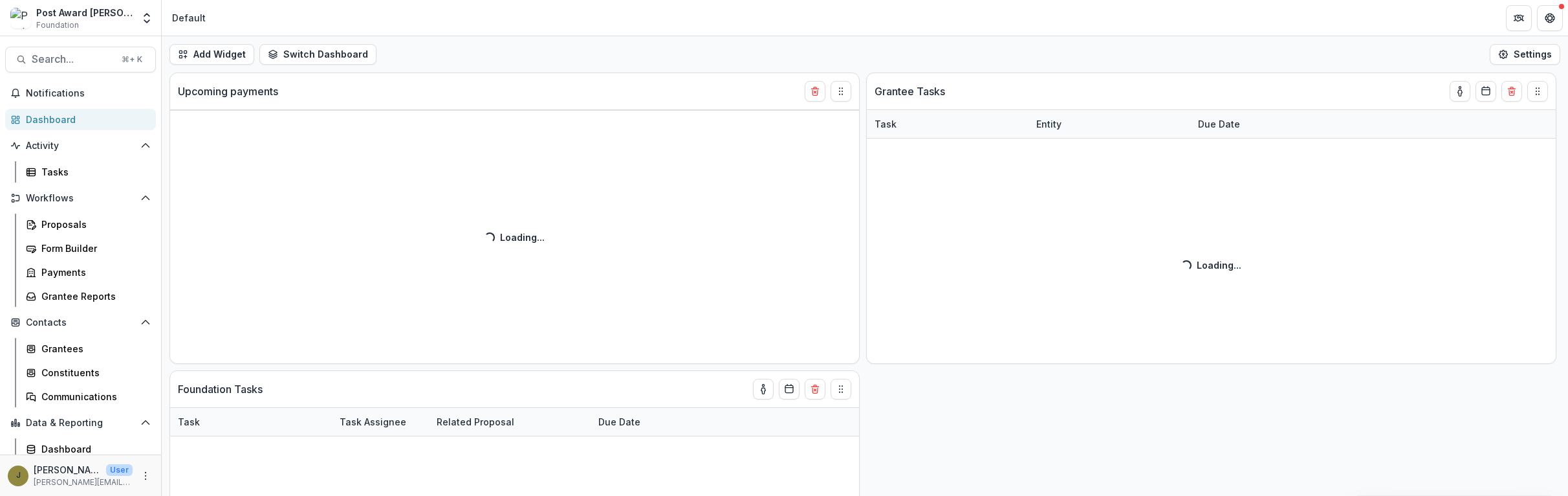
select select "******"
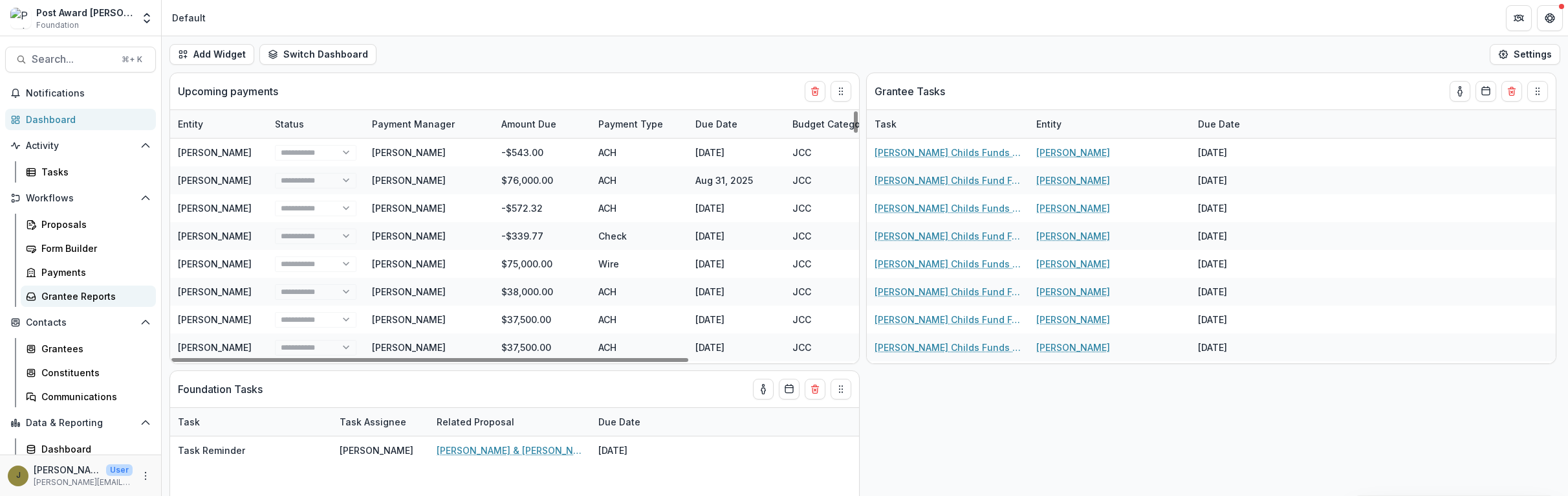
select select "******"
click at [47, 292] on div "Grantee Reports" at bounding box center [94, 296] width 104 height 13
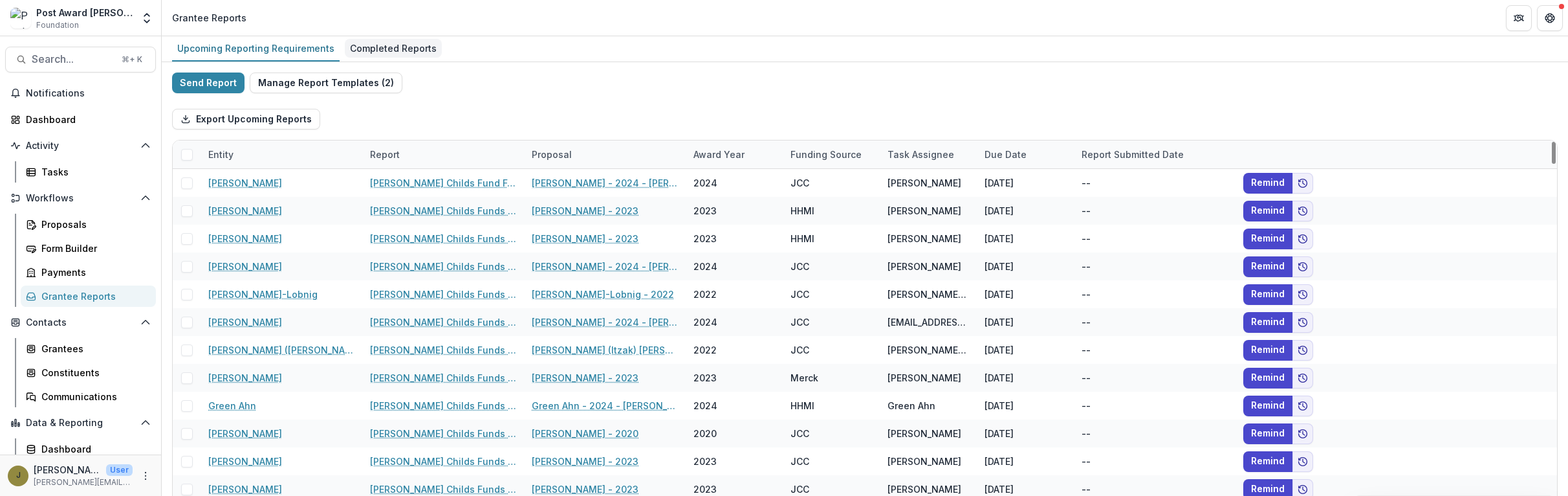
click at [402, 46] on div "Completed Reports" at bounding box center [394, 48] width 97 height 19
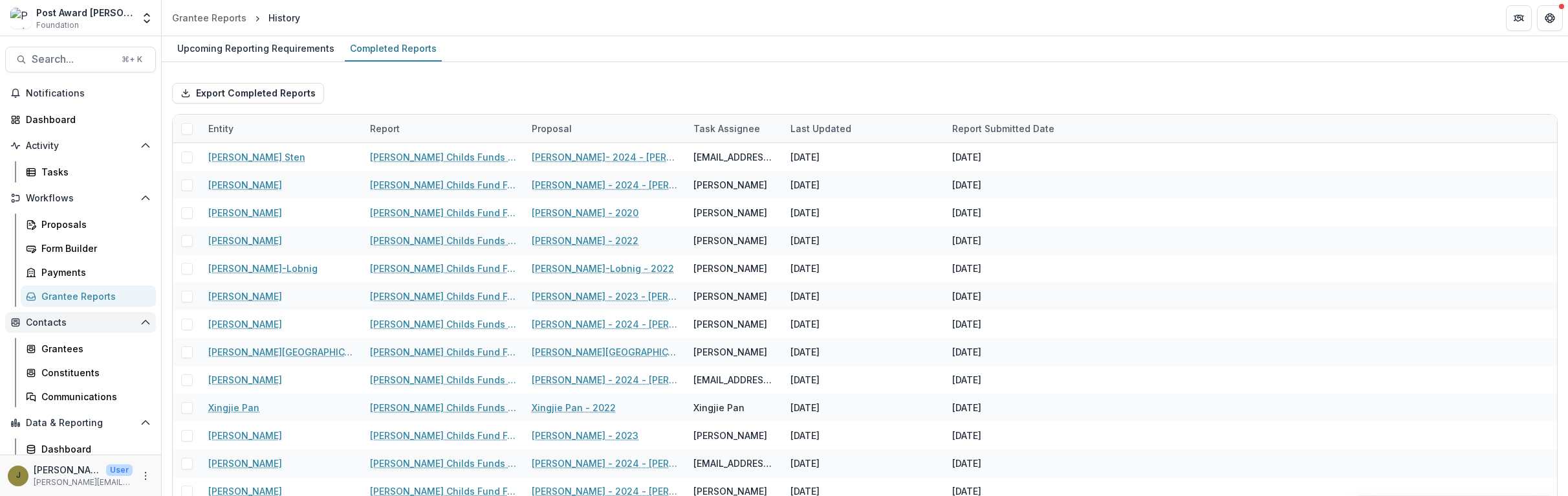
scroll to position [29, 0]
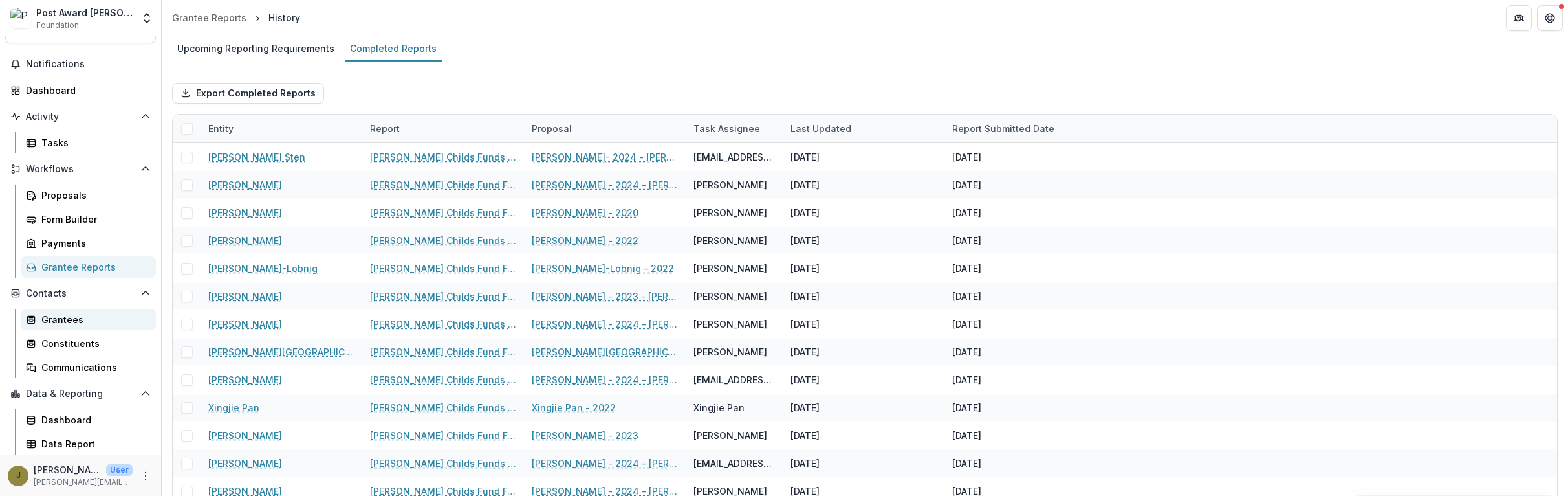
click at [70, 316] on div "Grantees" at bounding box center [94, 319] width 104 height 13
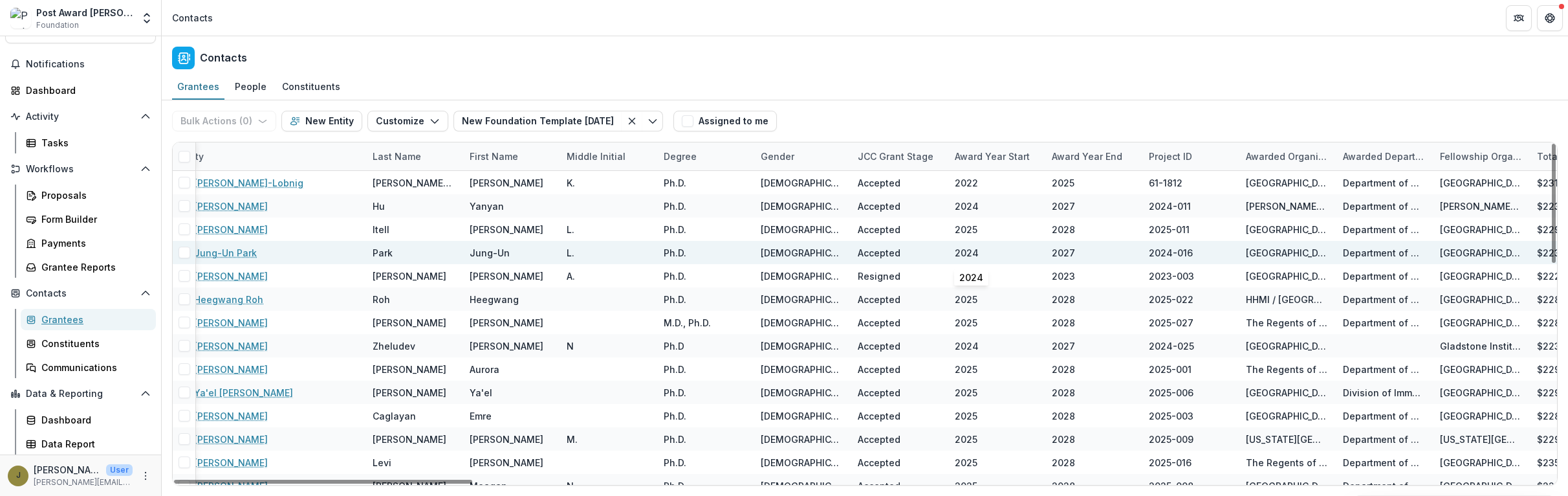
scroll to position [0, 26]
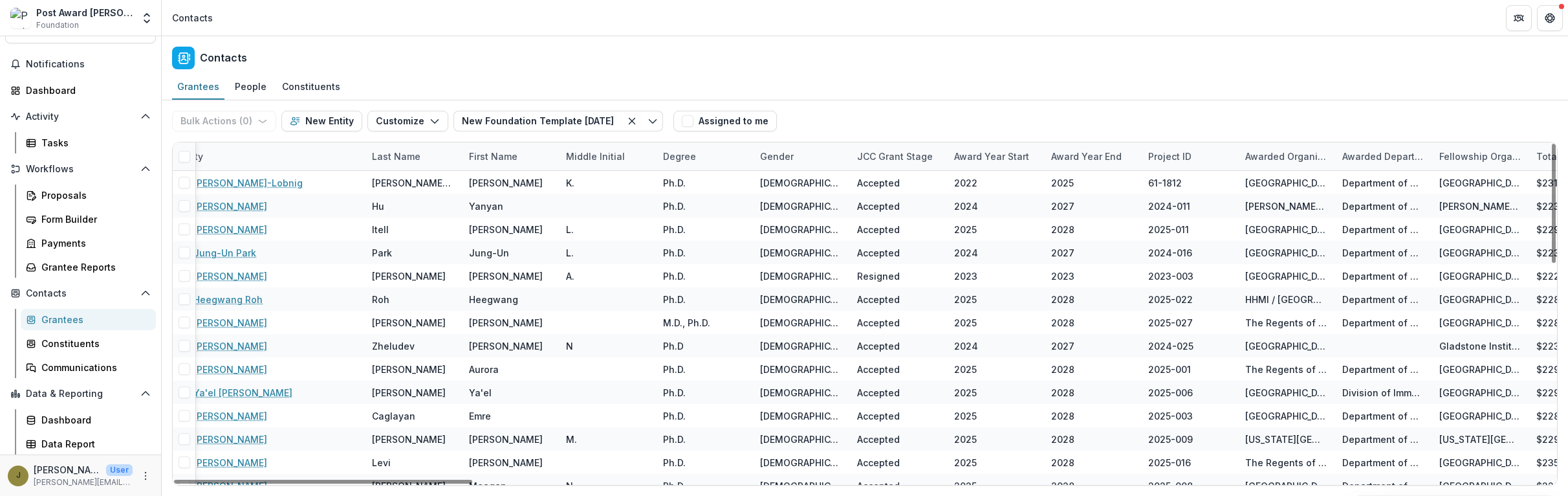
click at [987, 152] on div "Award Year Start" at bounding box center [991, 156] width 91 height 13
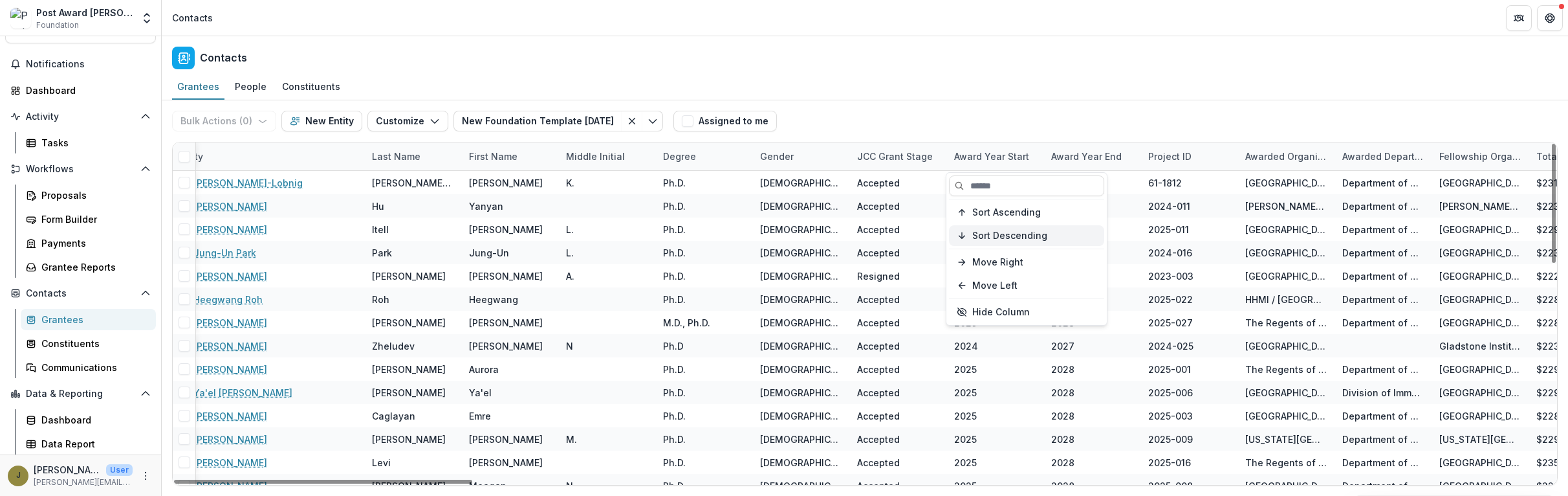
click at [981, 237] on span "Sort Descending" at bounding box center [1010, 236] width 75 height 11
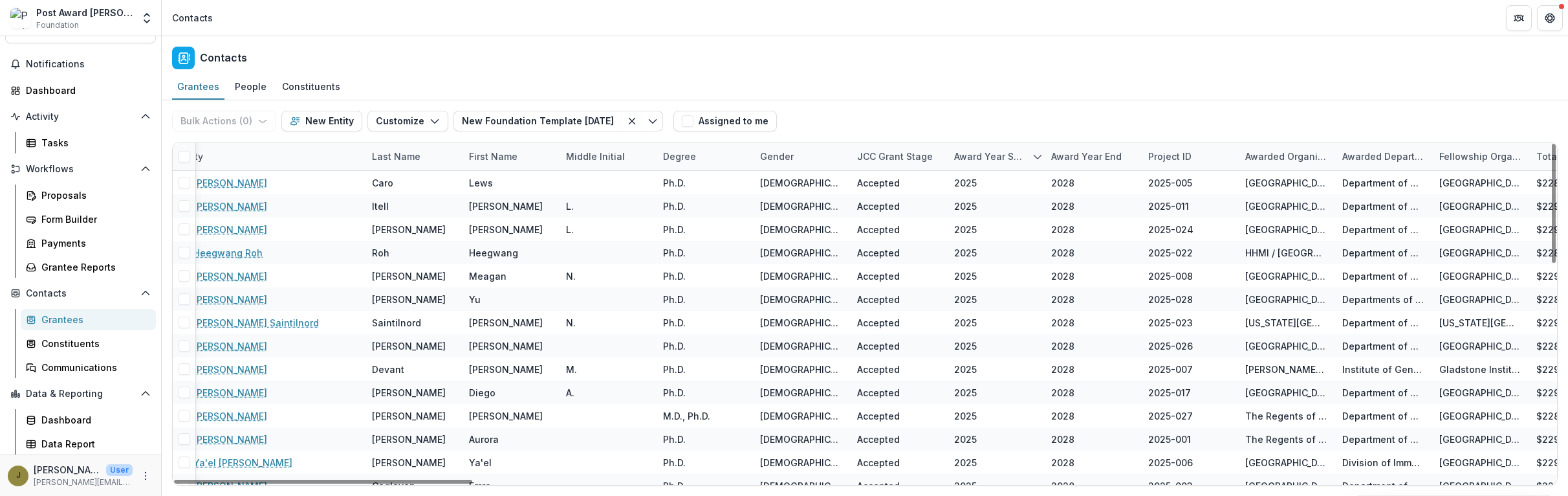
click at [969, 92] on div "Grantees People Constituents" at bounding box center [865, 87] width 1406 height 26
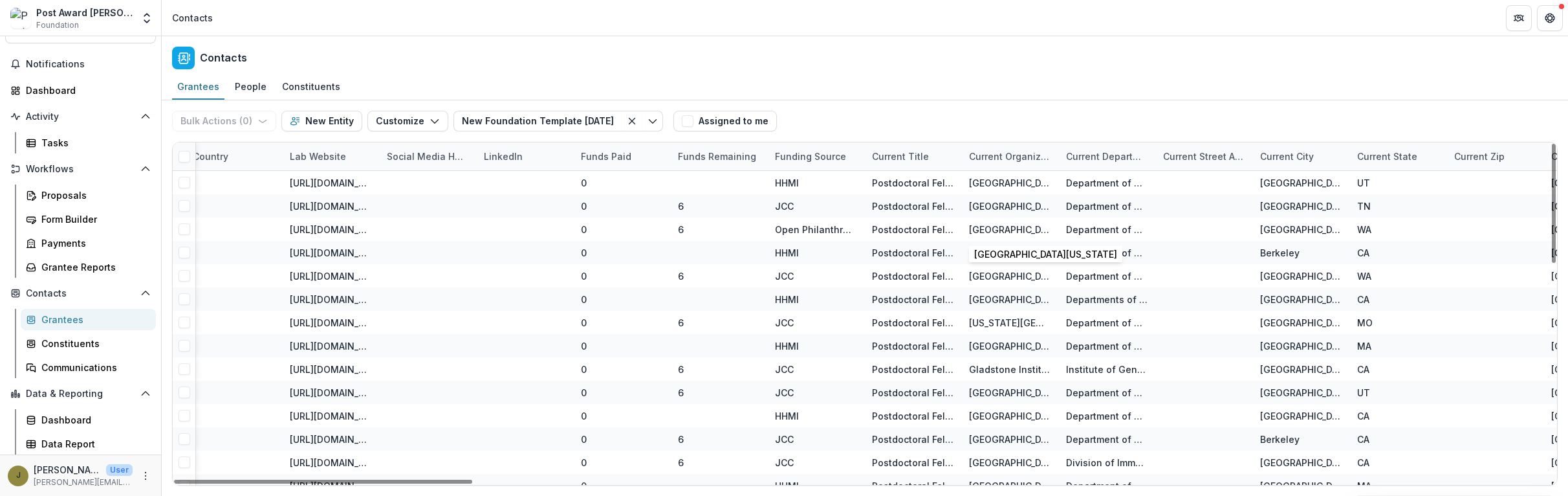
scroll to position [0, 3168]
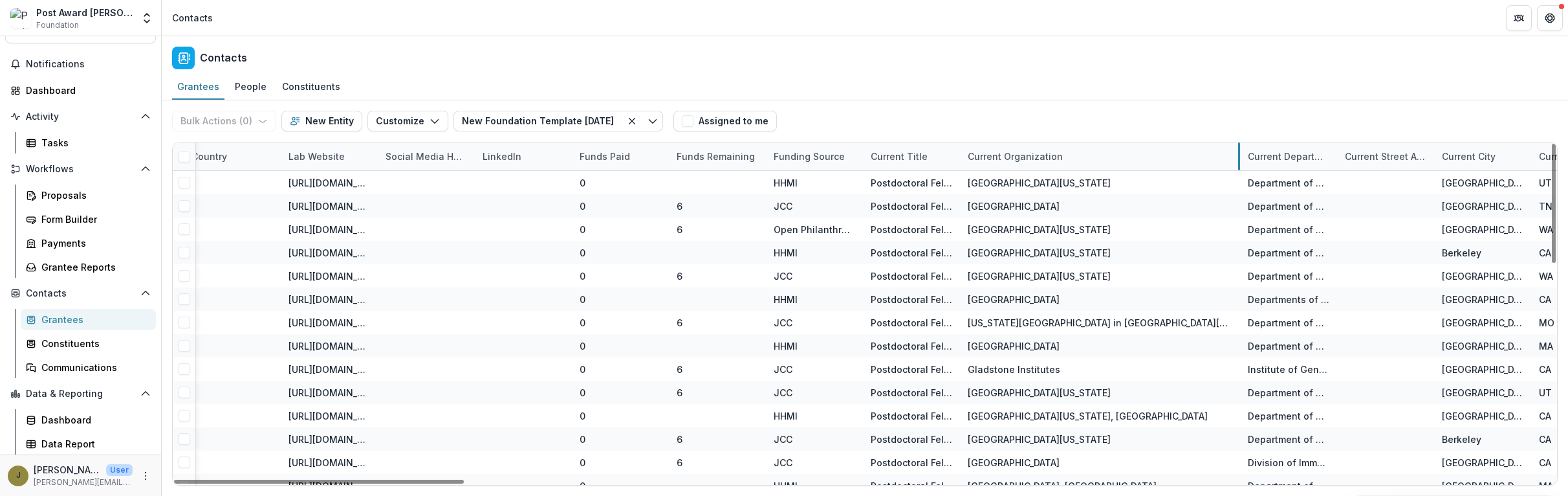
drag, startPoint x: 1055, startPoint y: 154, endPoint x: 1238, endPoint y: 151, distance: 183.0
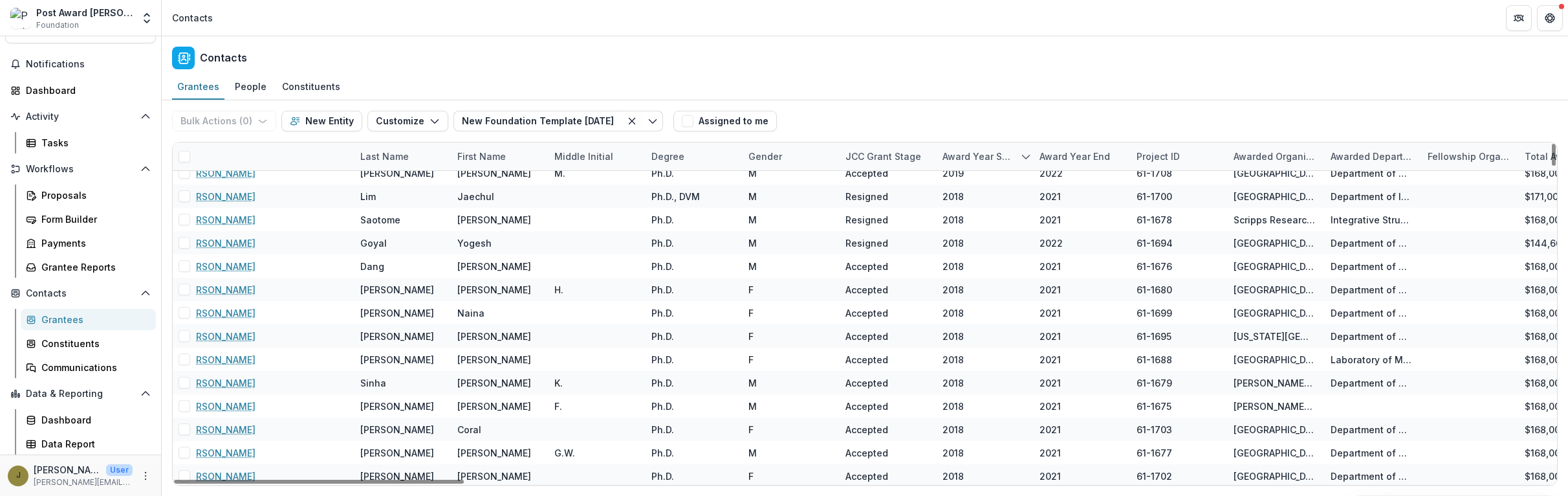
scroll to position [4344, 0]
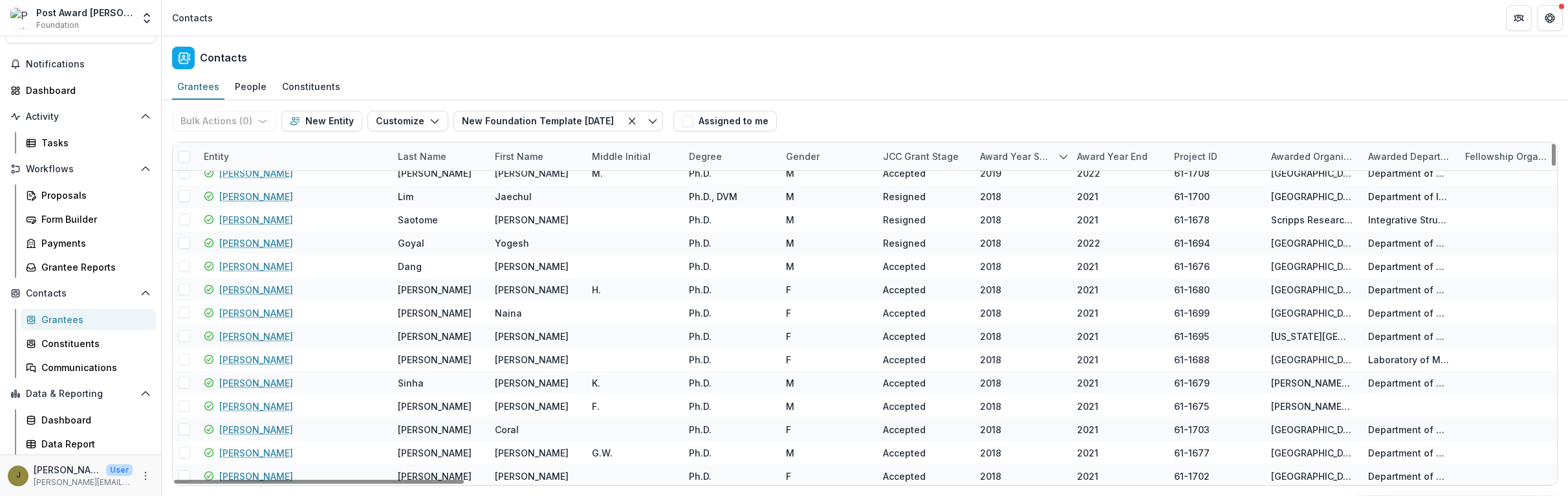
click at [217, 154] on div "Entity" at bounding box center [216, 156] width 41 height 13
click at [231, 182] on input at bounding box center [276, 185] width 155 height 20
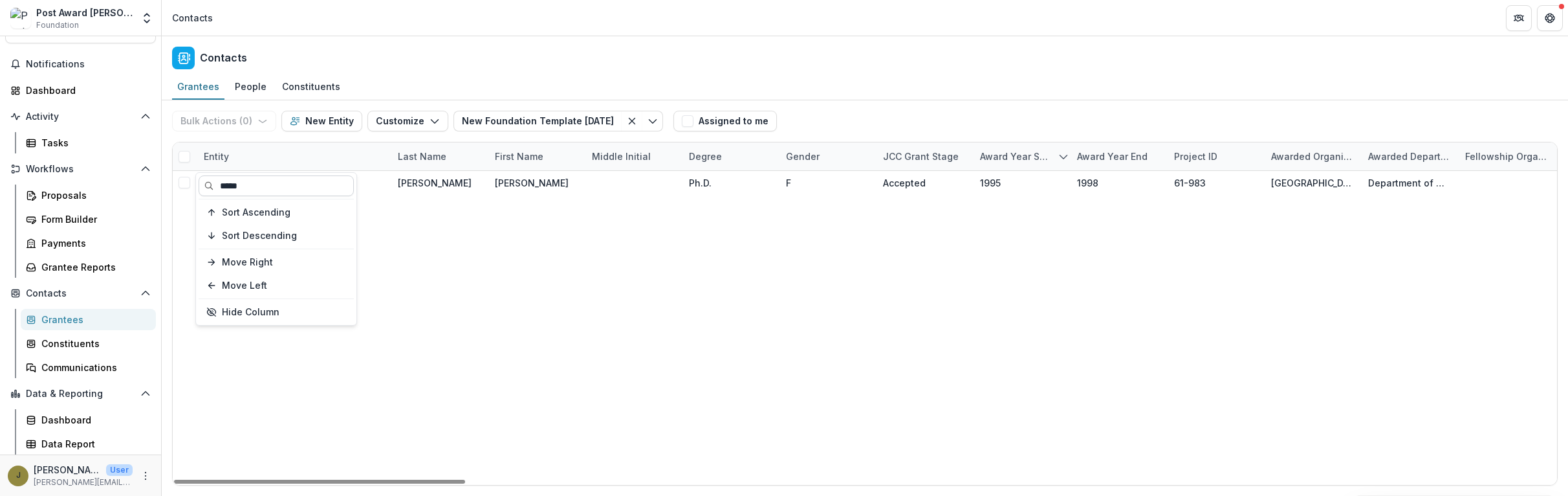
scroll to position [0, 0]
type input "*****"
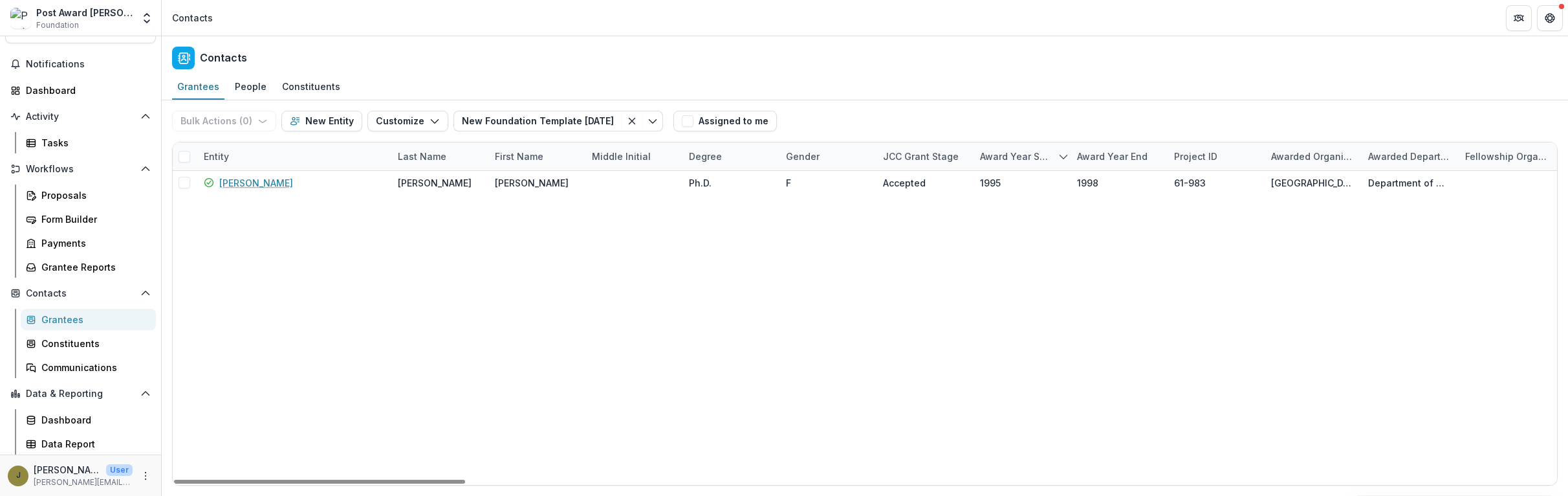
click at [430, 57] on div "Contacts" at bounding box center [865, 55] width 1406 height 38
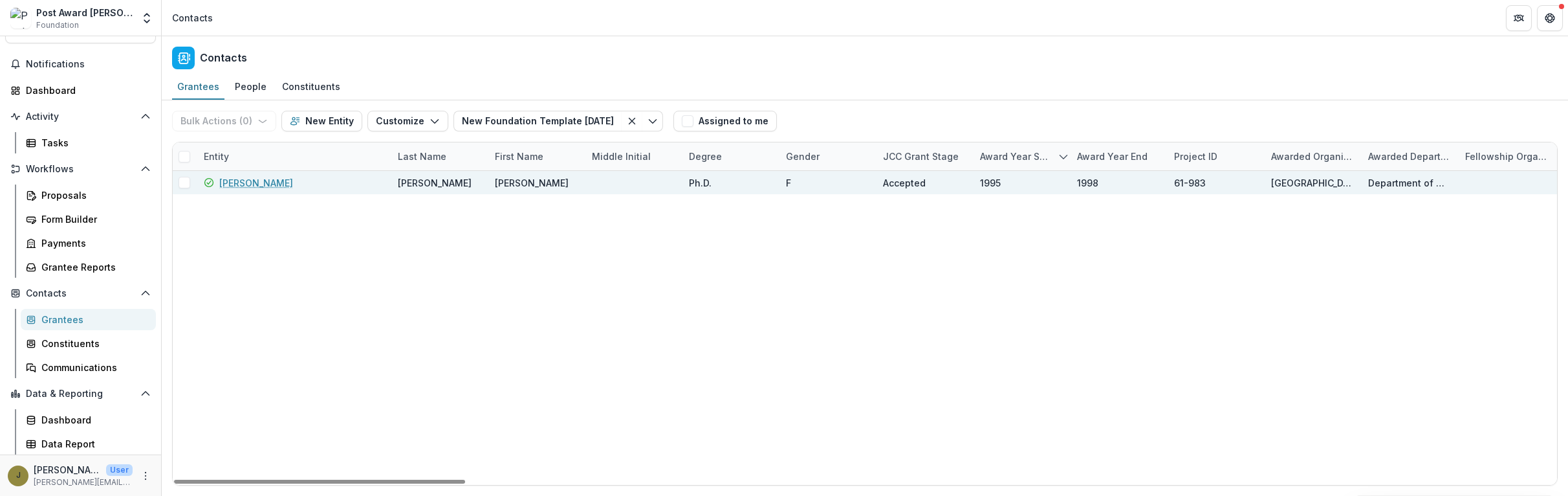
click at [251, 181] on link "Sue Biggins" at bounding box center [256, 182] width 74 height 13
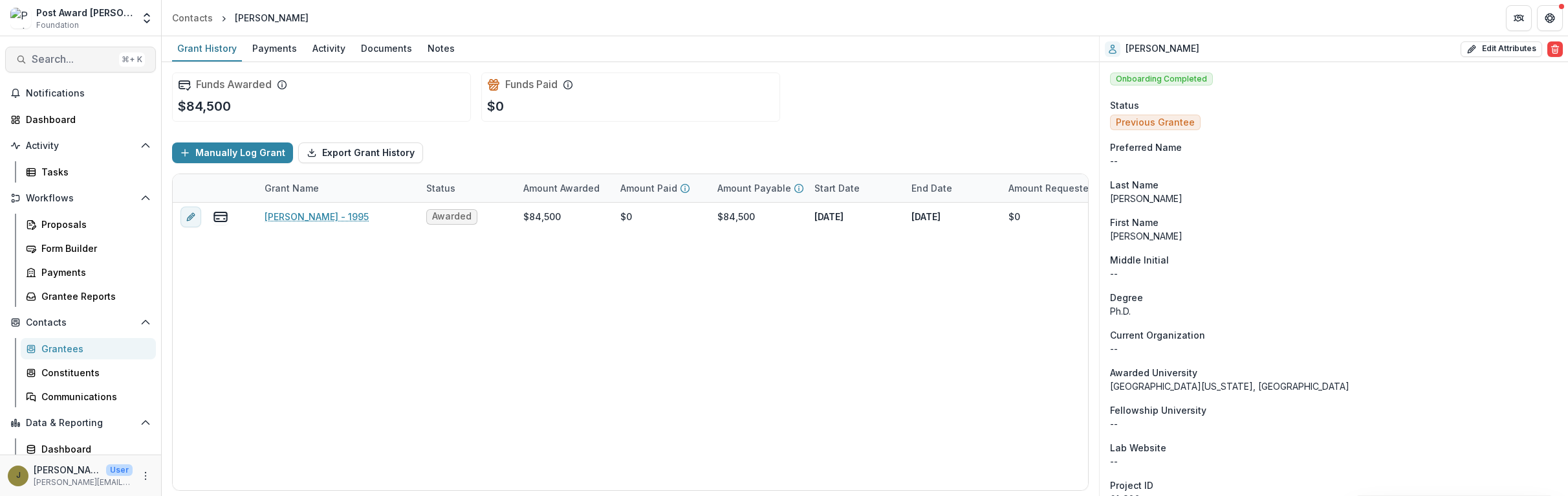
click at [67, 54] on span "Search..." at bounding box center [73, 58] width 82 height 12
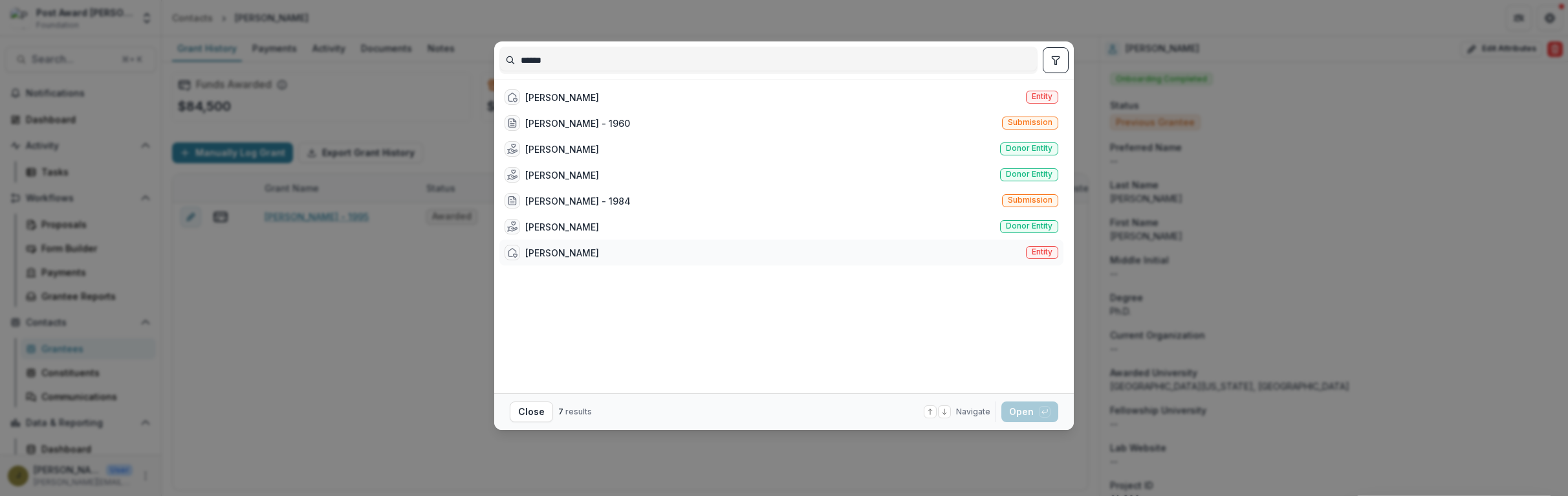
type input "******"
click at [581, 249] on div "David Julius Entity" at bounding box center [781, 252] width 564 height 26
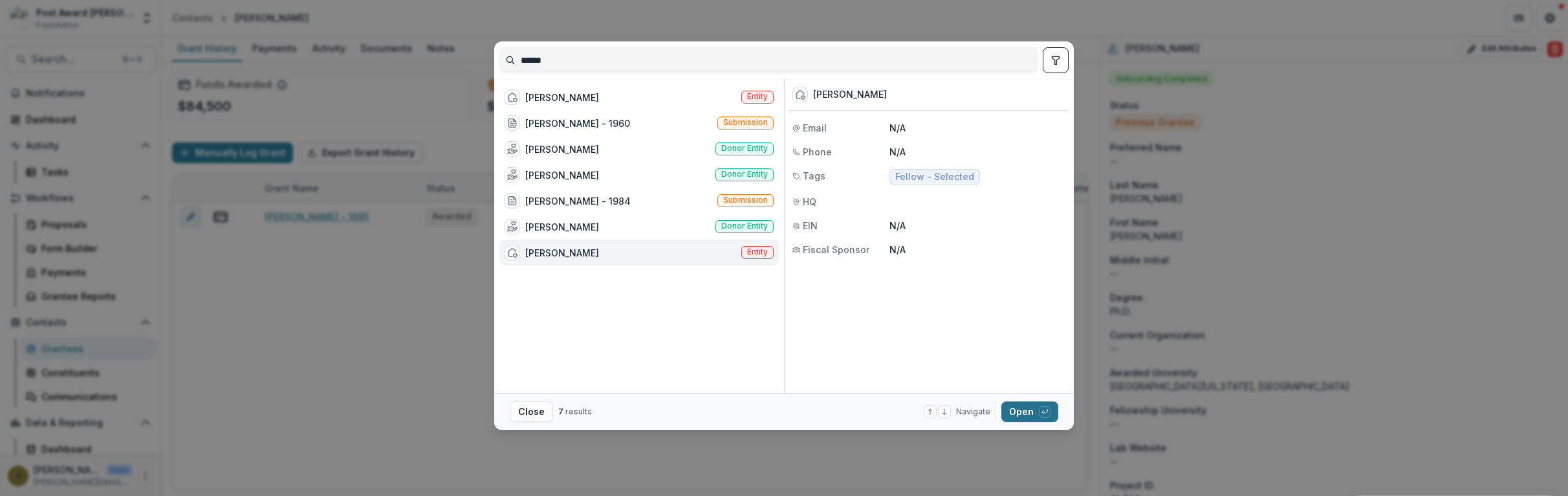
click at [1019, 409] on button "Open with enter key" at bounding box center [1029, 411] width 57 height 20
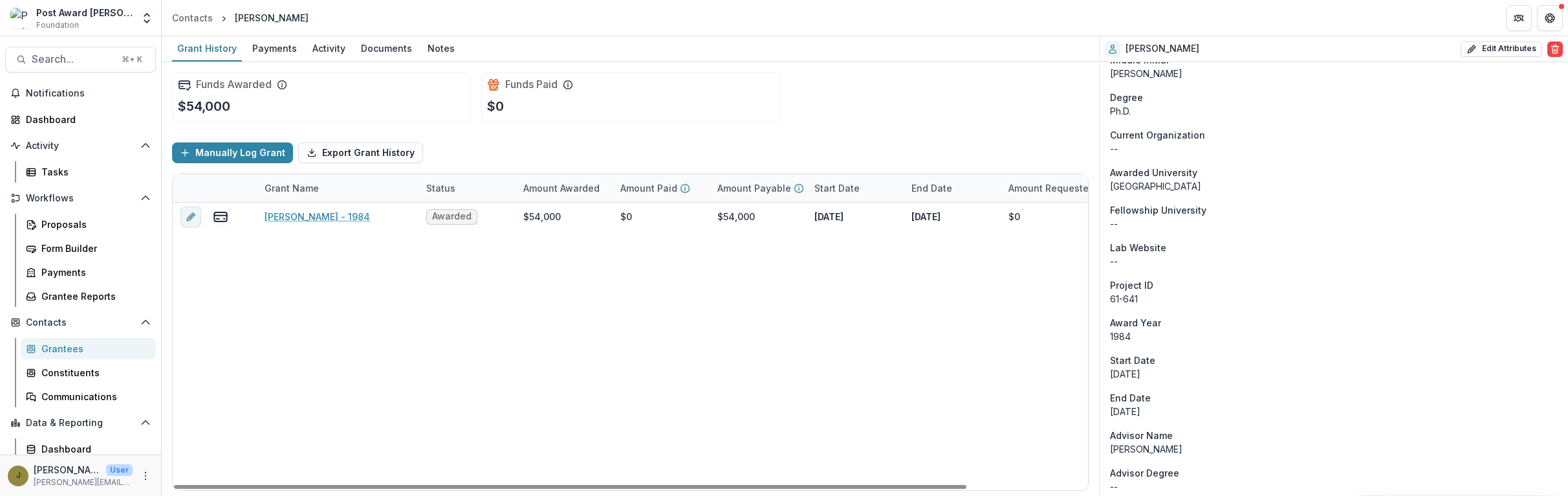
scroll to position [29, 0]
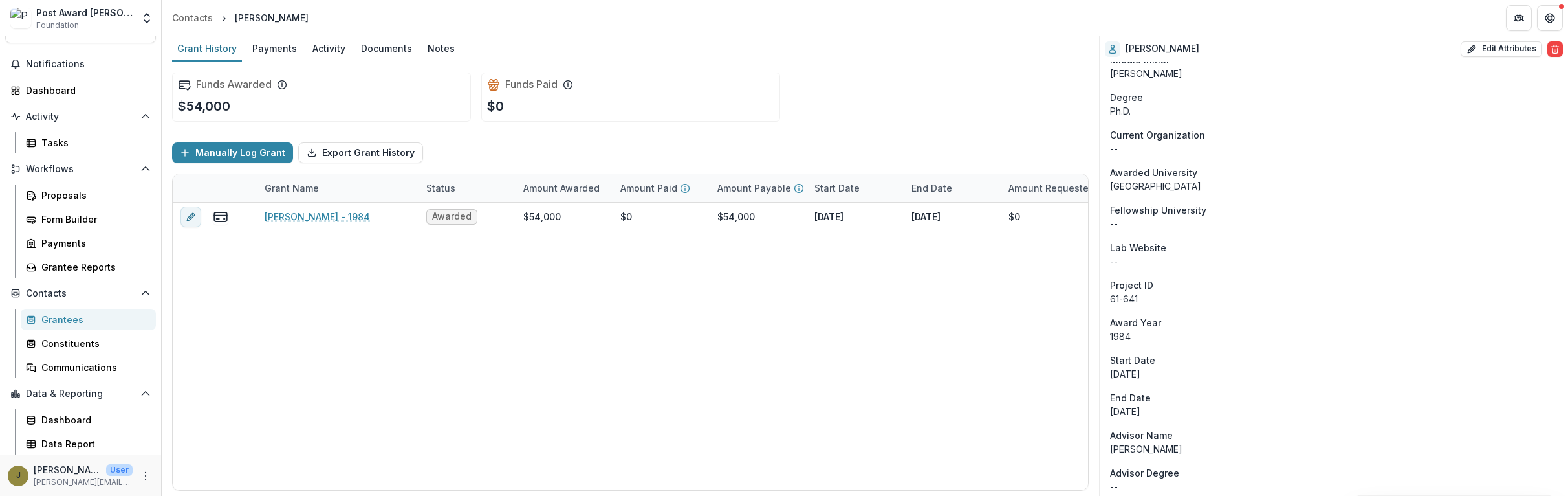
click at [57, 315] on div "Grantees" at bounding box center [94, 319] width 104 height 13
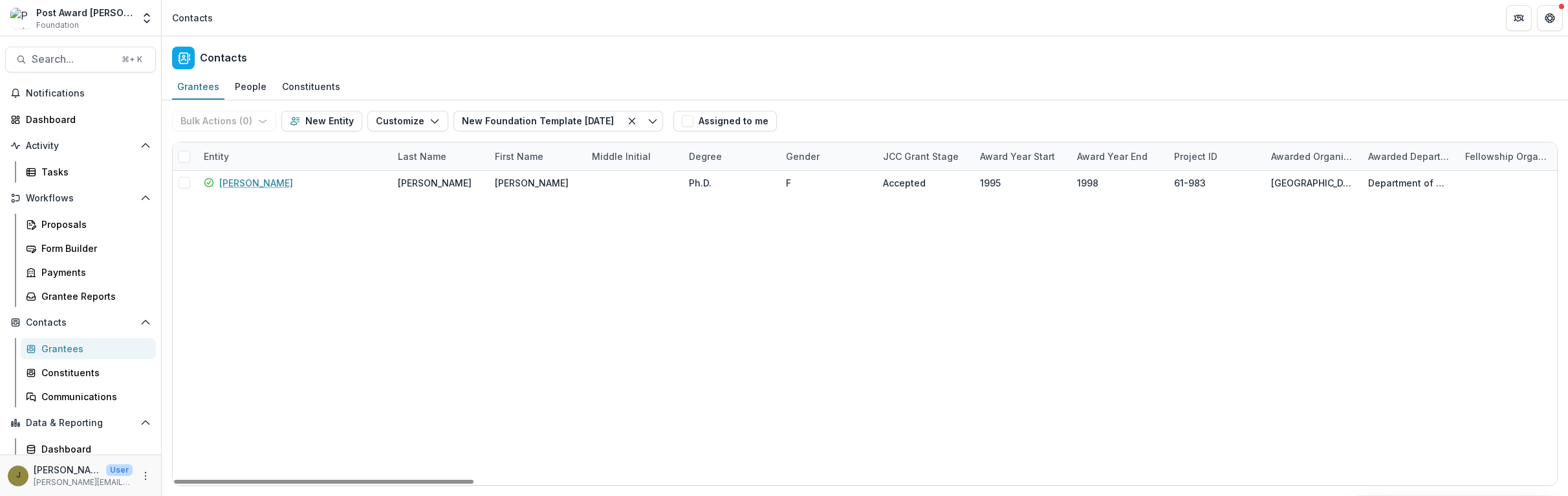
click at [219, 157] on div "Entity" at bounding box center [216, 156] width 41 height 13
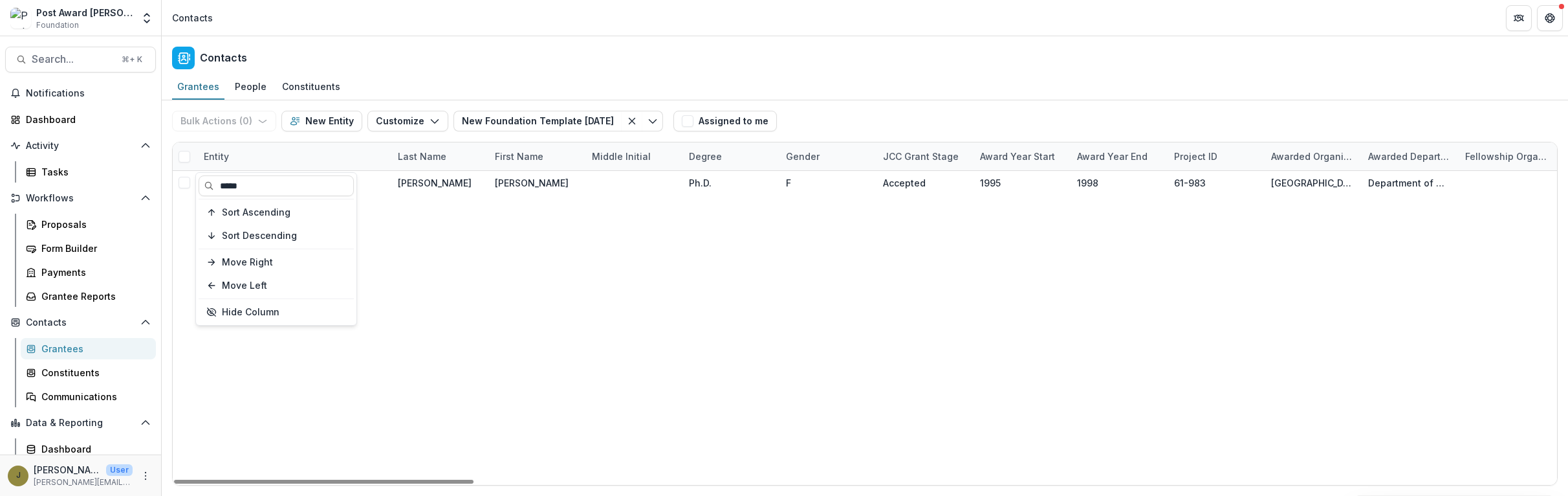
drag, startPoint x: 213, startPoint y: 182, endPoint x: 154, endPoint y: 182, distance: 59.0
click at [154, 182] on body "Skip to content Post Award Jane Coffin Childs Memorial Fund Foundation Aggregat…" at bounding box center [784, 248] width 1568 height 496
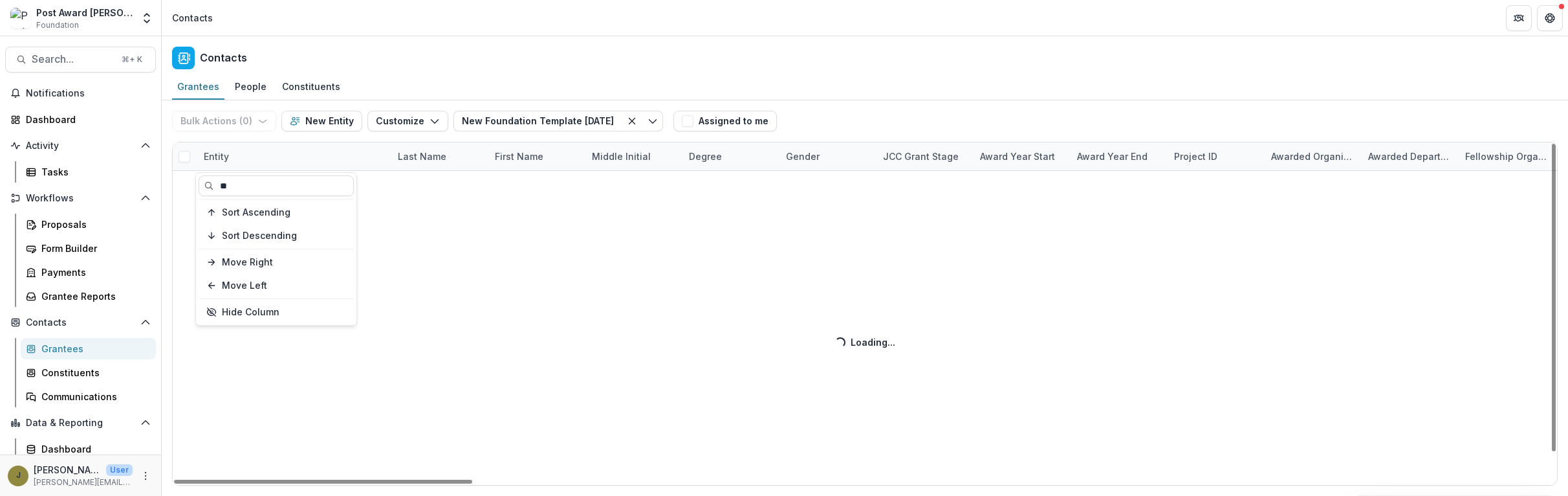
type input "*"
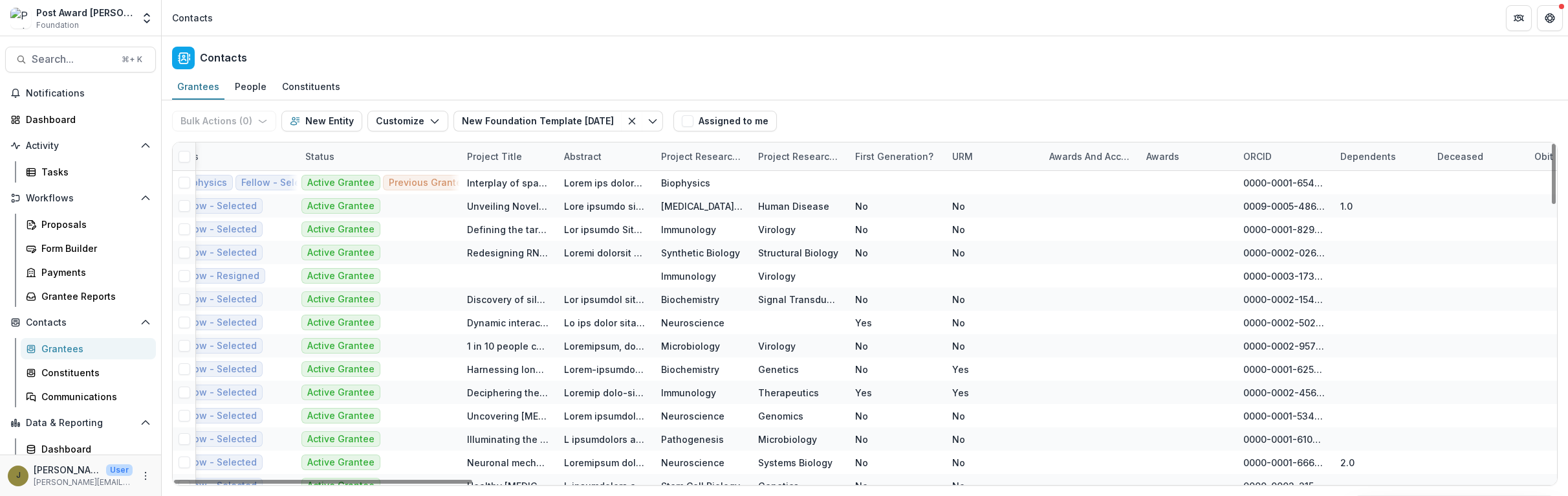
scroll to position [0, 4997]
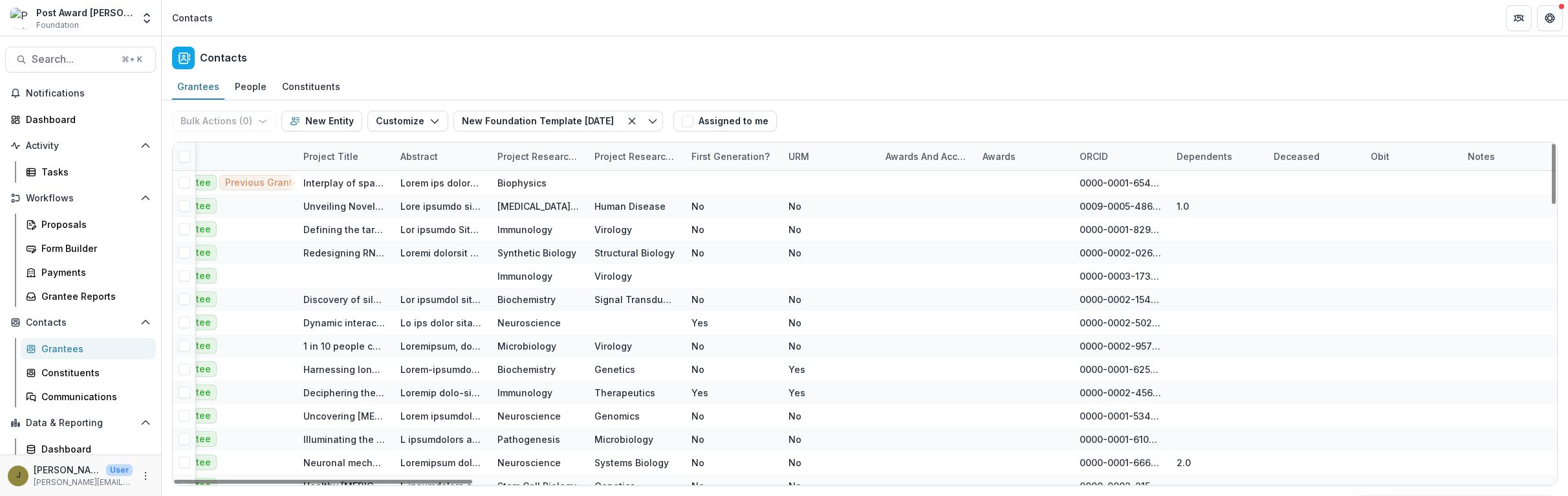
click at [941, 157] on div "Awards and Accolades" at bounding box center [927, 156] width 97 height 13
click at [926, 235] on span "Sort Descending" at bounding box center [941, 236] width 75 height 11
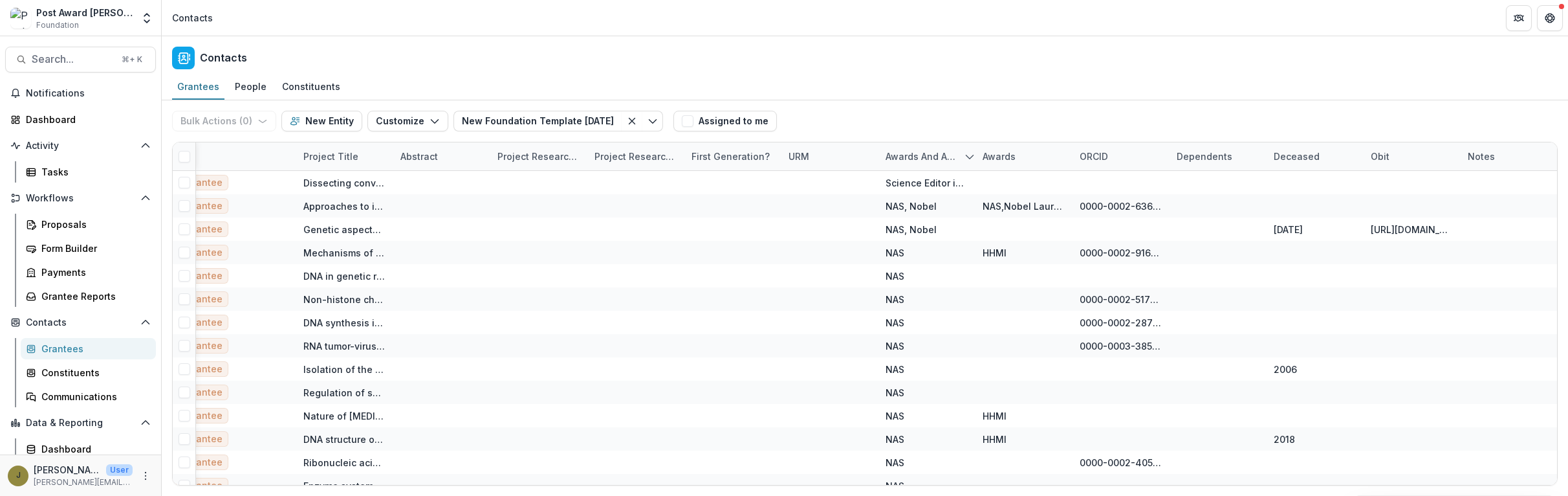
click at [920, 109] on div "Bulk Actions ( 0 ) Send Email Create Proposals Create Tasks New Entity Customiz…" at bounding box center [865, 120] width 1386 height 42
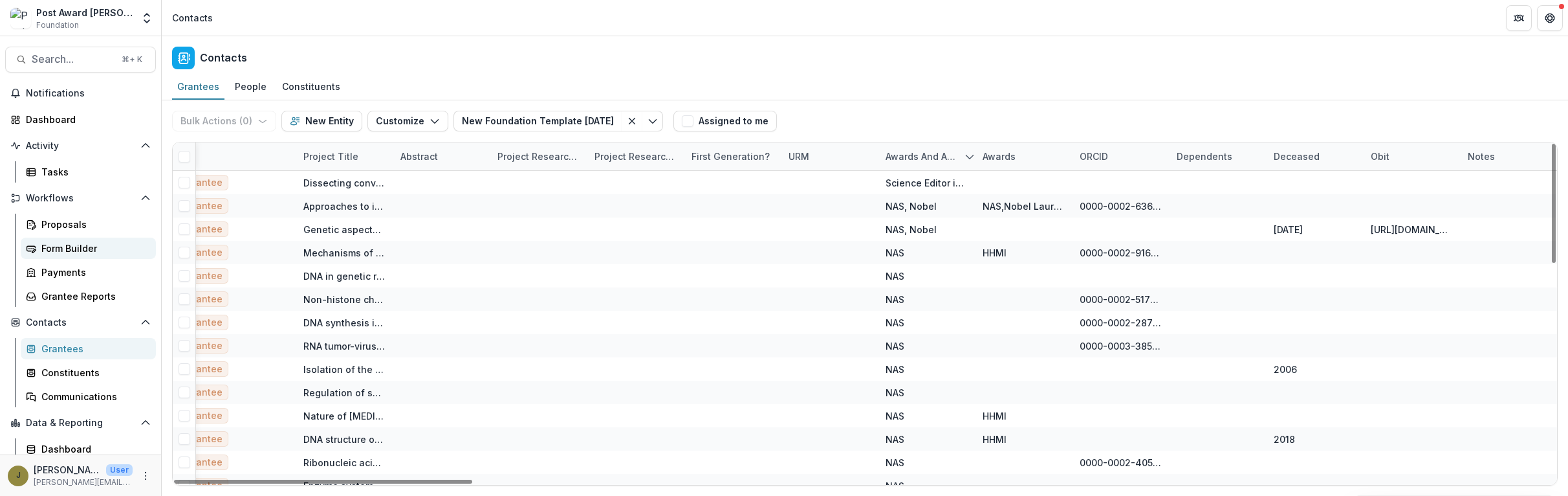
scroll to position [28, 0]
